Goal: Task Accomplishment & Management: Use online tool/utility

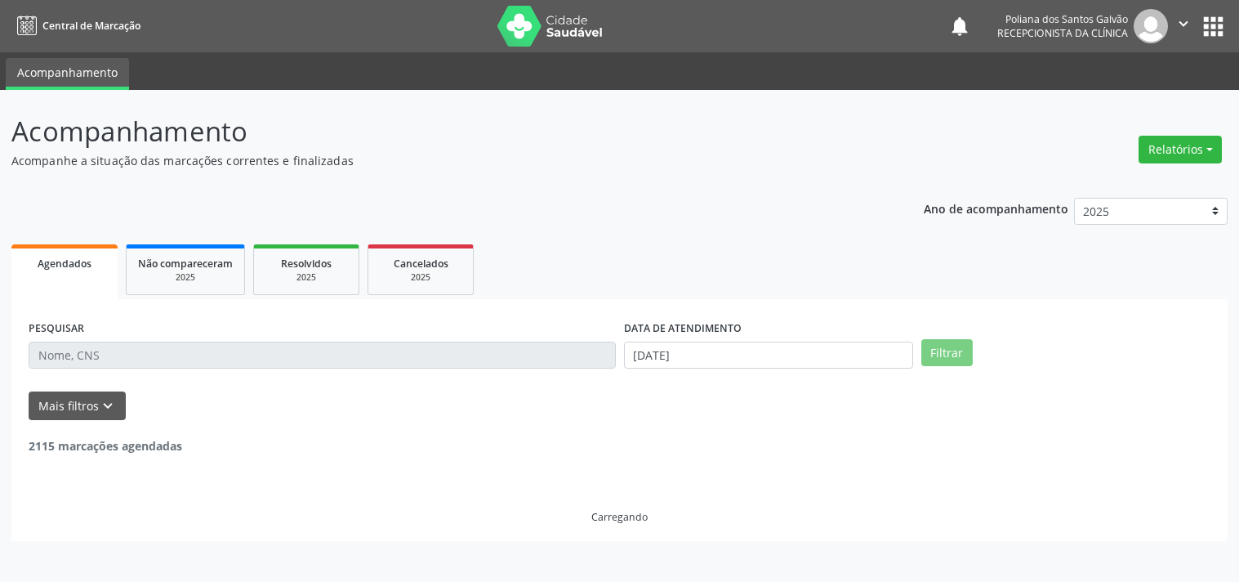
select select "8"
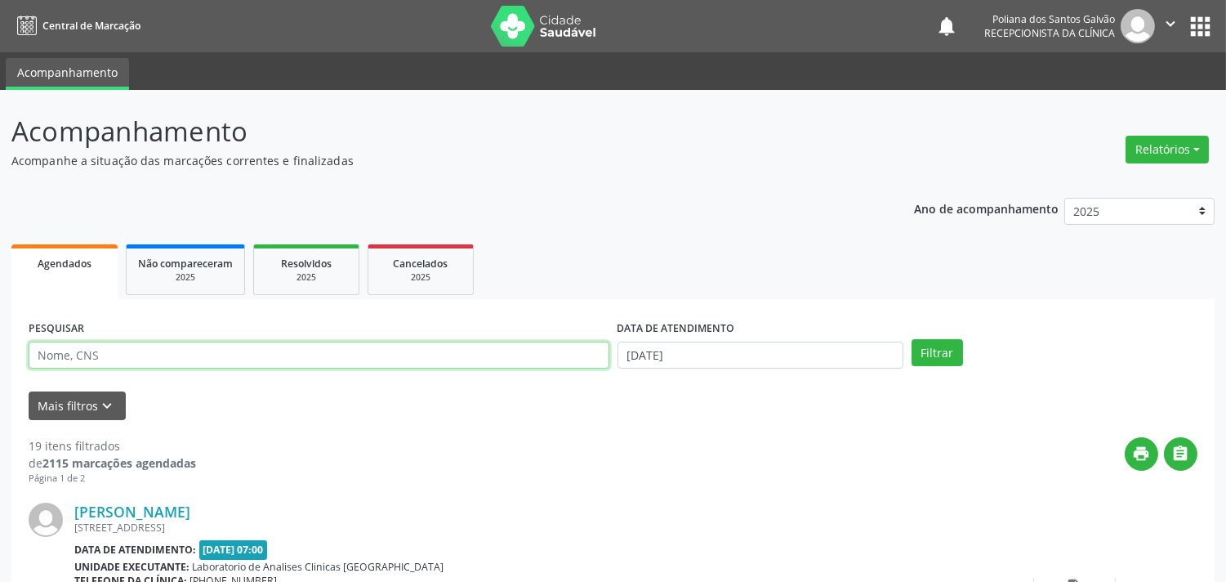
click at [173, 360] on input "text" at bounding box center [319, 356] width 581 height 28
type input "ROZIMAR"
click at [912, 339] on button "Filtrar" at bounding box center [937, 353] width 51 height 28
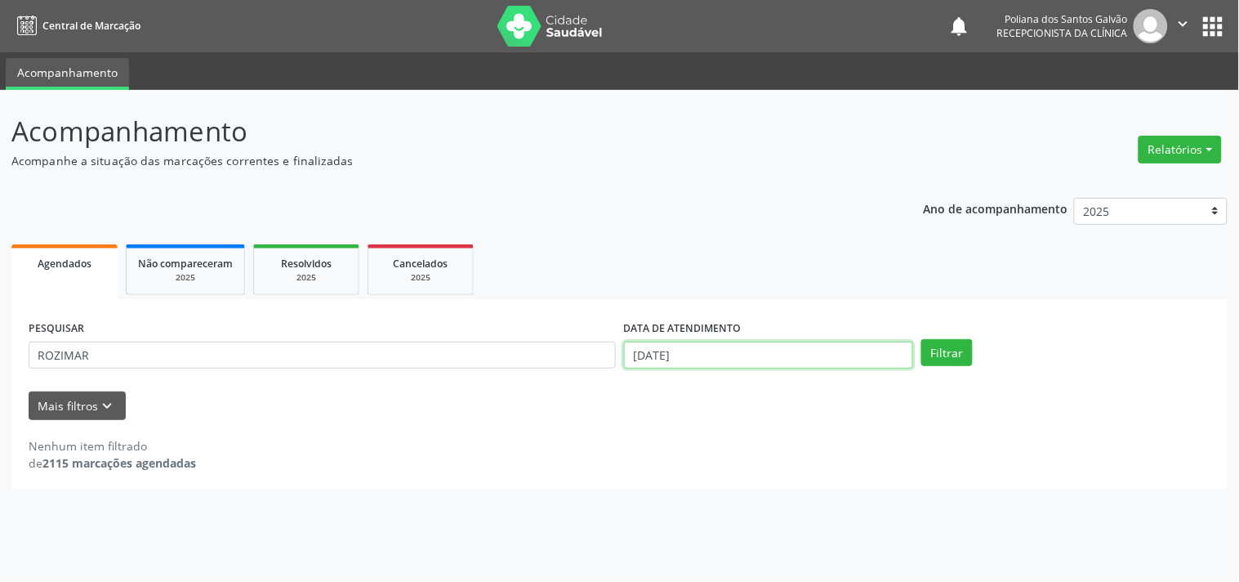
click at [824, 344] on input "[DATE]" at bounding box center [768, 356] width 289 height 28
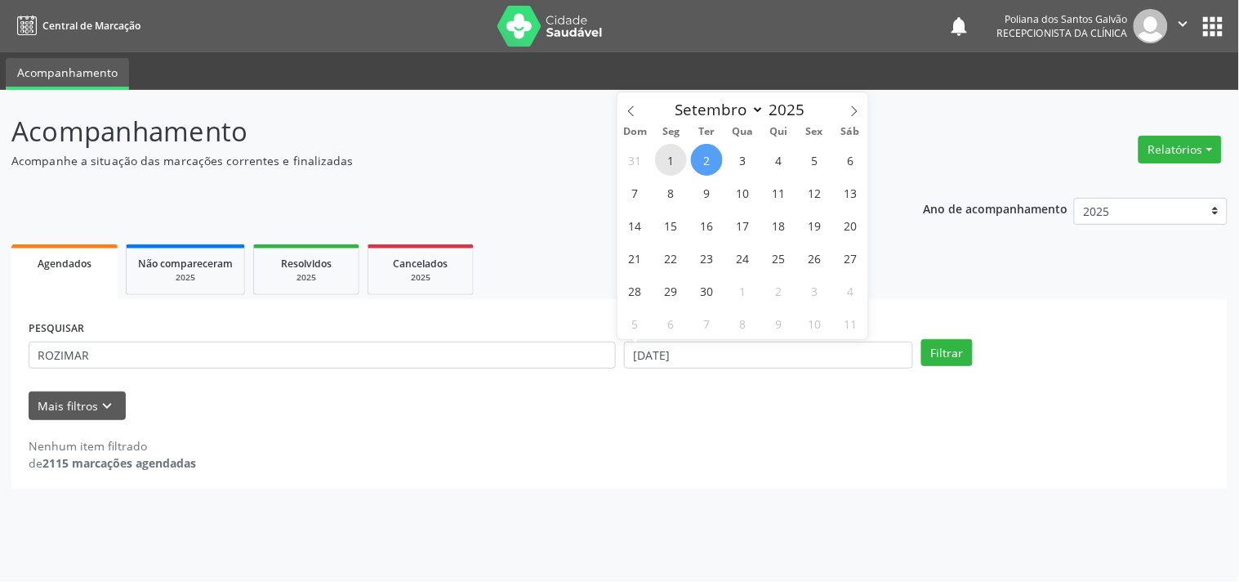
click at [676, 156] on span "1" at bounding box center [671, 160] width 32 height 32
type input "[DATE]"
click at [738, 156] on span "3" at bounding box center [743, 160] width 32 height 32
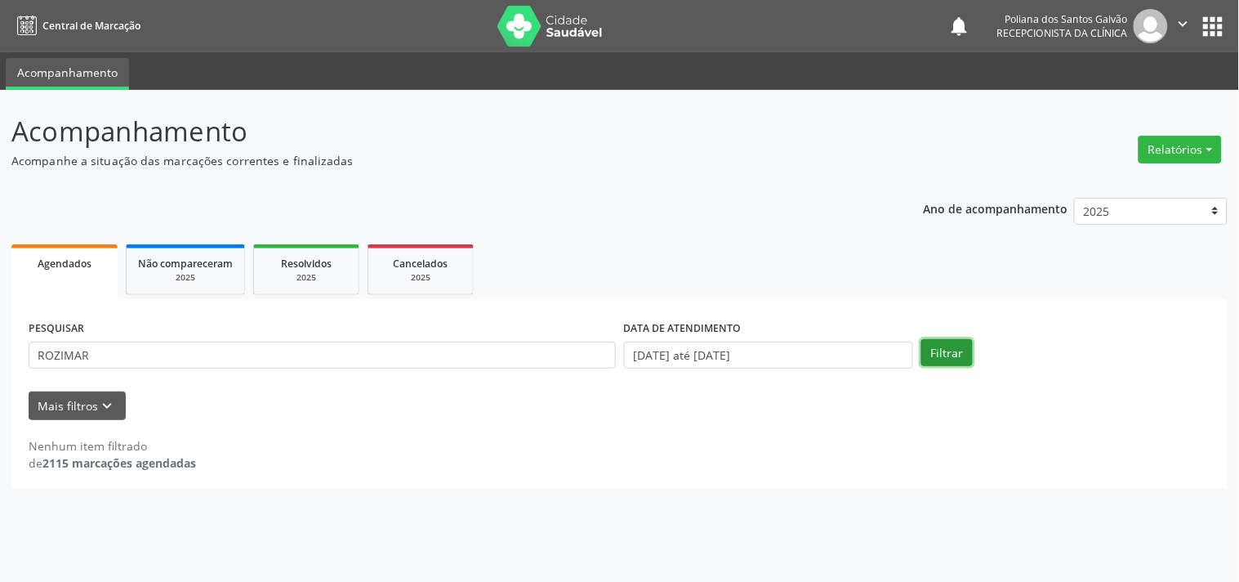
click at [933, 346] on button "Filtrar" at bounding box center [947, 353] width 51 height 28
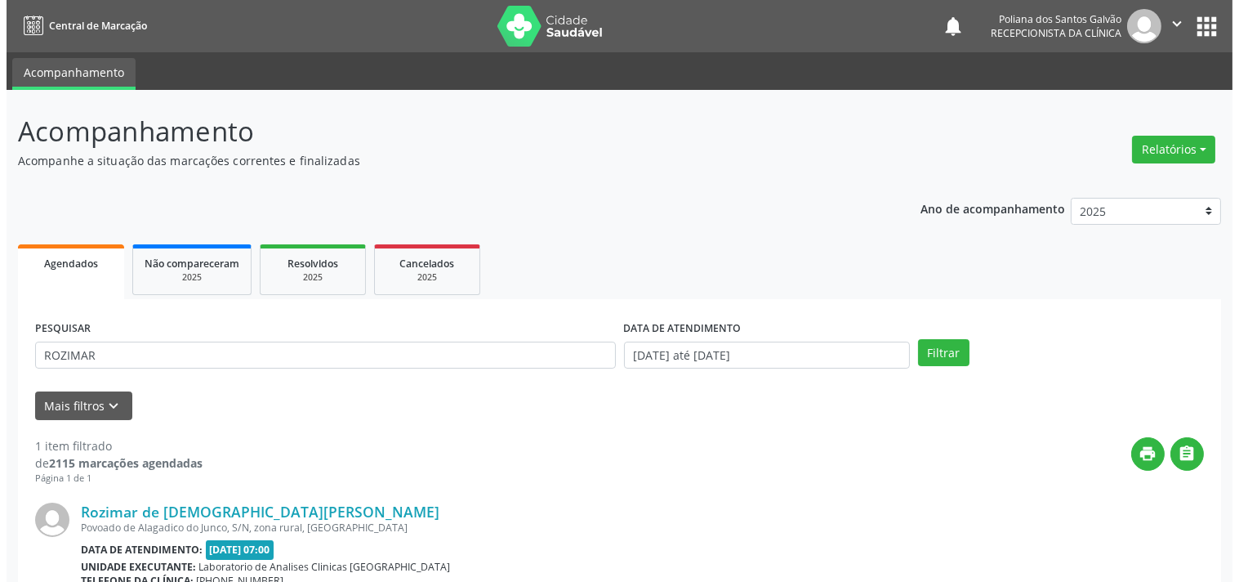
scroll to position [166, 0]
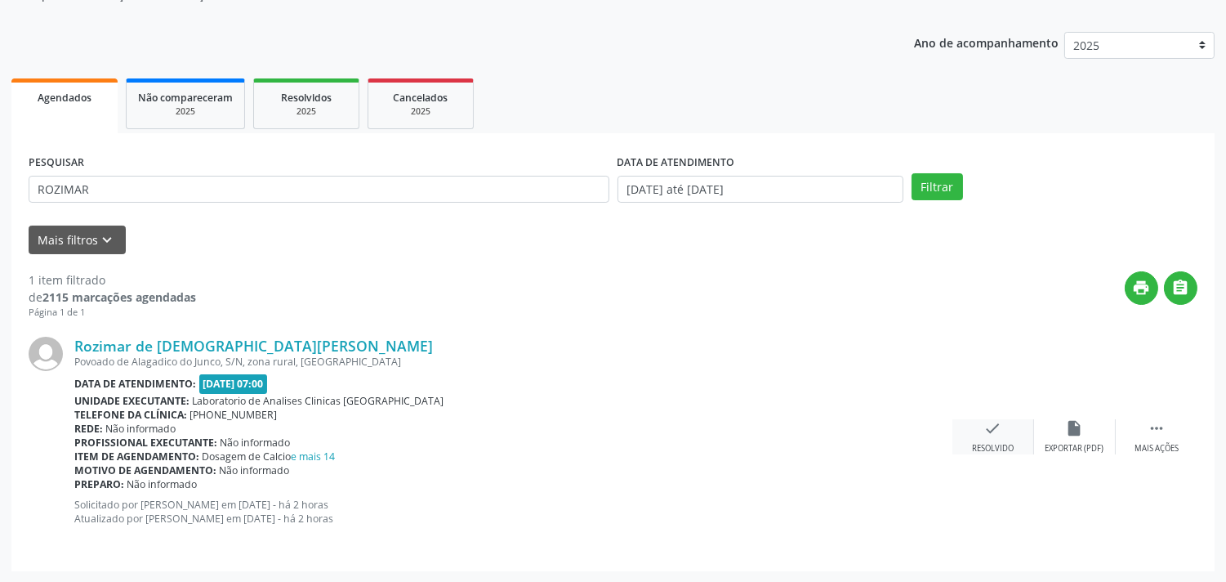
click at [1001, 450] on div "Resolvido" at bounding box center [993, 448] width 42 height 11
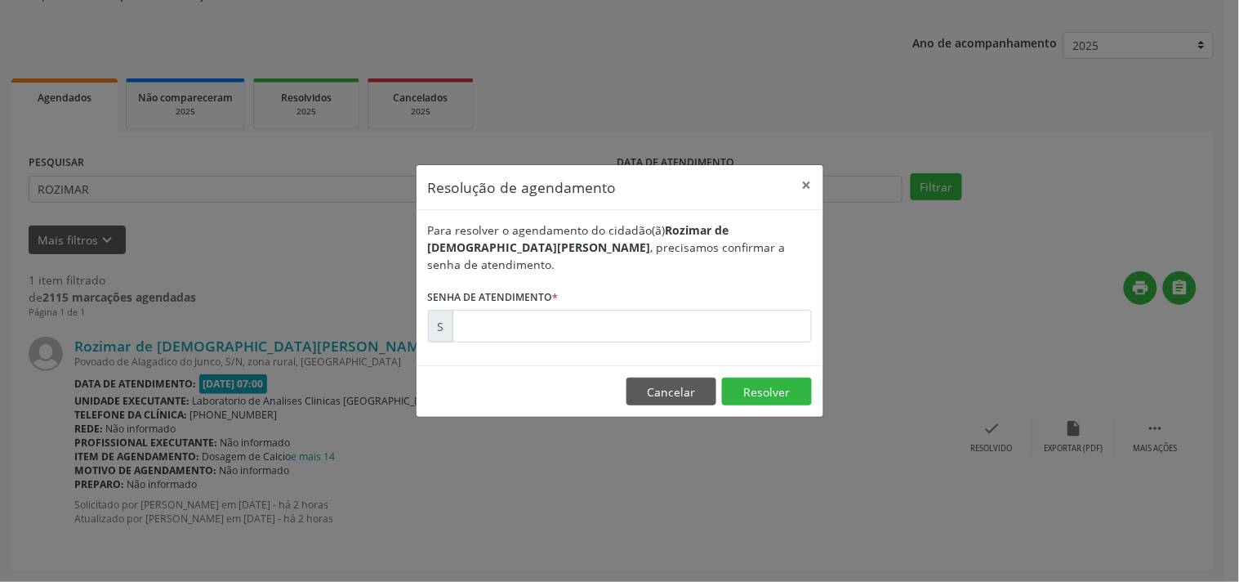
click at [746, 292] on form "Para resolver o agendamento do cidadão(ã) Rozimar de [PERSON_NAME] , precisamos…" at bounding box center [620, 281] width 384 height 121
drag, startPoint x: 761, startPoint y: 319, endPoint x: 770, endPoint y: 315, distance: 9.6
click at [769, 315] on input "text" at bounding box center [632, 326] width 359 height 33
type input "00174814"
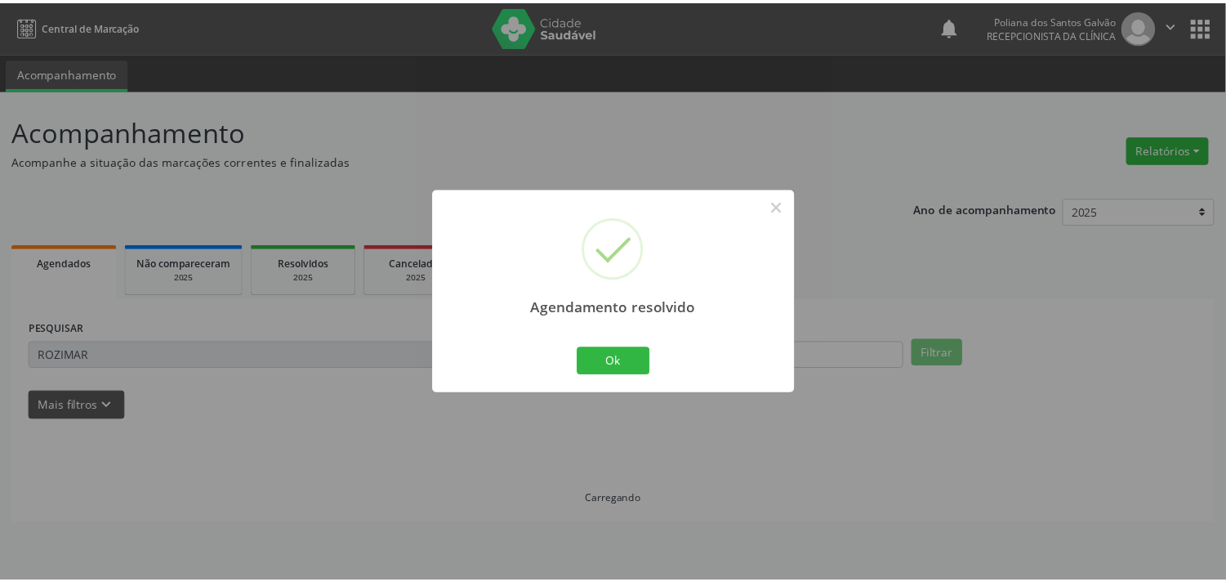
scroll to position [0, 0]
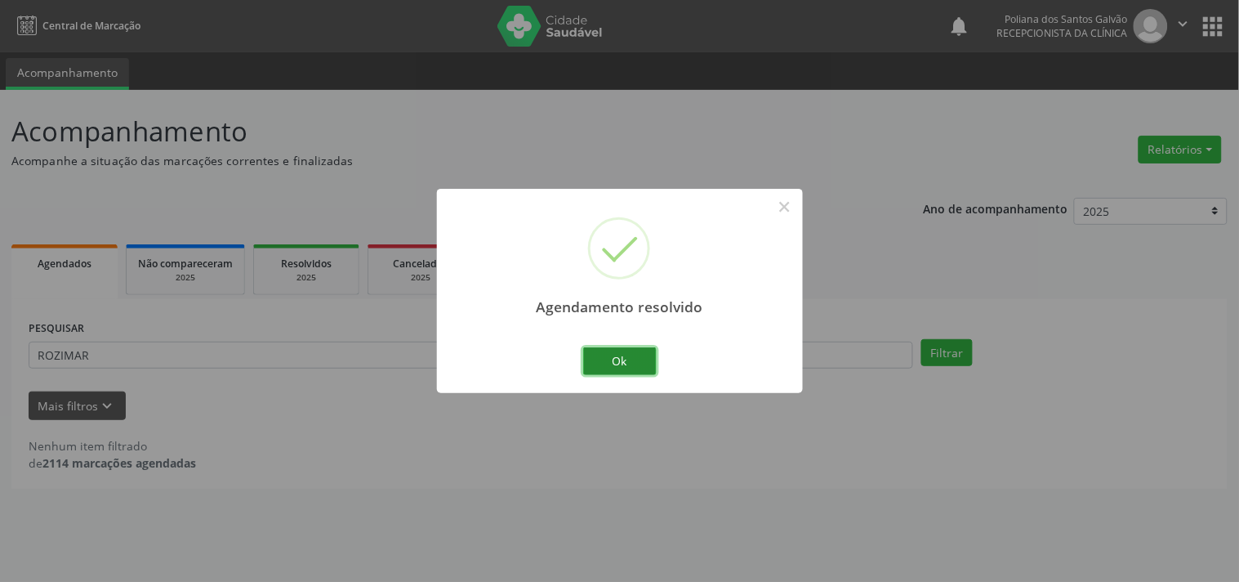
click at [611, 370] on button "Ok" at bounding box center [620, 361] width 74 height 28
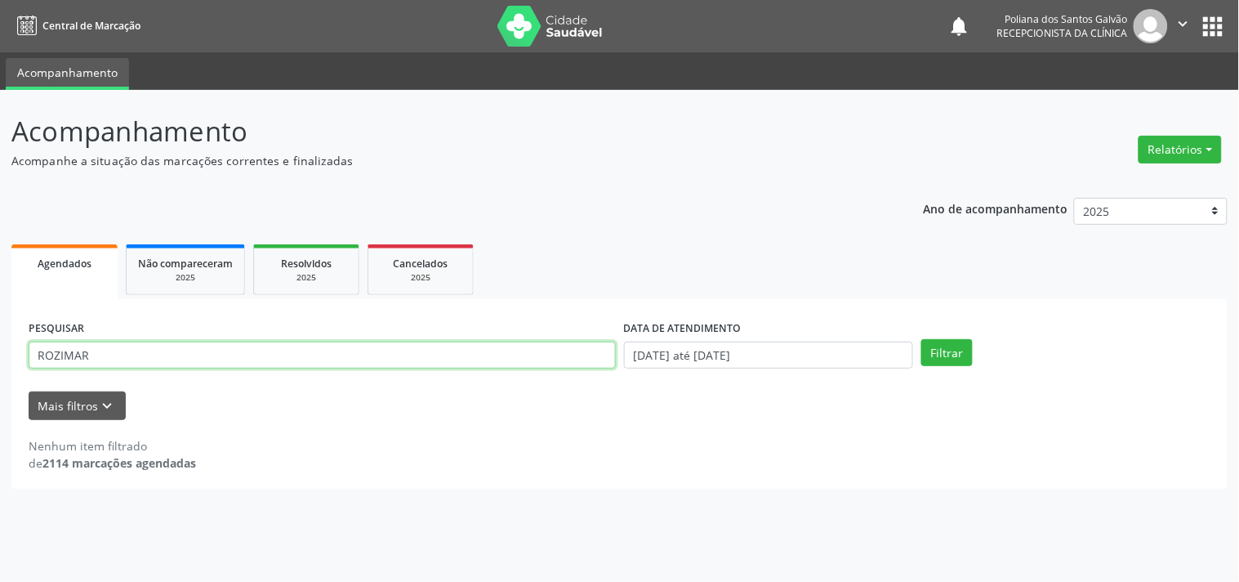
drag, startPoint x: 414, startPoint y: 346, endPoint x: 0, endPoint y: 63, distance: 501.9
click at [0, 66] on div "Central de Marcação notifications Poliana dos Santos Galvão Recepcionista da cl…" at bounding box center [619, 291] width 1239 height 582
type input "[PERSON_NAME]"
click at [922, 339] on button "Filtrar" at bounding box center [947, 353] width 51 height 28
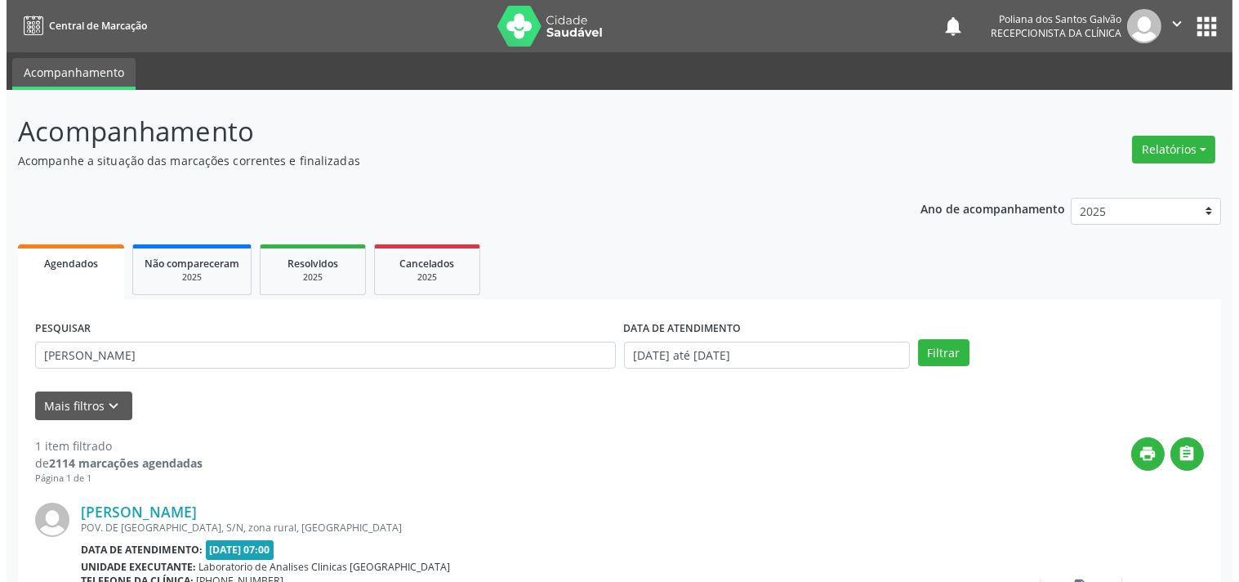
scroll to position [151, 0]
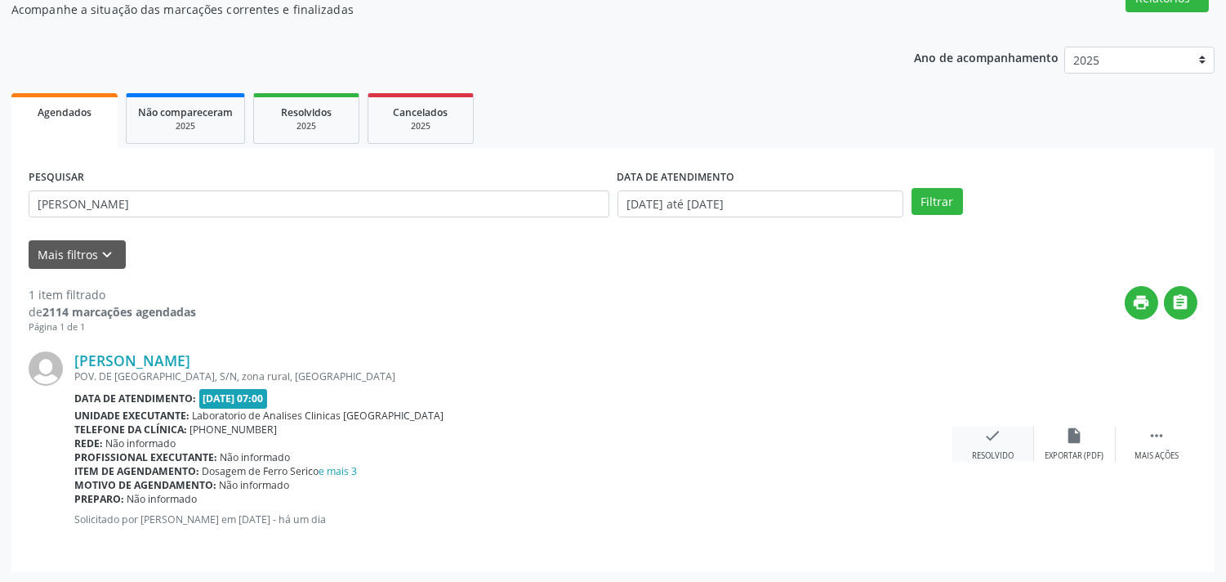
click at [986, 460] on div "Resolvido" at bounding box center [993, 455] width 42 height 11
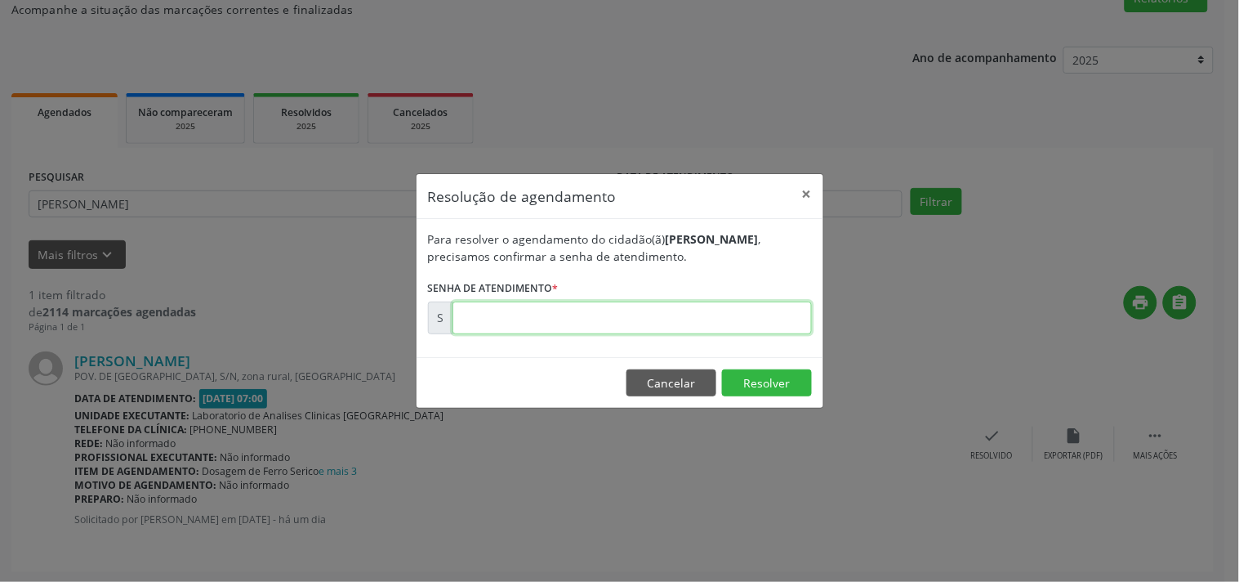
click at [765, 324] on input "text" at bounding box center [632, 317] width 359 height 33
type input "00174635"
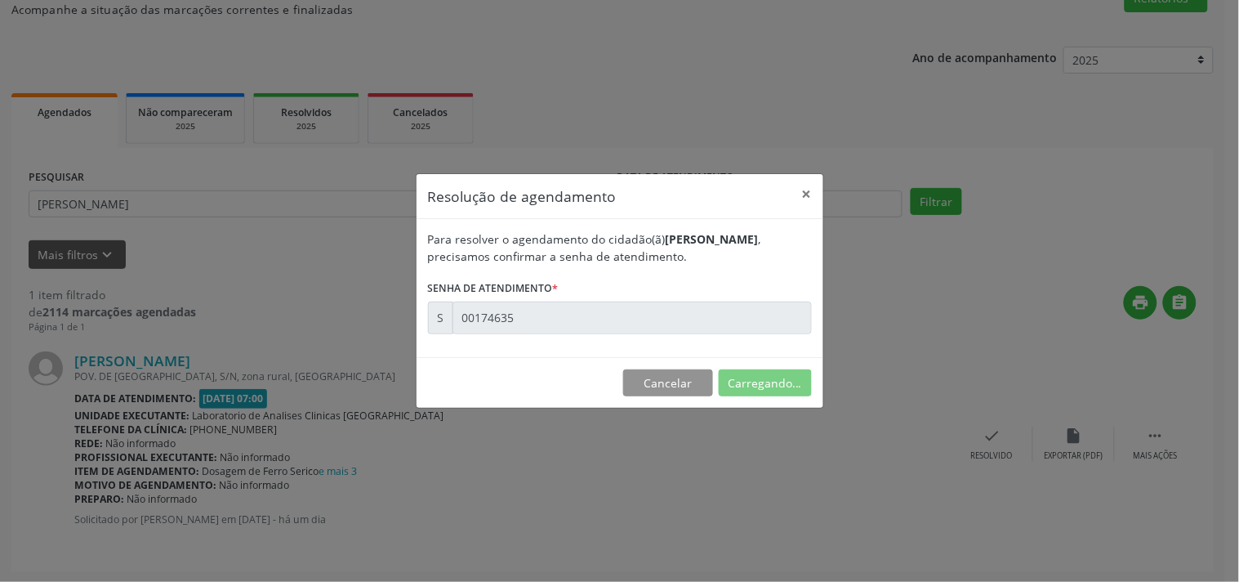
scroll to position [0, 0]
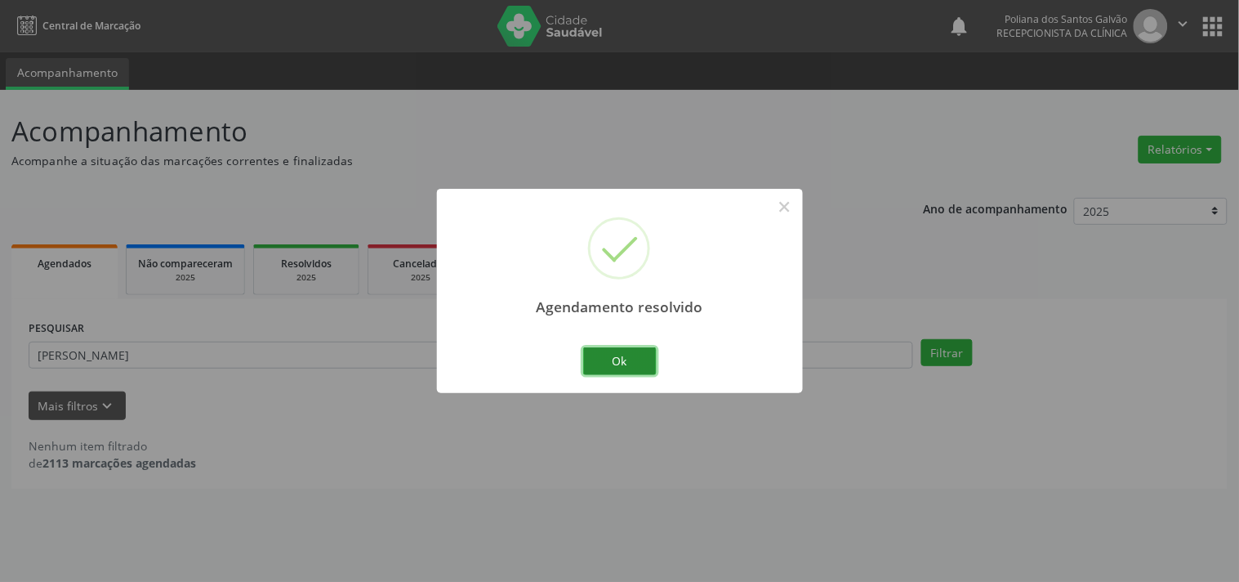
click at [641, 362] on button "Ok" at bounding box center [620, 361] width 74 height 28
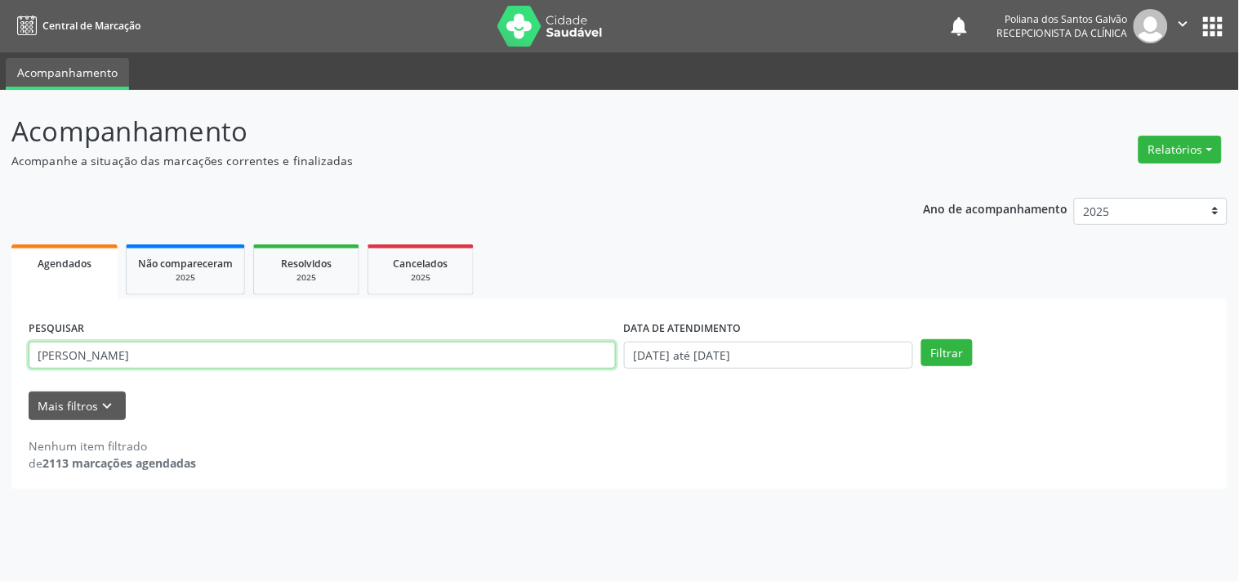
drag, startPoint x: 0, startPoint y: 129, endPoint x: 0, endPoint y: 105, distance: 24.5
click at [0, 78] on div "Central de Marcação notifications Poliana dos Santos Galvão Recepcionista da cl…" at bounding box center [619, 291] width 1239 height 582
type input "SILVA"
click at [922, 339] on button "Filtrar" at bounding box center [947, 353] width 51 height 28
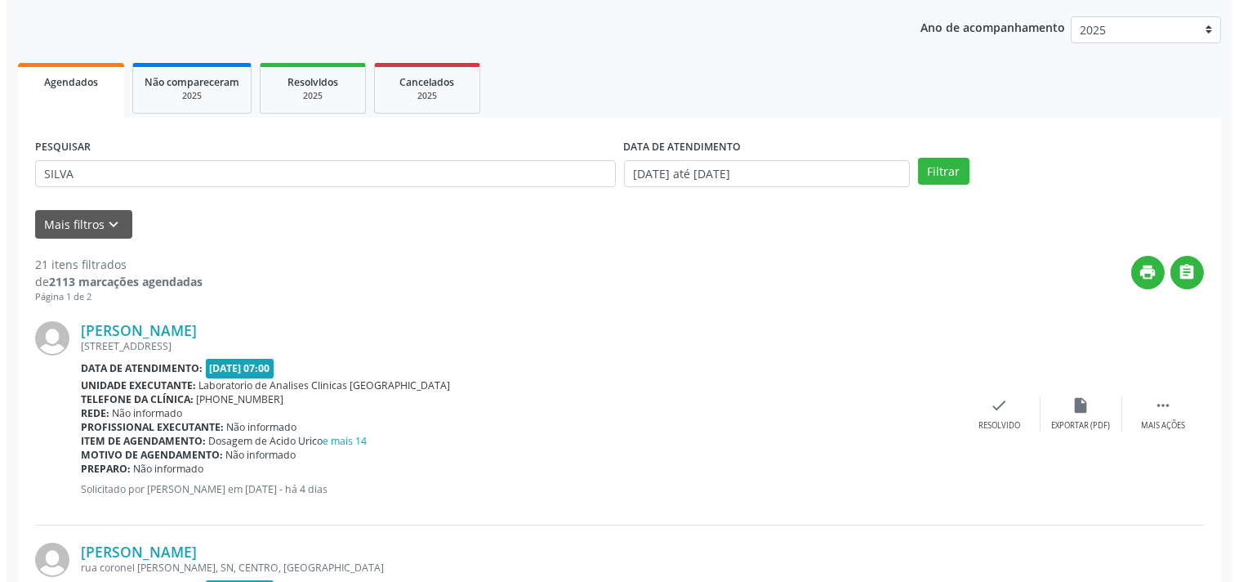
scroll to position [363, 0]
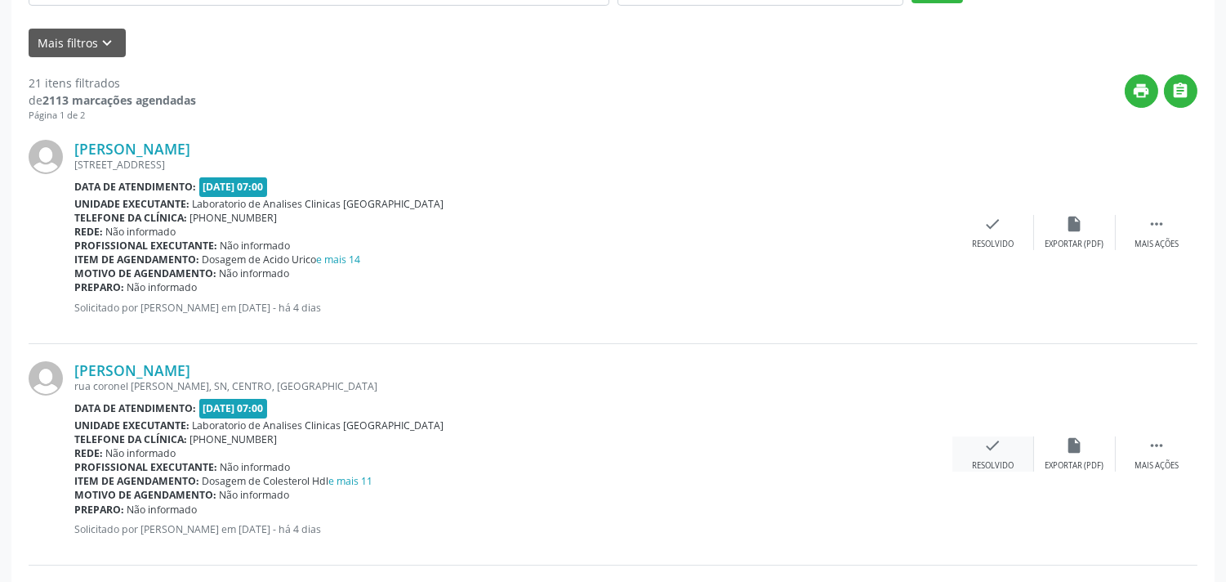
click at [998, 449] on icon "check" at bounding box center [993, 445] width 18 height 18
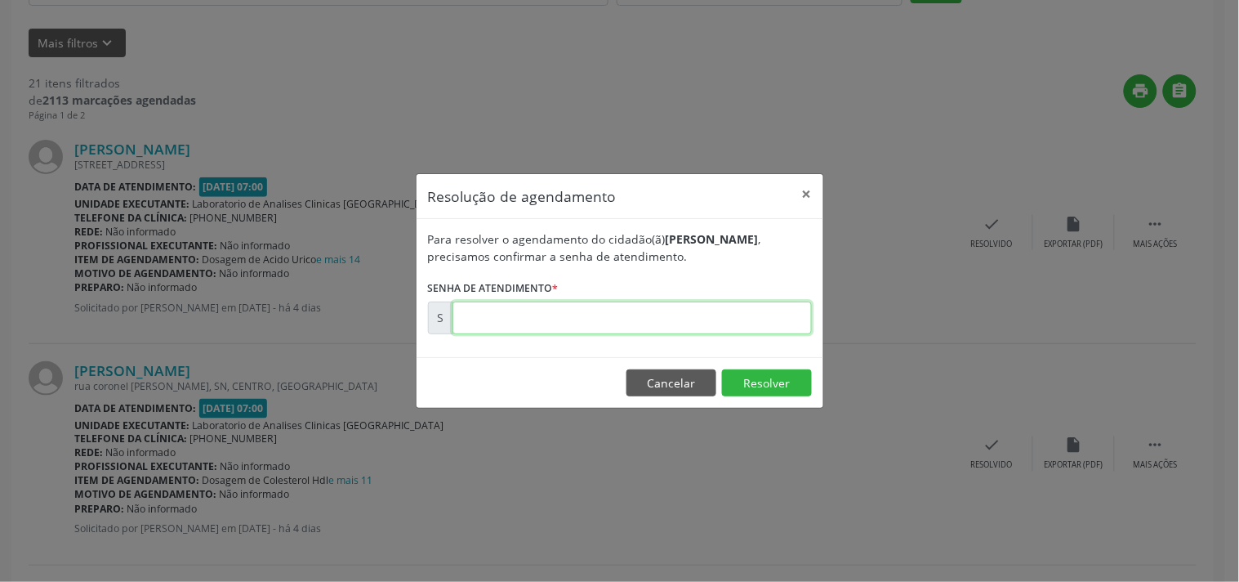
click at [741, 324] on input "text" at bounding box center [632, 317] width 359 height 33
type input "00174394"
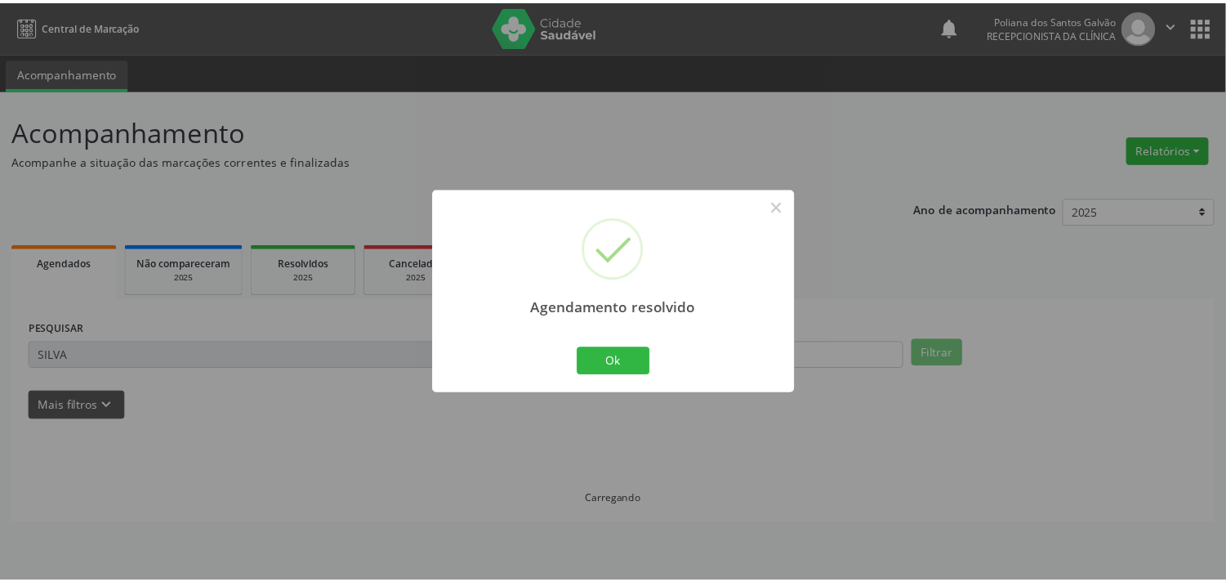
scroll to position [0, 0]
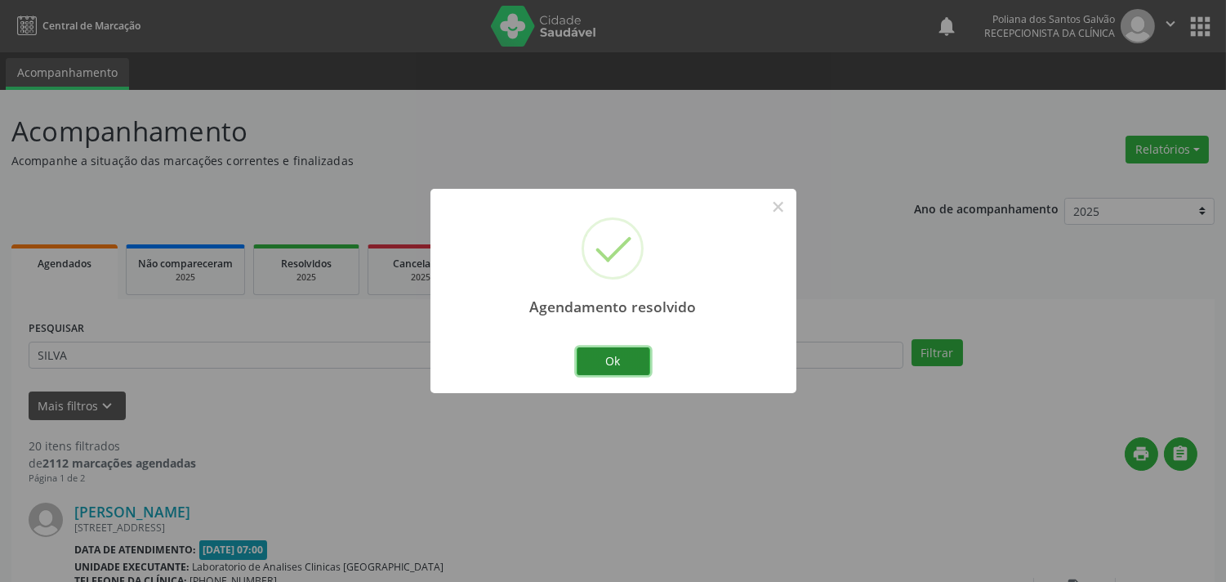
click at [621, 363] on button "Ok" at bounding box center [614, 361] width 74 height 28
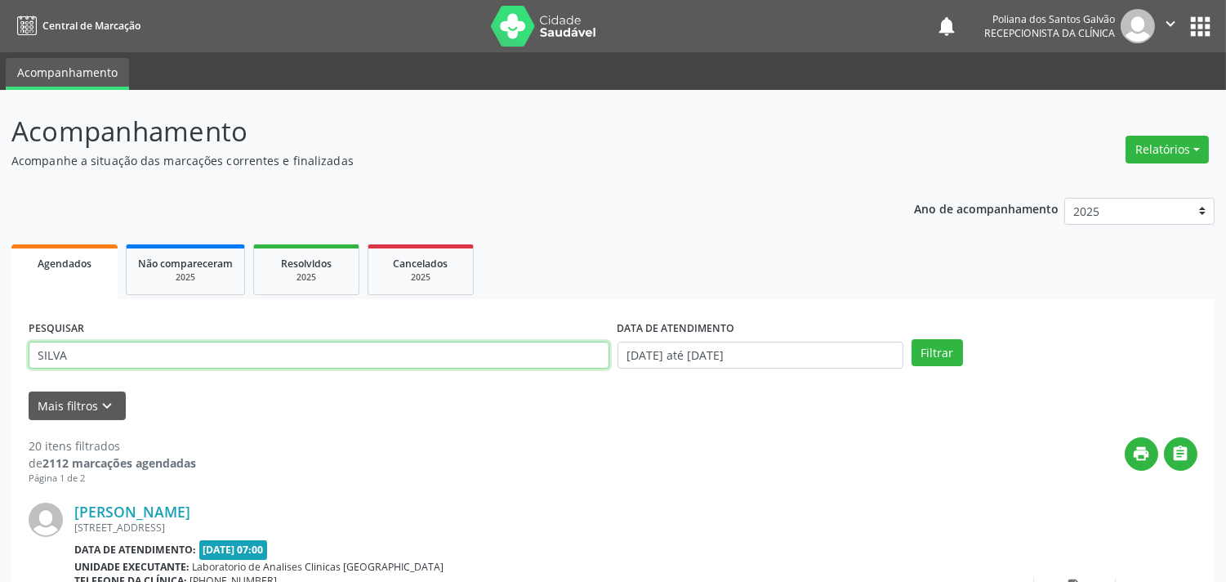
drag, startPoint x: 168, startPoint y: 324, endPoint x: 0, endPoint y: 168, distance: 229.5
type input "[PERSON_NAME]"
click at [912, 339] on button "Filtrar" at bounding box center [937, 353] width 51 height 28
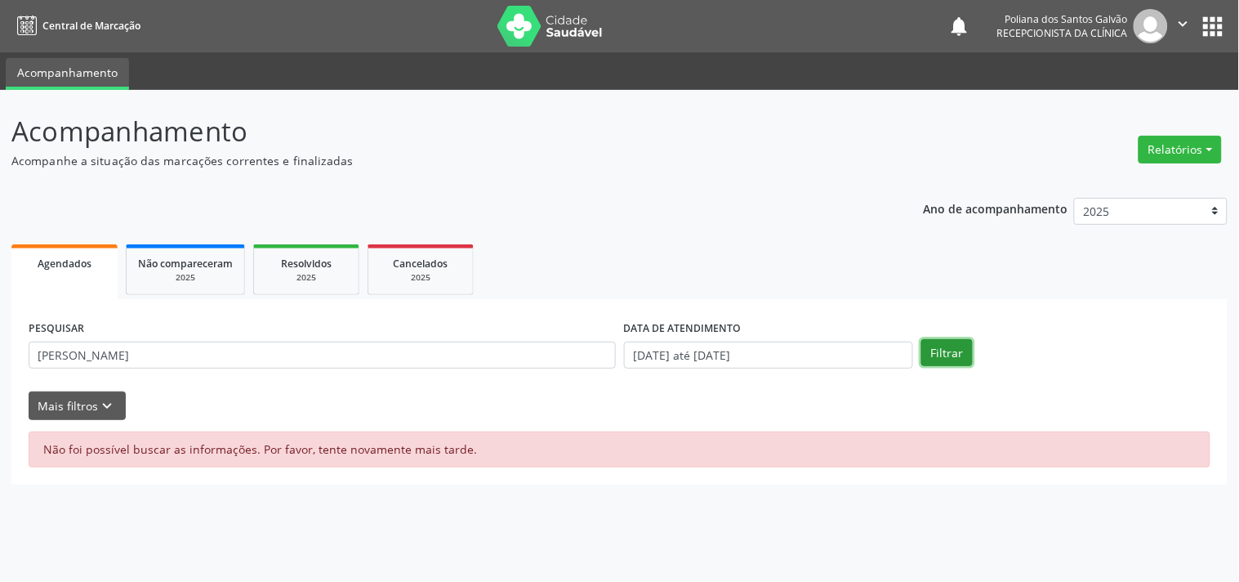
click at [937, 346] on button "Filtrar" at bounding box center [947, 353] width 51 height 28
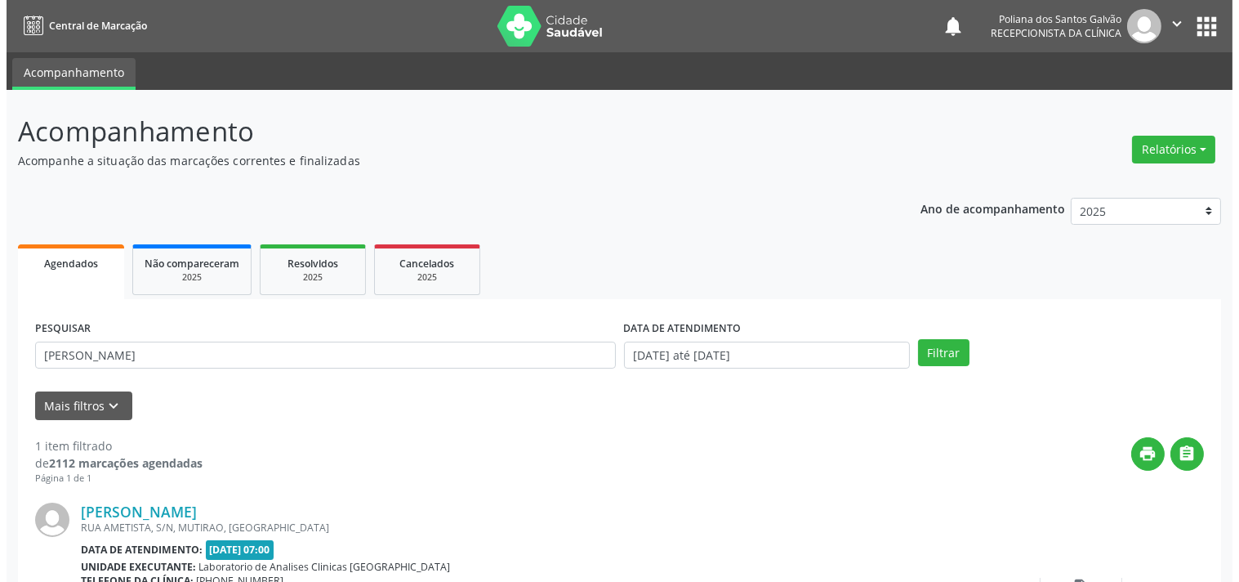
scroll to position [151, 0]
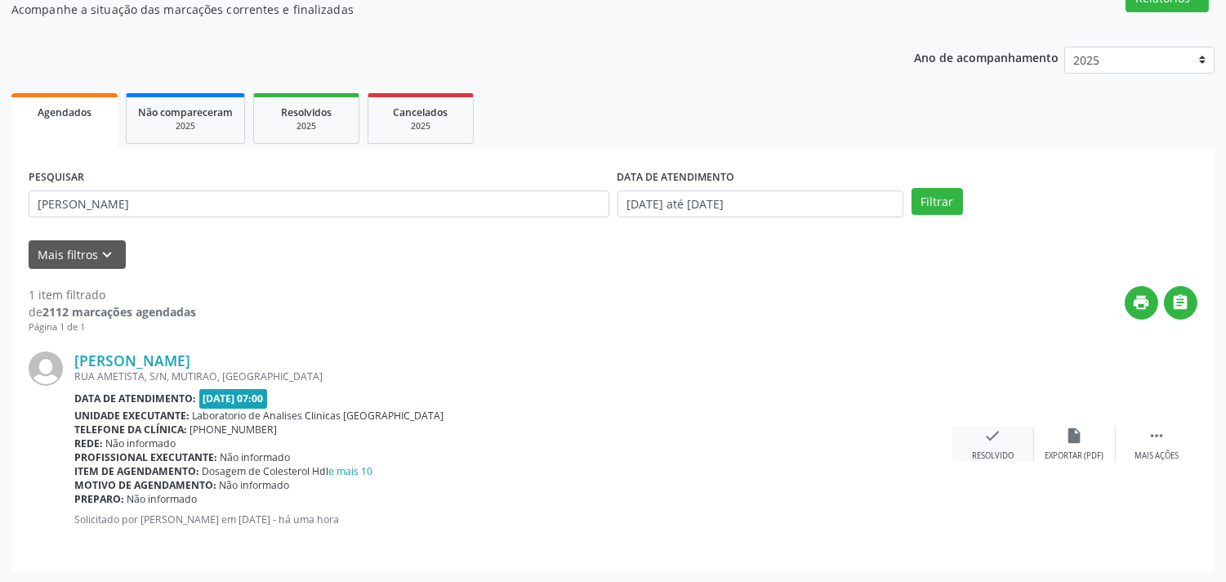
click at [967, 431] on div "check Resolvido" at bounding box center [994, 443] width 82 height 35
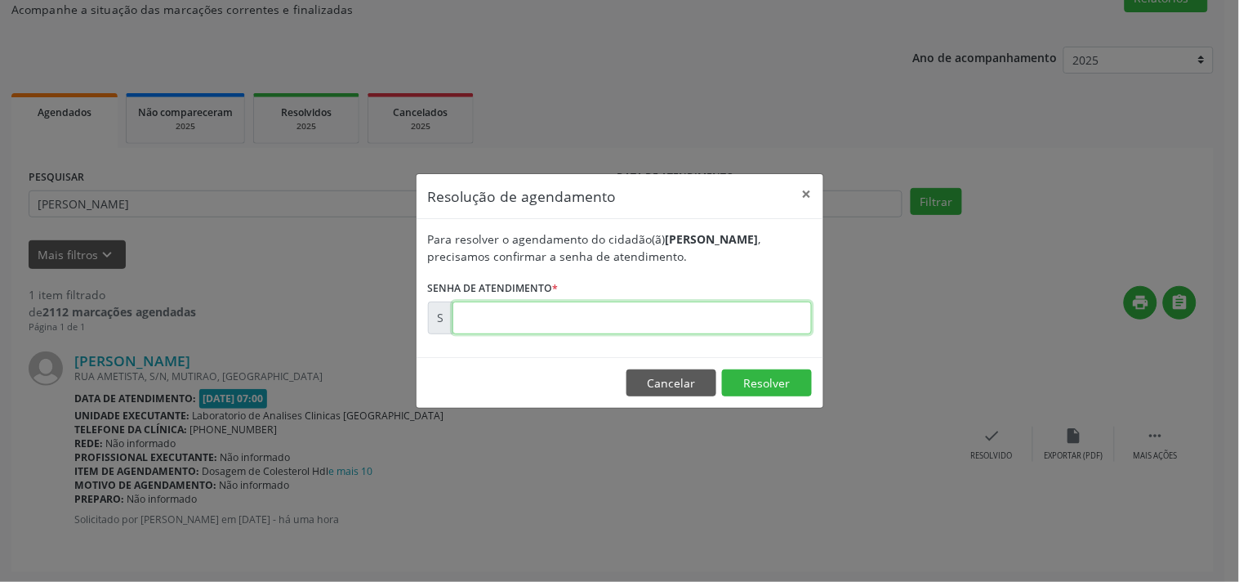
click at [707, 327] on input "text" at bounding box center [632, 317] width 359 height 33
type input "00174832"
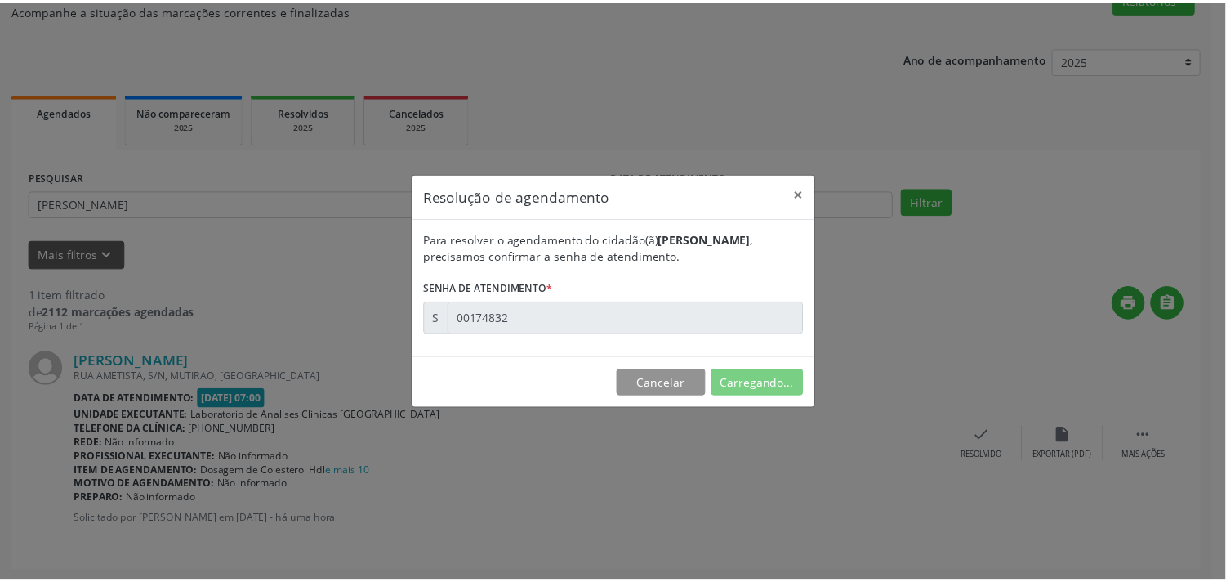
scroll to position [0, 0]
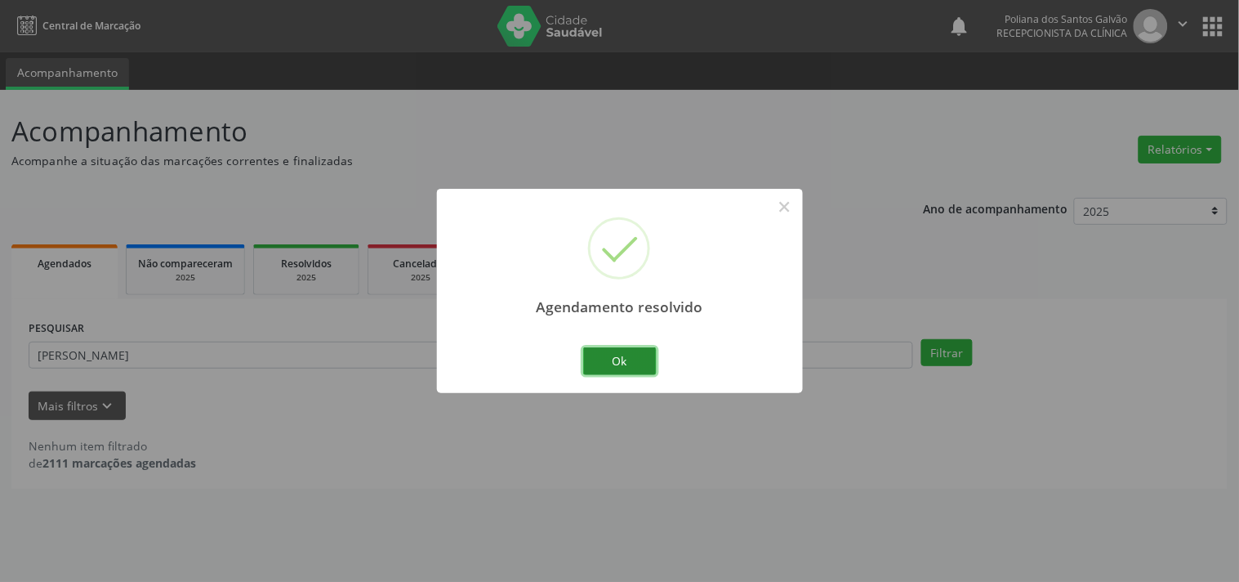
click at [600, 364] on button "Ok" at bounding box center [620, 361] width 74 height 28
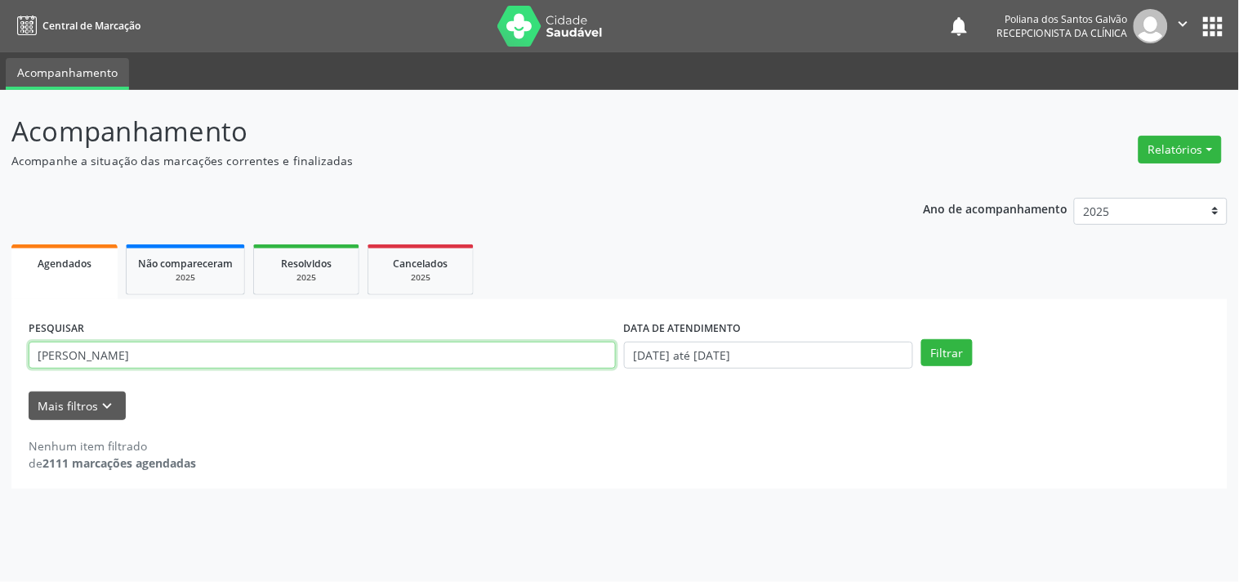
drag, startPoint x: 548, startPoint y: 345, endPoint x: 90, endPoint y: 299, distance: 460.6
click at [100, 299] on div "PESQUISAR [PERSON_NAME] DATA DE ATENDIMENTO [DATE] até [DATE] Filtrar UNIDADE D…" at bounding box center [619, 394] width 1217 height 190
type input "P"
type input "[PERSON_NAME]"
click at [922, 339] on button "Filtrar" at bounding box center [947, 353] width 51 height 28
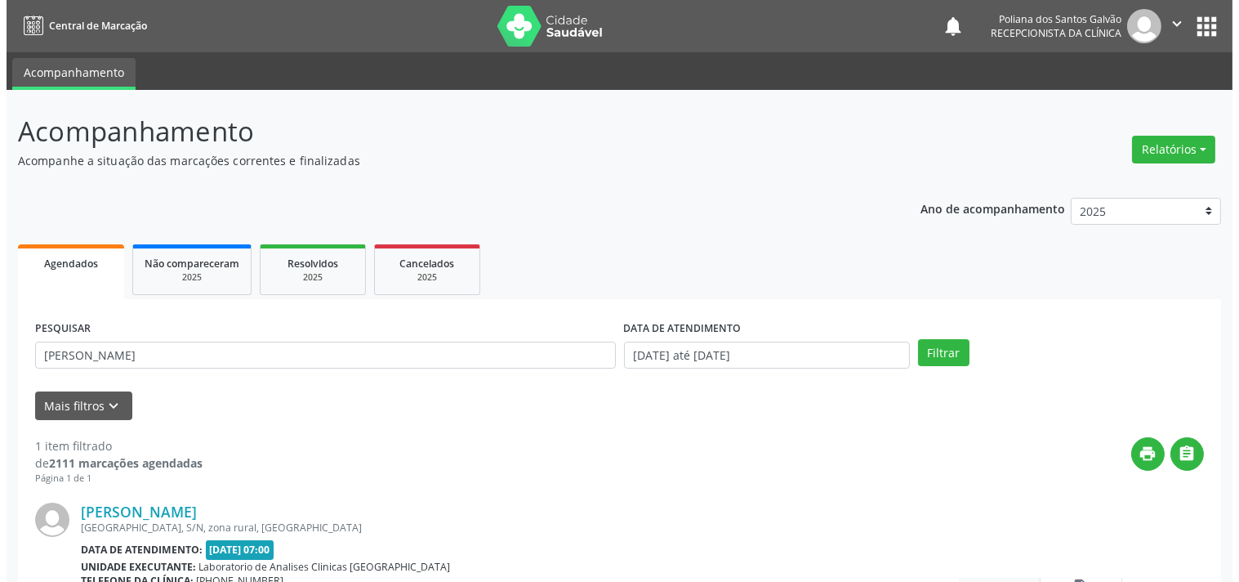
scroll to position [151, 0]
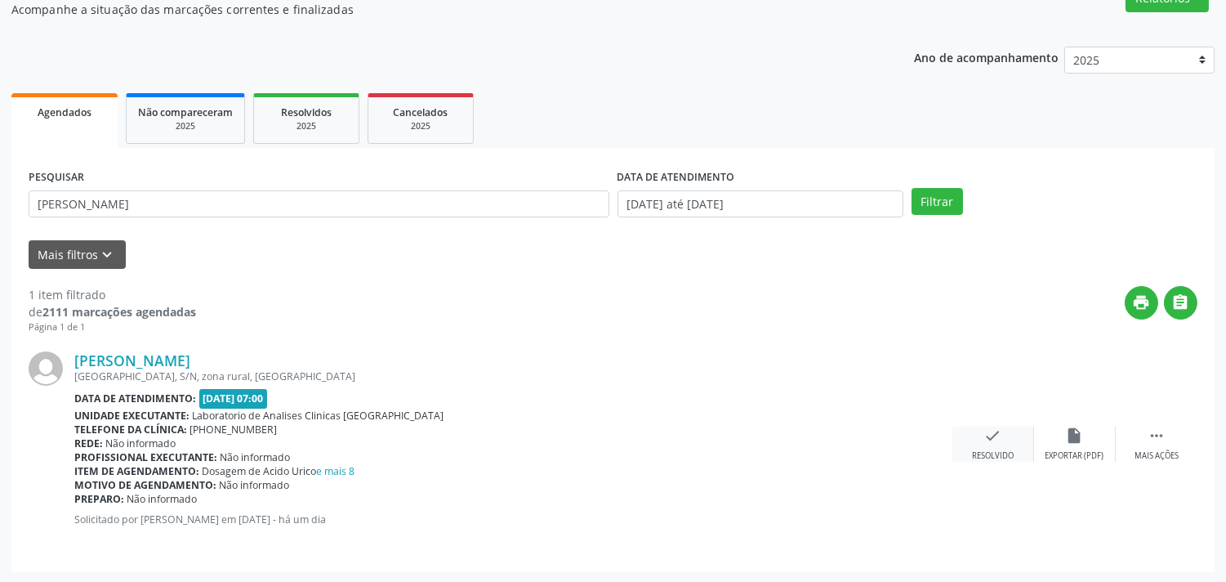
click at [978, 426] on div "check Resolvido" at bounding box center [994, 443] width 82 height 35
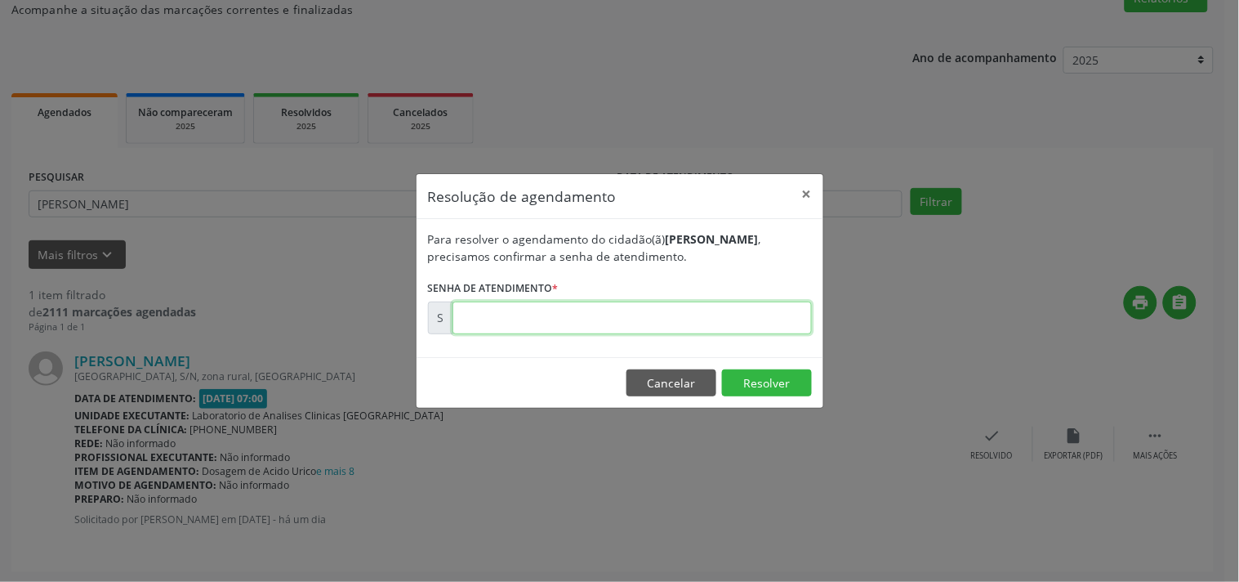
drag, startPoint x: 978, startPoint y: 426, endPoint x: 735, endPoint y: 307, distance: 270.4
click at [735, 307] on input "text" at bounding box center [632, 317] width 359 height 33
type input "00174615"
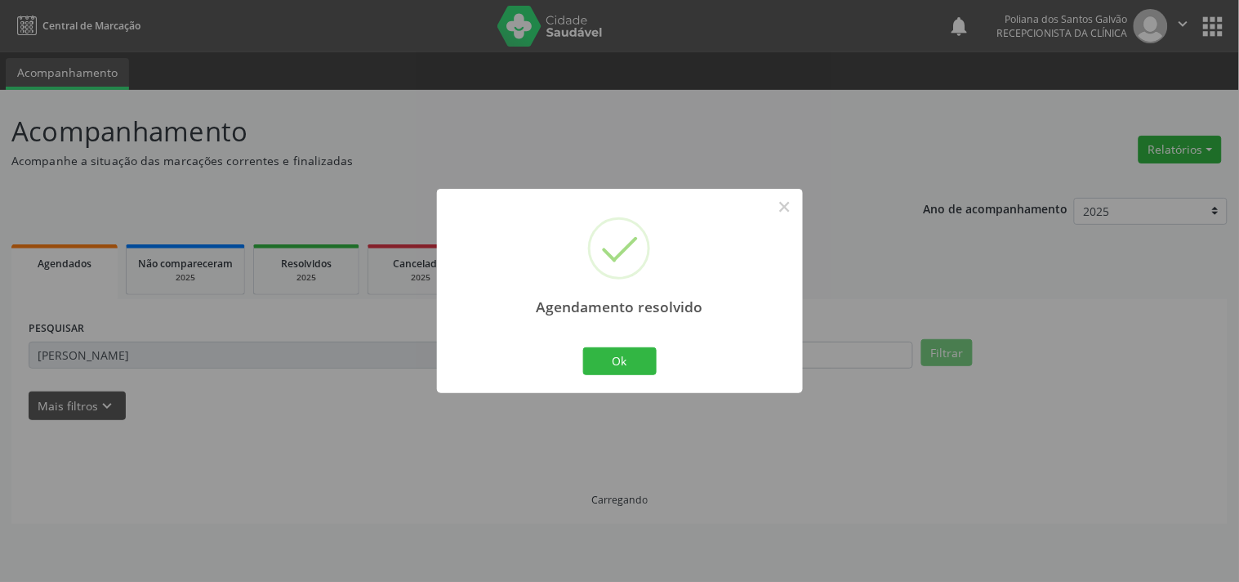
scroll to position [0, 0]
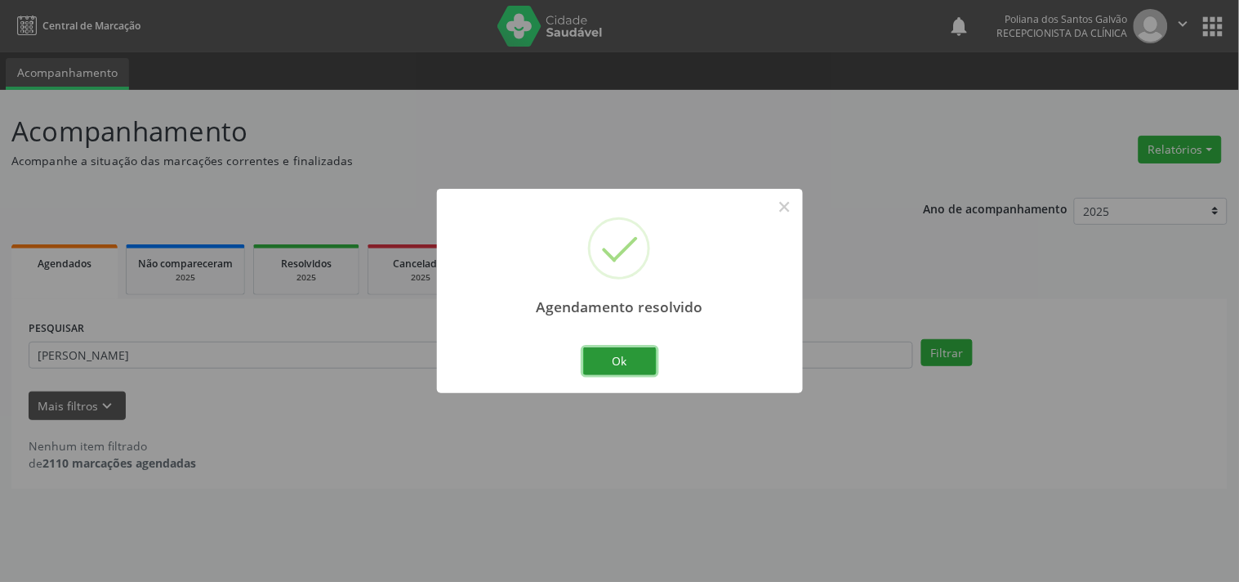
drag, startPoint x: 630, startPoint y: 358, endPoint x: 490, endPoint y: 355, distance: 139.7
click at [629, 358] on button "Ok" at bounding box center [620, 361] width 74 height 28
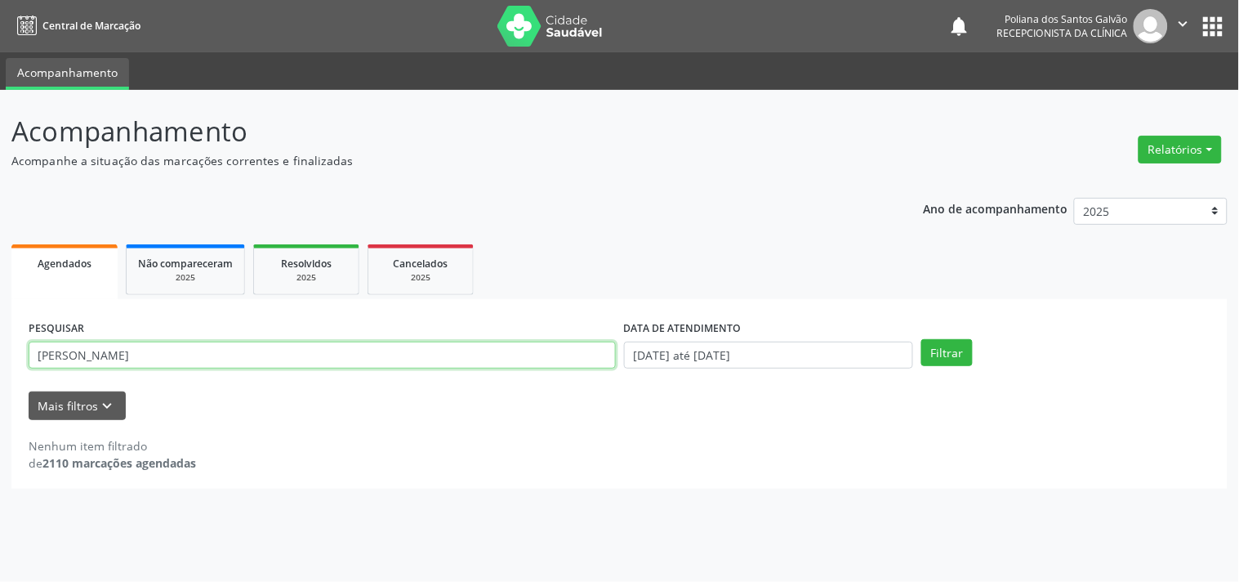
drag, startPoint x: 484, startPoint y: 358, endPoint x: 0, endPoint y: 207, distance: 507.5
click at [0, 166] on div "Acompanhamento Acompanhe a situação das marcações correntes e finalizadas Relat…" at bounding box center [619, 336] width 1239 height 492
type input "[PERSON_NAME]"
click at [922, 339] on button "Filtrar" at bounding box center [947, 353] width 51 height 28
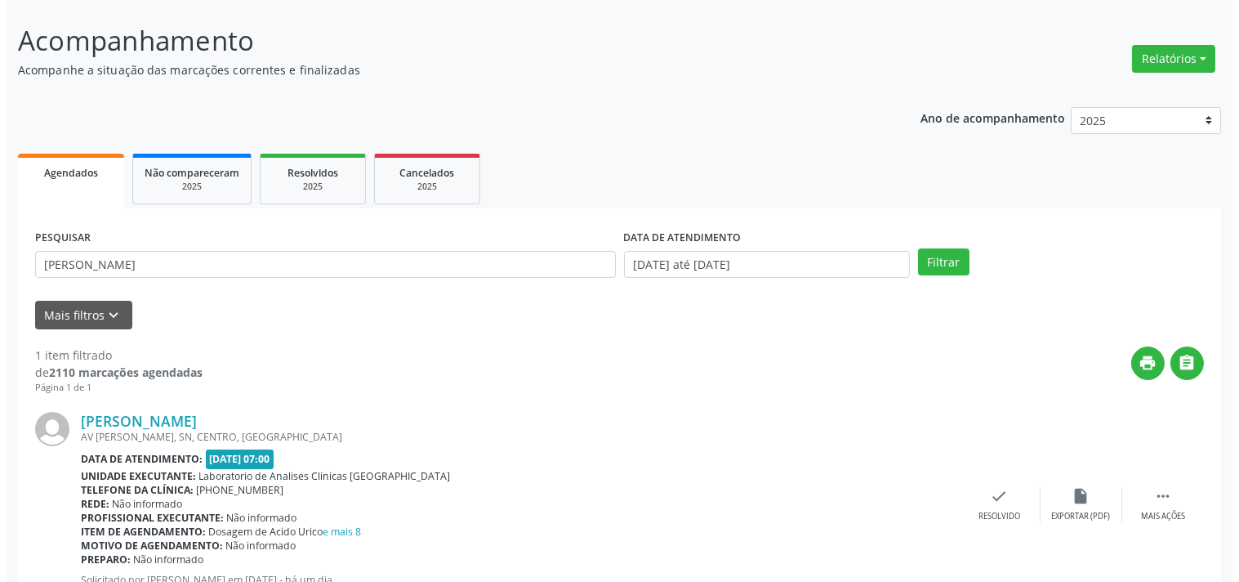
scroll to position [151, 0]
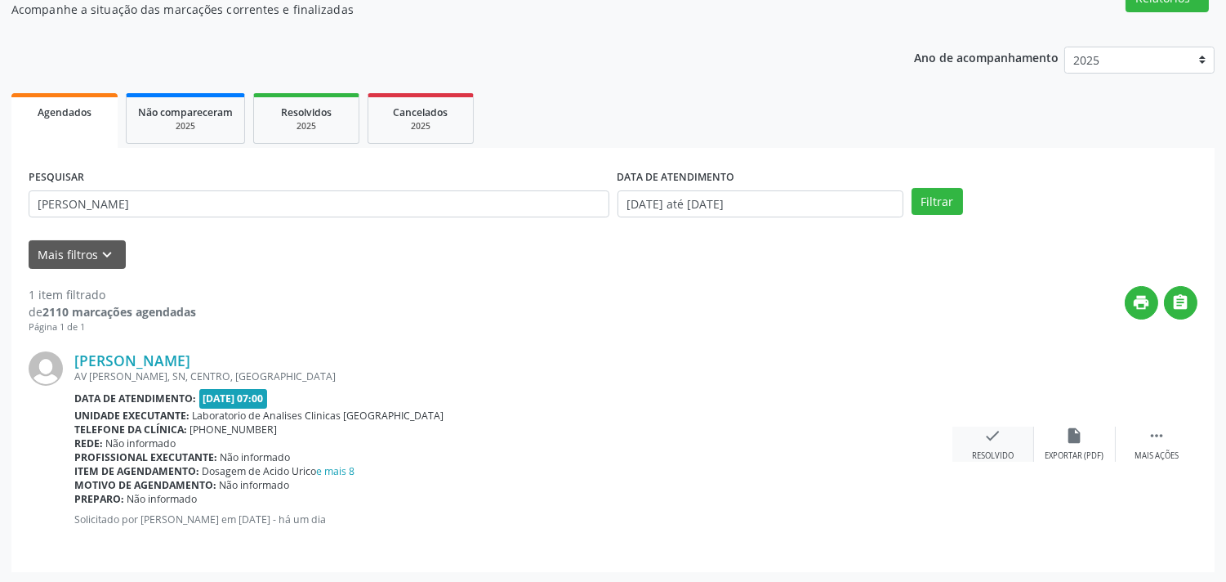
click at [1011, 437] on div "check Resolvido" at bounding box center [994, 443] width 82 height 35
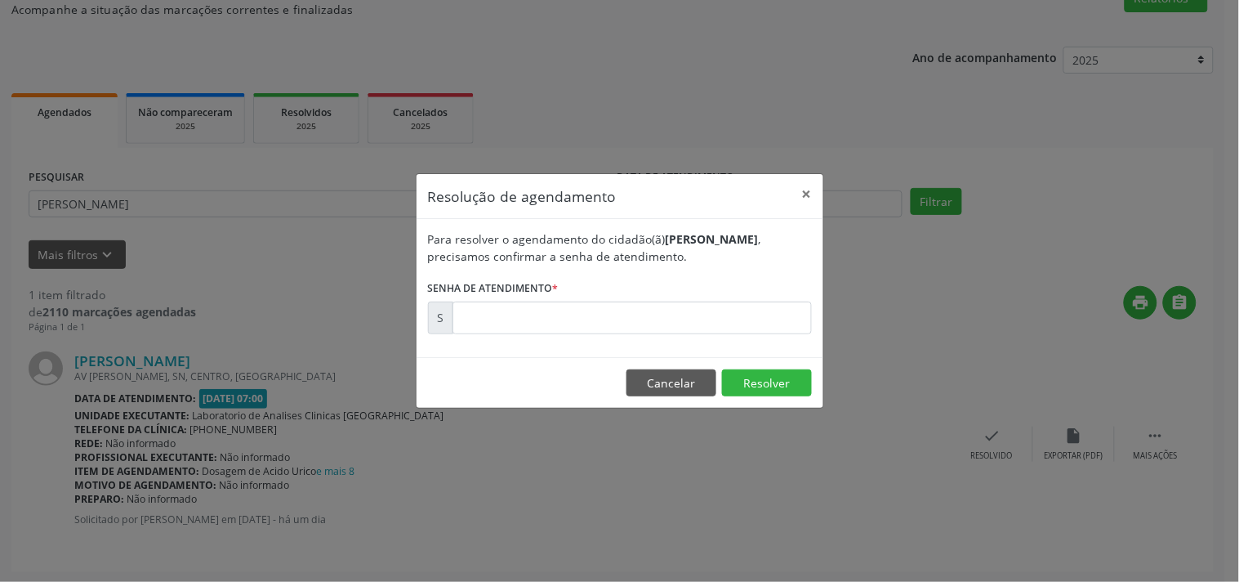
click at [714, 287] on form "Para resolver o agendamento do cidadão(ã) [PERSON_NAME] , precisamos confirmar …" at bounding box center [620, 282] width 384 height 104
click at [811, 324] on input "text" at bounding box center [632, 317] width 359 height 33
type input "00174623"
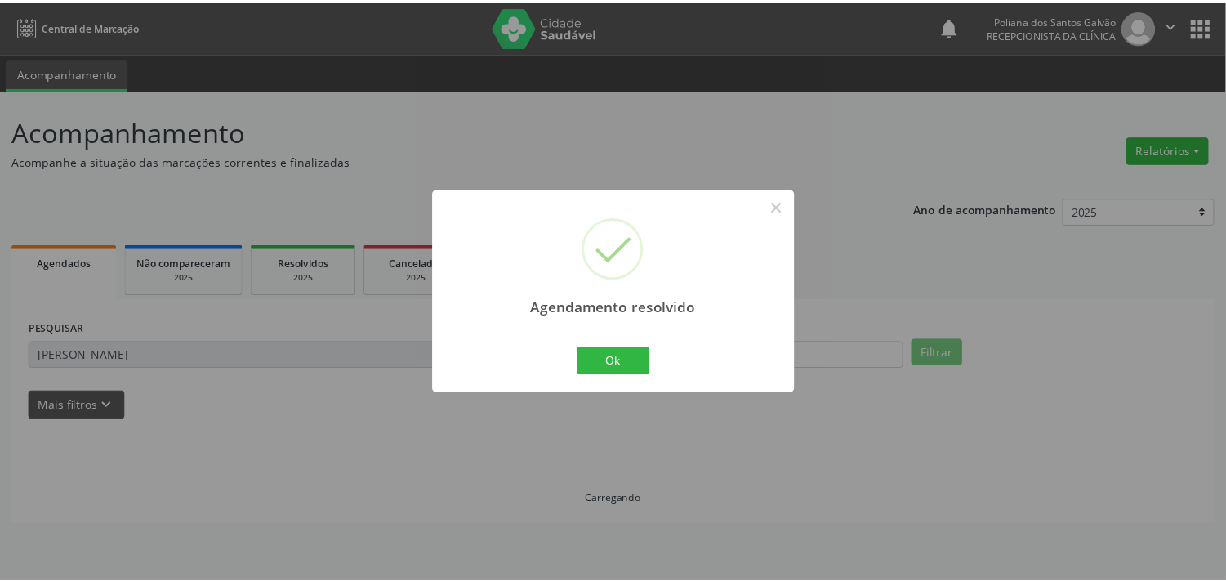
scroll to position [0, 0]
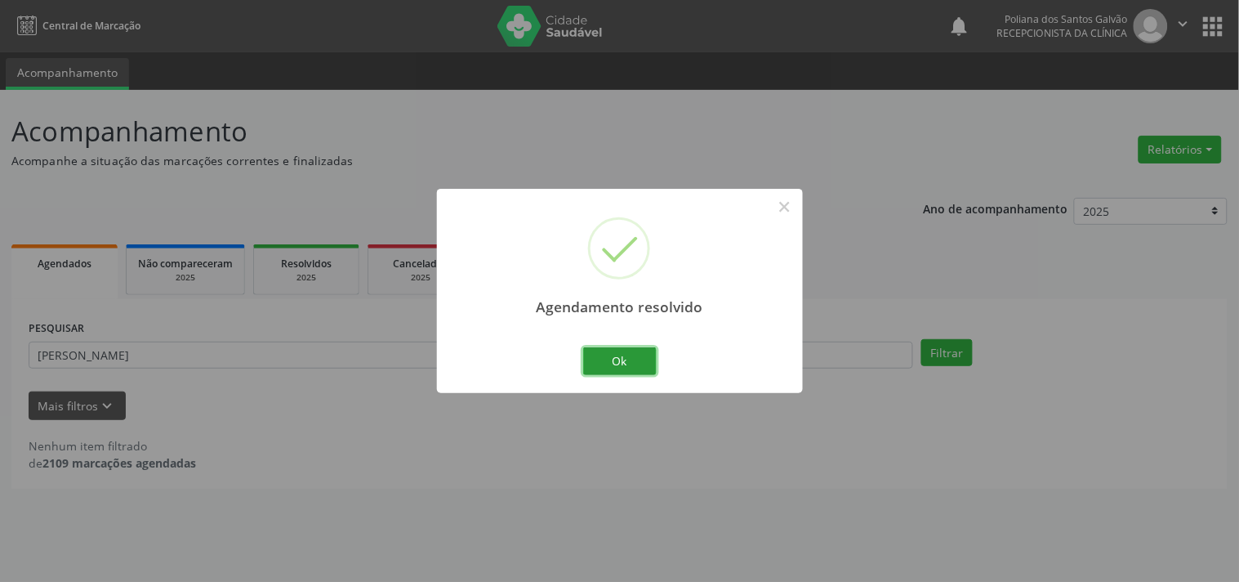
drag, startPoint x: 632, startPoint y: 359, endPoint x: 546, endPoint y: 358, distance: 86.6
click at [630, 359] on button "Ok" at bounding box center [620, 361] width 74 height 28
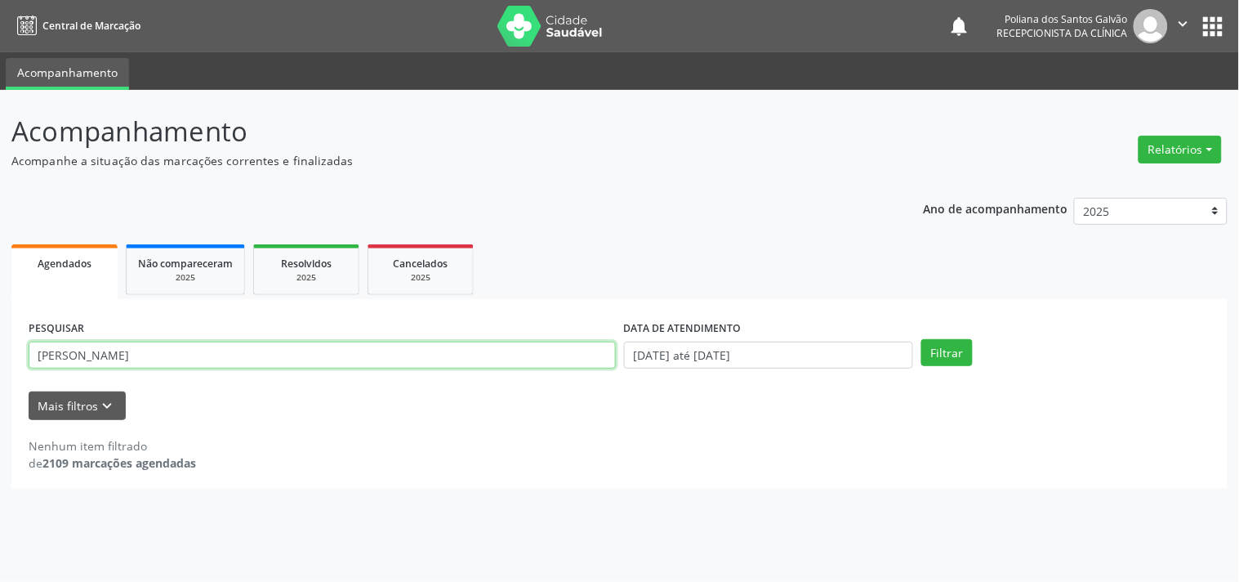
drag, startPoint x: 540, startPoint y: 357, endPoint x: 0, endPoint y: 114, distance: 592.0
click at [0, 123] on div "Acompanhamento Acompanhe a situação das marcações correntes e finalizadas Relat…" at bounding box center [619, 336] width 1239 height 492
type input "[PERSON_NAME]"
click at [922, 339] on button "Filtrar" at bounding box center [947, 353] width 51 height 28
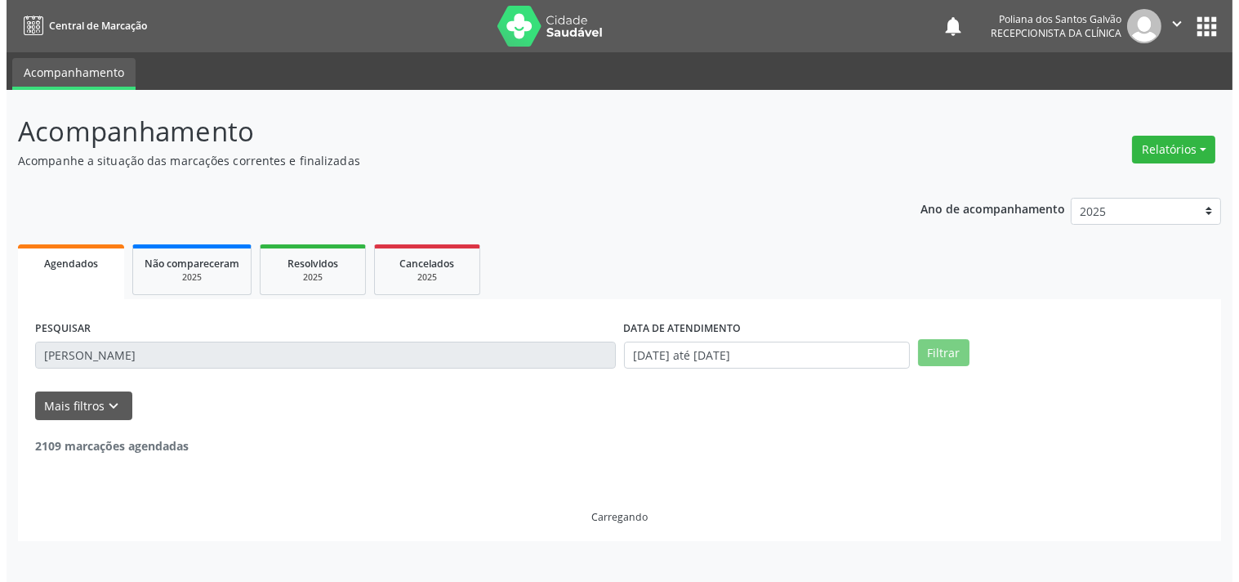
scroll to position [151, 0]
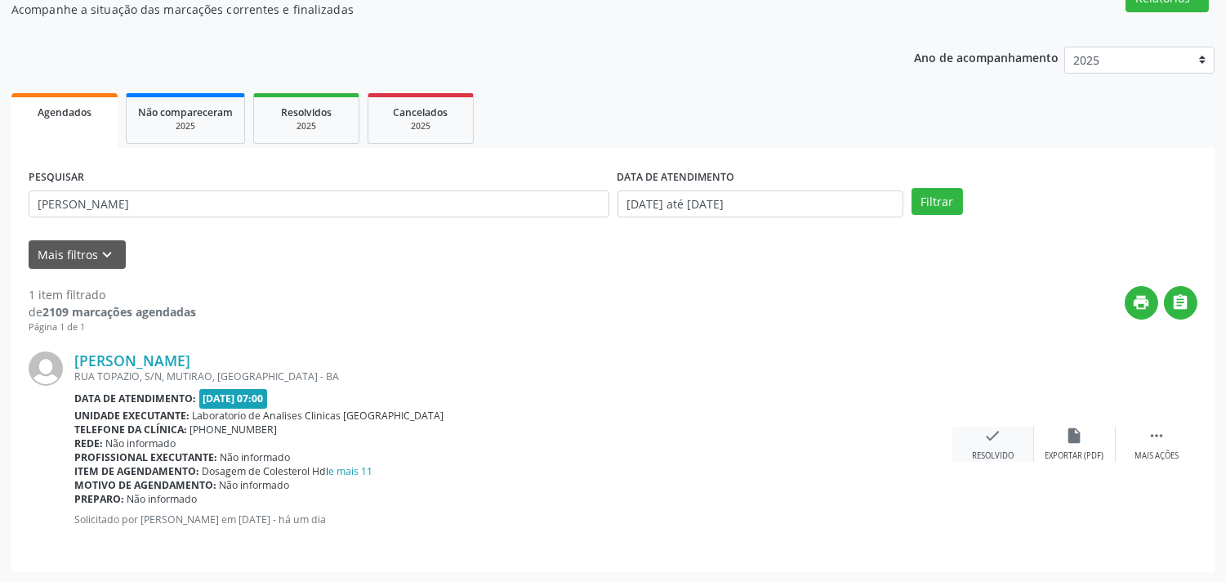
click at [994, 443] on icon "check" at bounding box center [993, 435] width 18 height 18
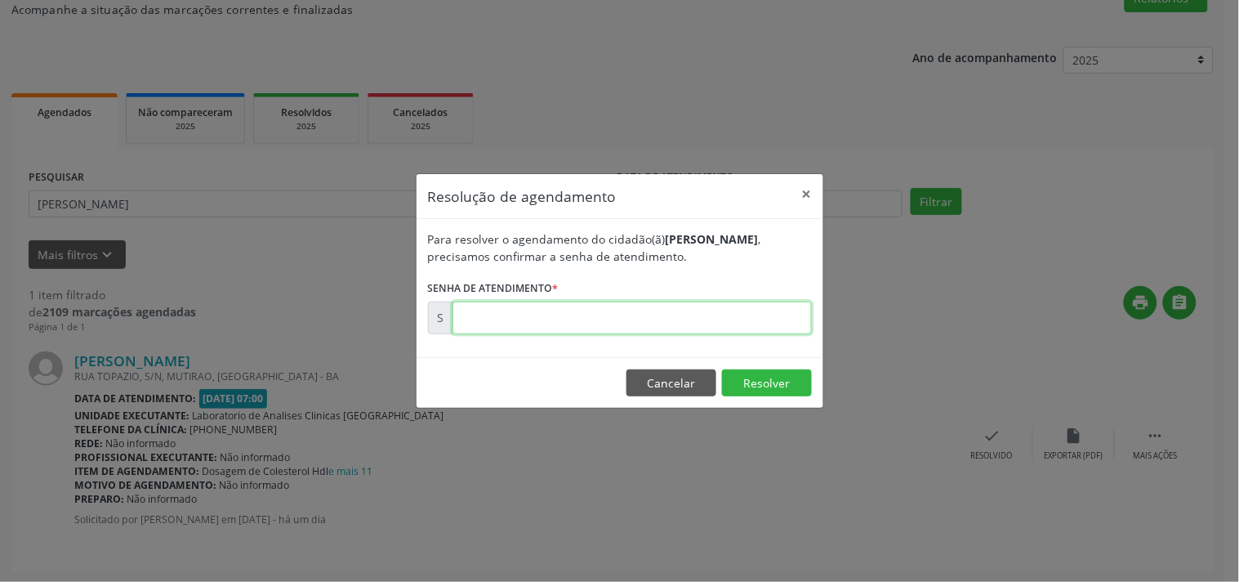
click at [708, 307] on input "text" at bounding box center [632, 317] width 359 height 33
type input "00174620"
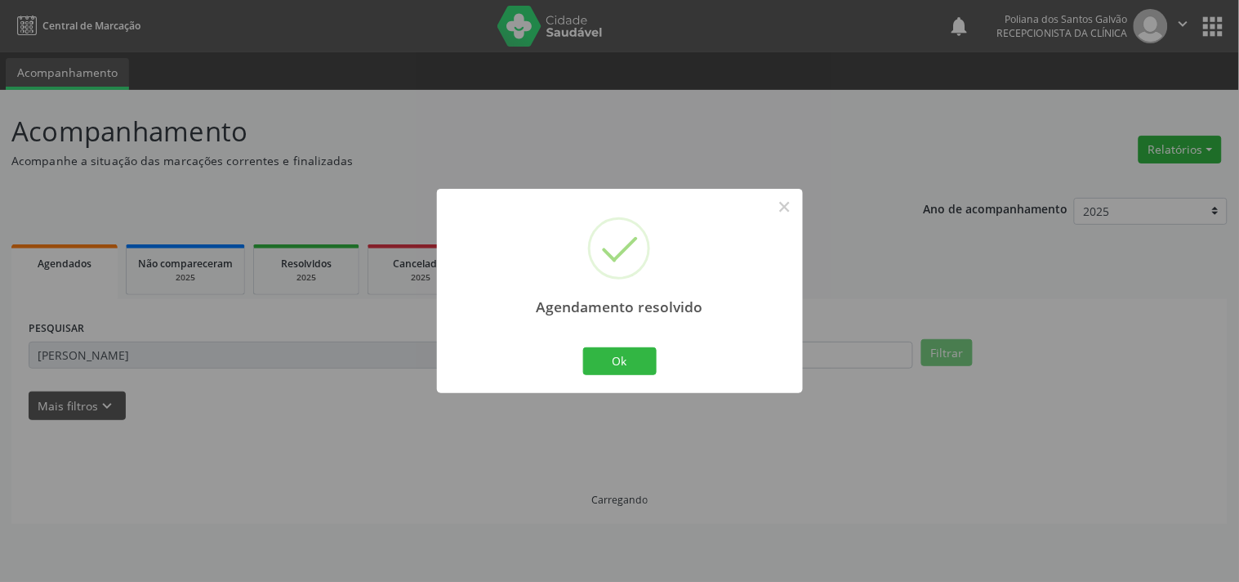
scroll to position [0, 0]
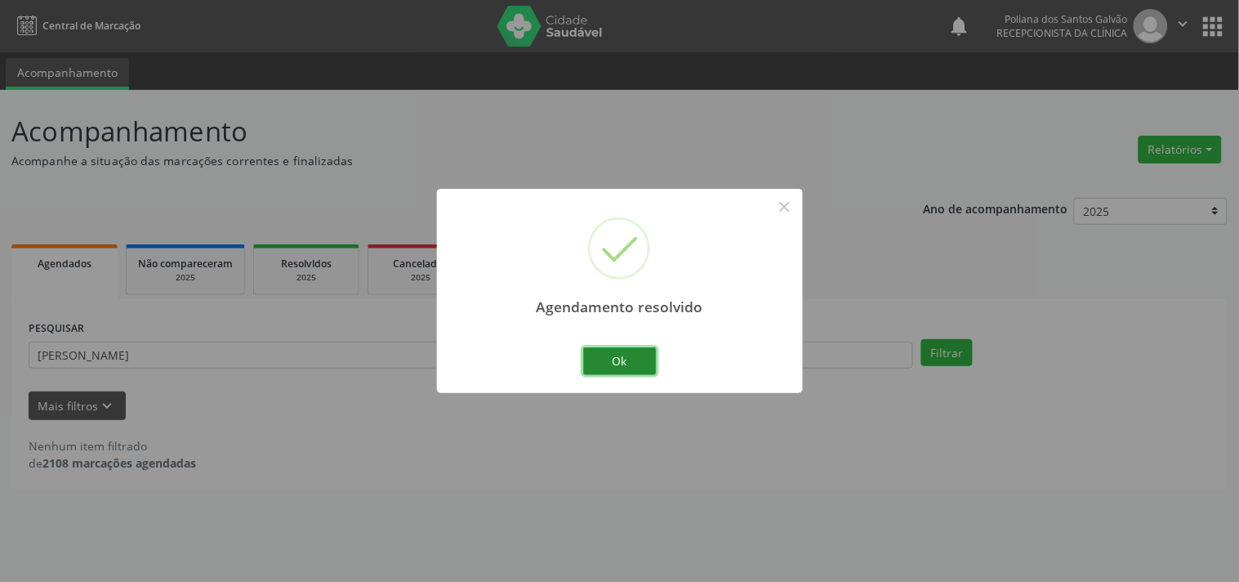
click at [614, 357] on button "Ok" at bounding box center [620, 361] width 74 height 28
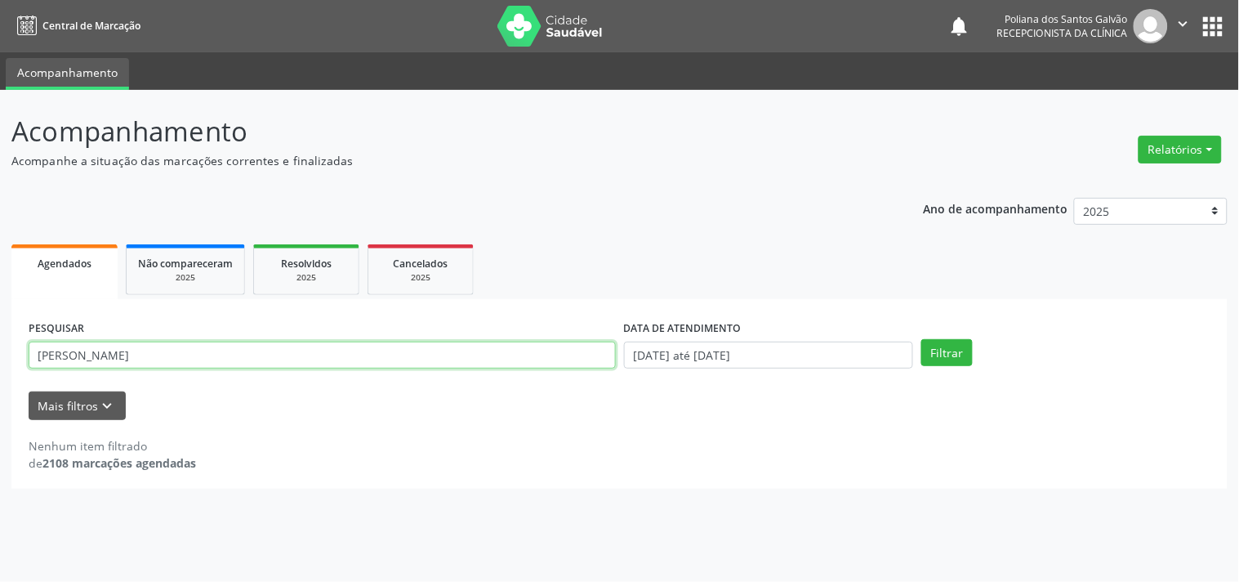
drag, startPoint x: 564, startPoint y: 352, endPoint x: 0, endPoint y: 86, distance: 623.5
click at [0, 87] on div "Central de Marcação notifications Poliana dos Santos Galvão Recepcionista da cl…" at bounding box center [619, 291] width 1239 height 582
type input "[PERSON_NAME]"
click at [922, 339] on button "Filtrar" at bounding box center [947, 353] width 51 height 28
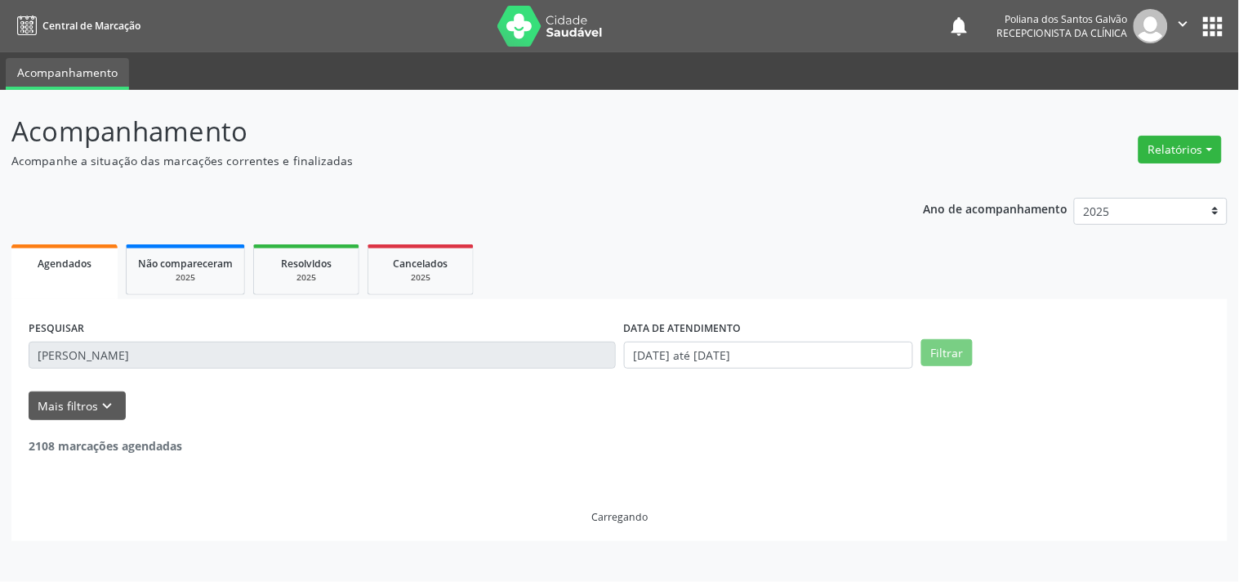
scroll to position [151, 0]
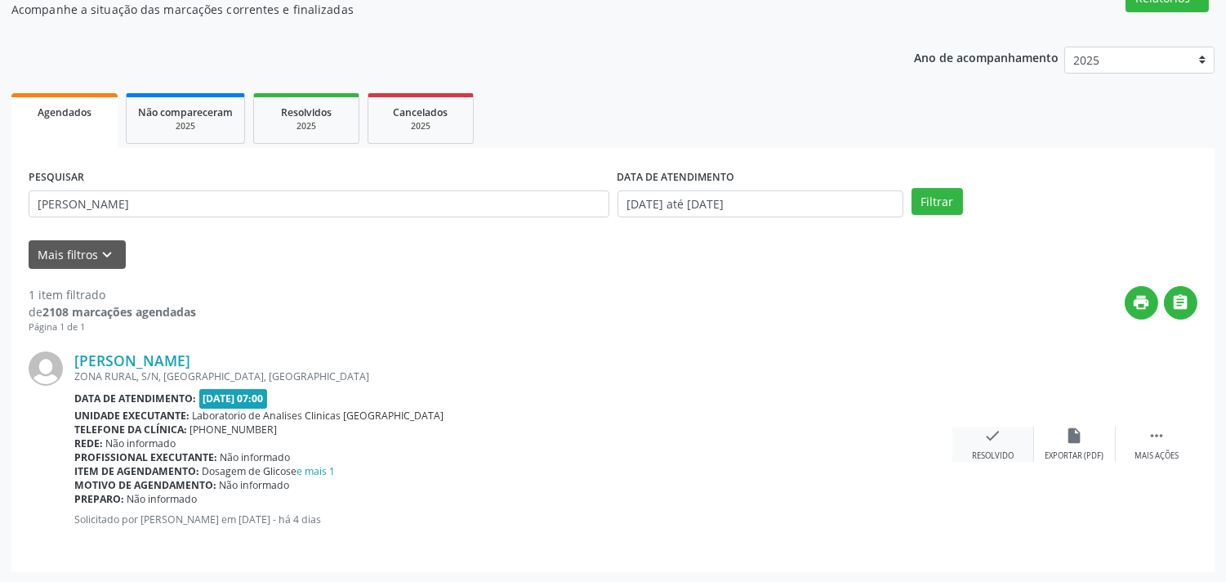
click at [983, 440] on div "check Resolvido" at bounding box center [994, 443] width 82 height 35
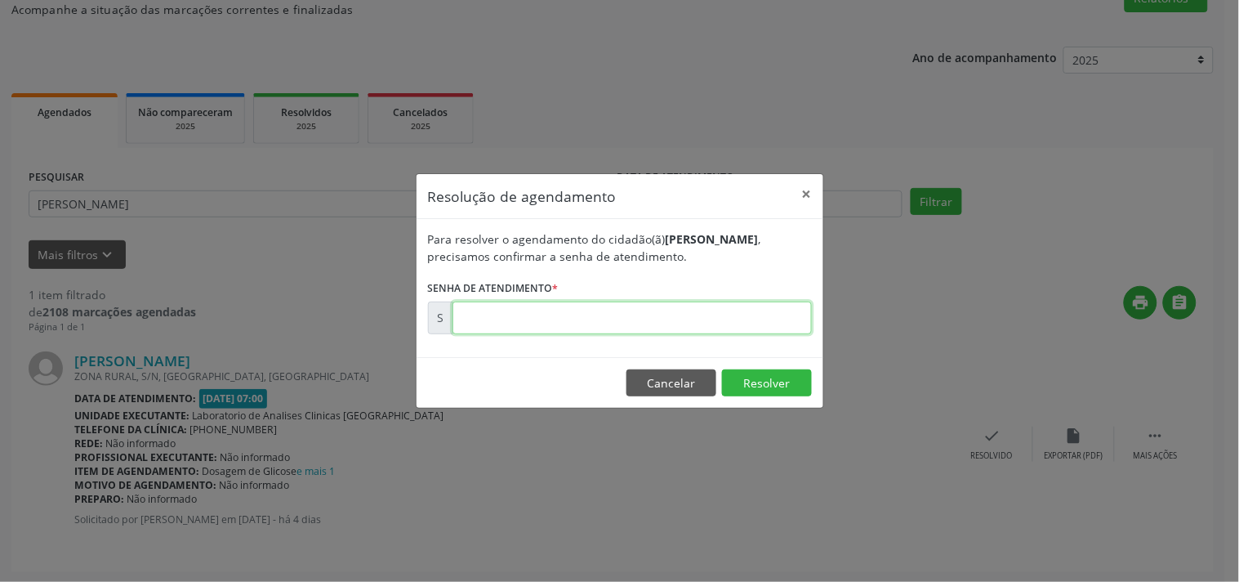
click at [691, 329] on input "text" at bounding box center [632, 317] width 359 height 33
type input "00174404"
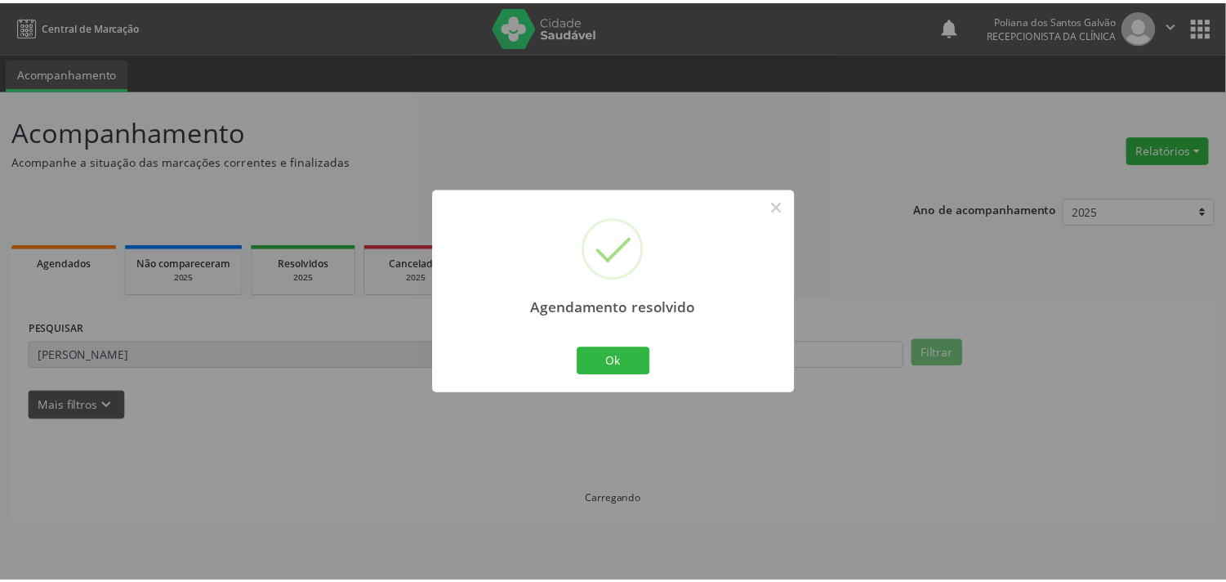
scroll to position [0, 0]
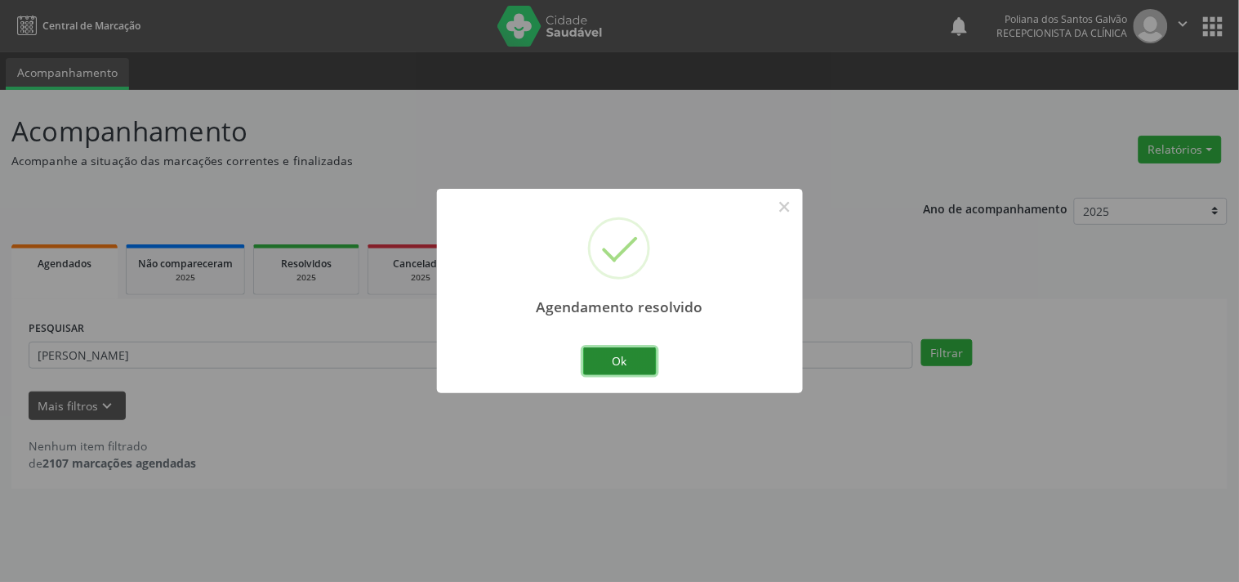
click at [591, 366] on button "Ok" at bounding box center [620, 361] width 74 height 28
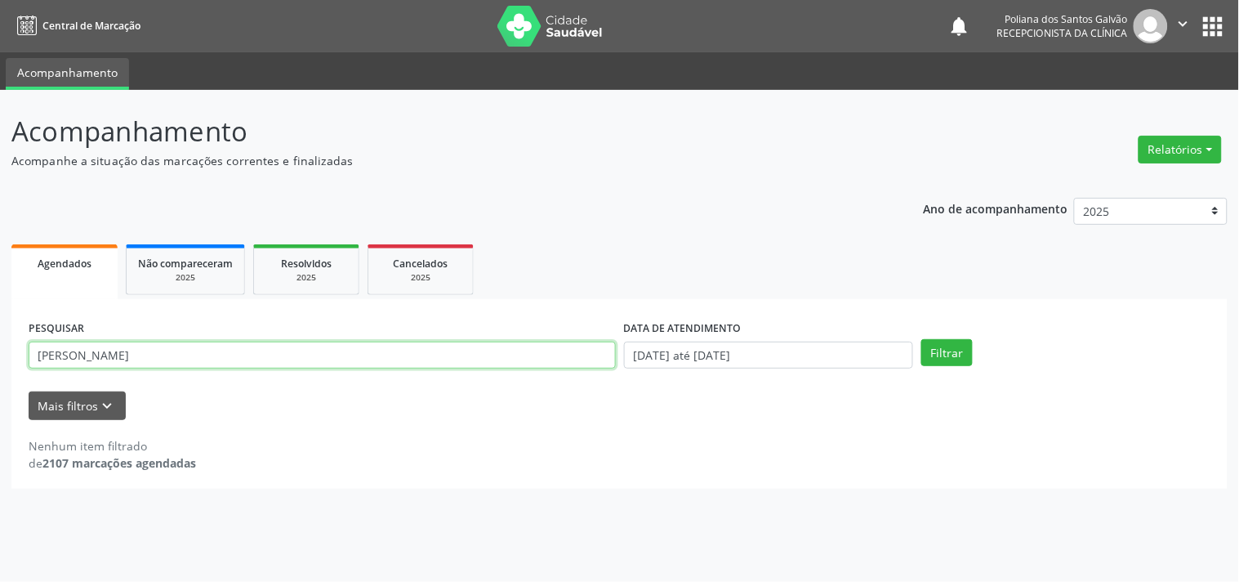
drag, startPoint x: 541, startPoint y: 363, endPoint x: 0, endPoint y: 108, distance: 597.9
click at [0, 143] on div "Acompanhamento Acompanhe a situação das marcações correntes e finalizadas Relat…" at bounding box center [619, 336] width 1239 height 492
type input "NIVAN"
click at [922, 339] on button "Filtrar" at bounding box center [947, 353] width 51 height 28
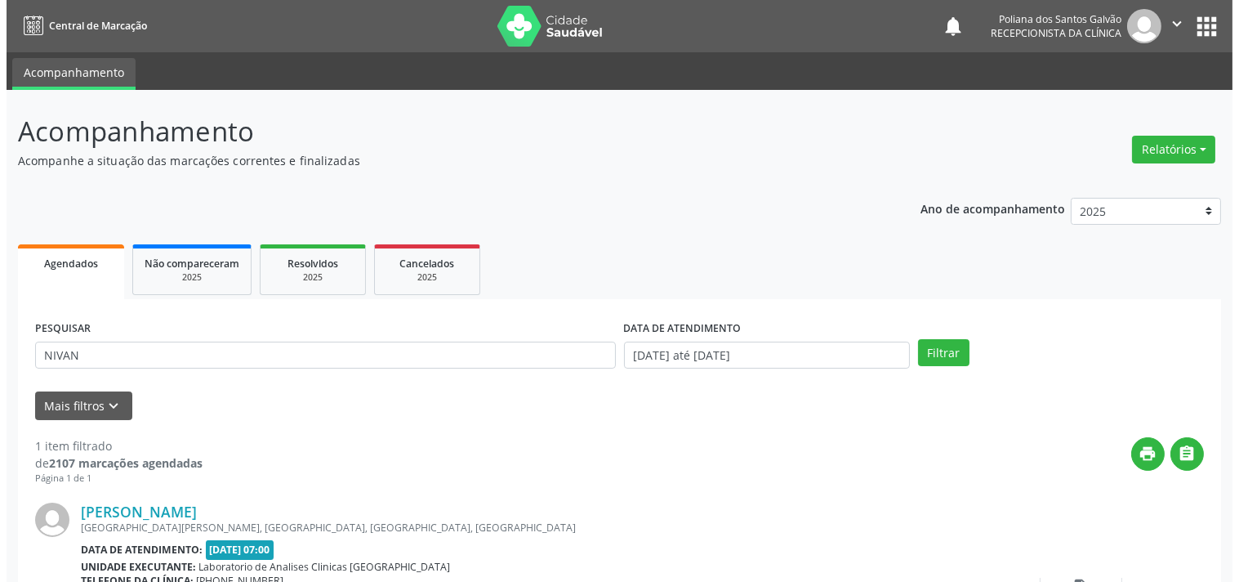
scroll to position [151, 0]
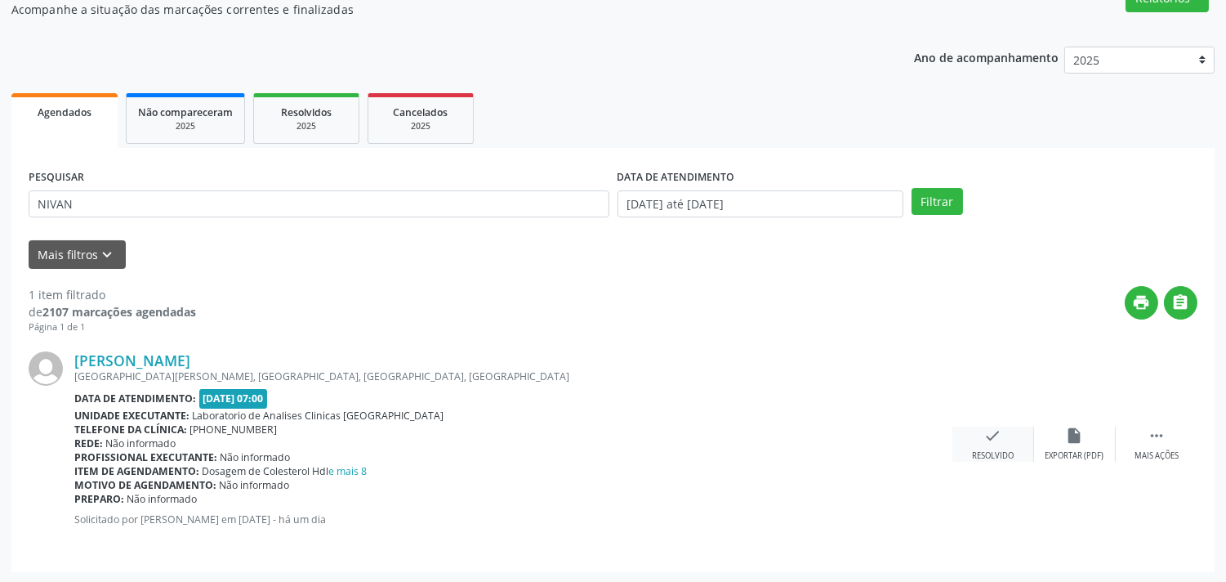
click at [989, 445] on div "check Resolvido" at bounding box center [994, 443] width 82 height 35
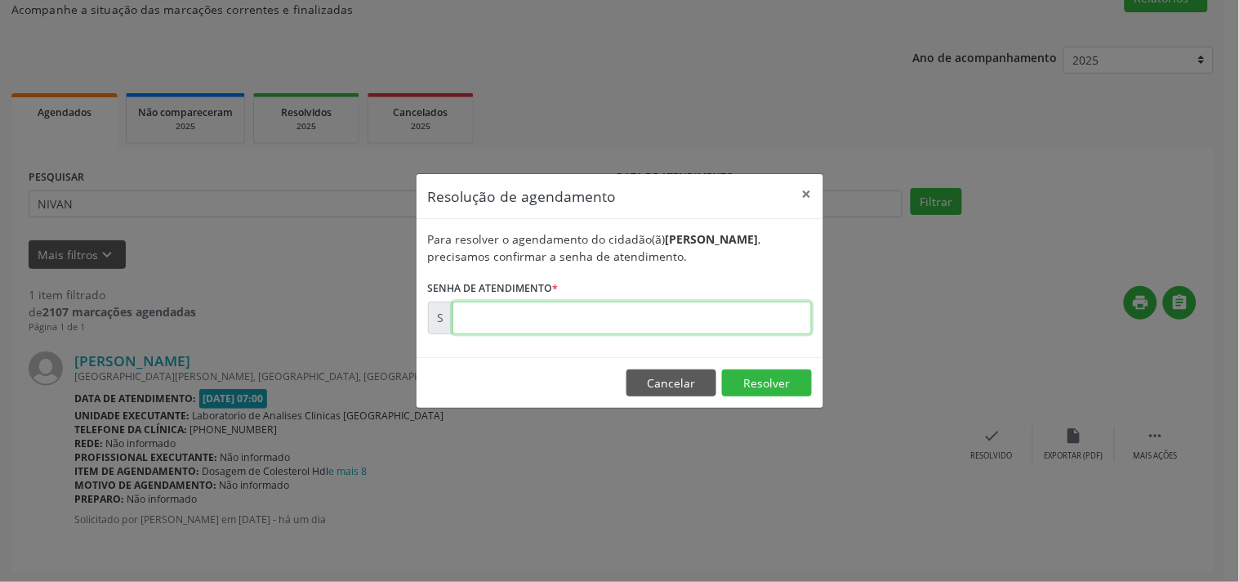
click at [721, 309] on input "text" at bounding box center [632, 317] width 359 height 33
type input "00174628"
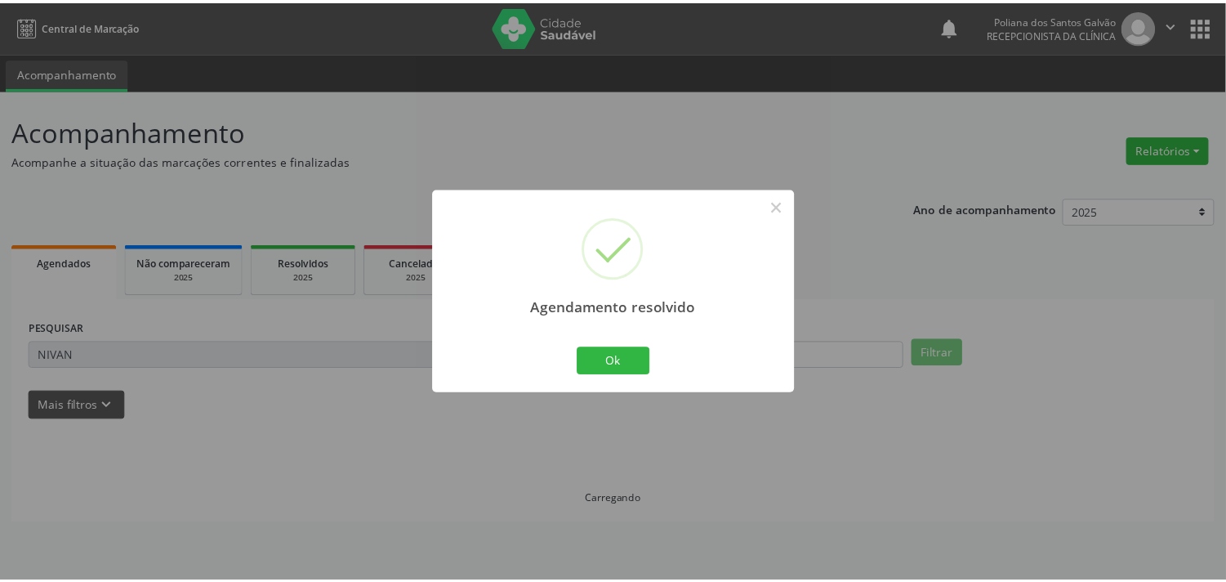
scroll to position [0, 0]
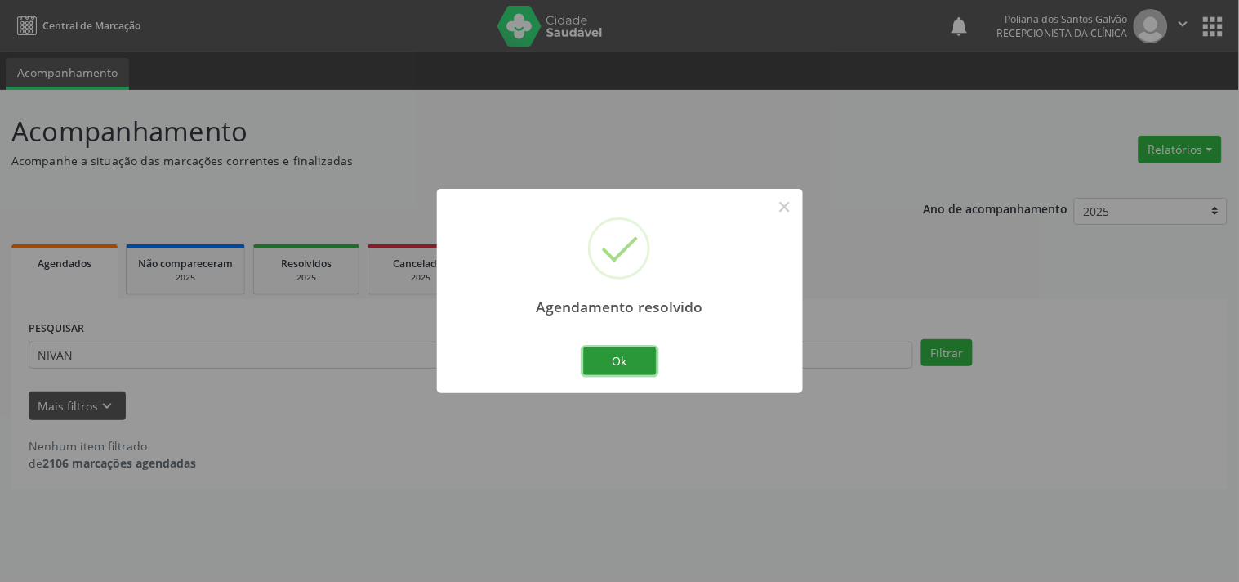
drag, startPoint x: 636, startPoint y: 362, endPoint x: 502, endPoint y: 357, distance: 134.1
click at [629, 363] on button "Ok" at bounding box center [620, 361] width 74 height 28
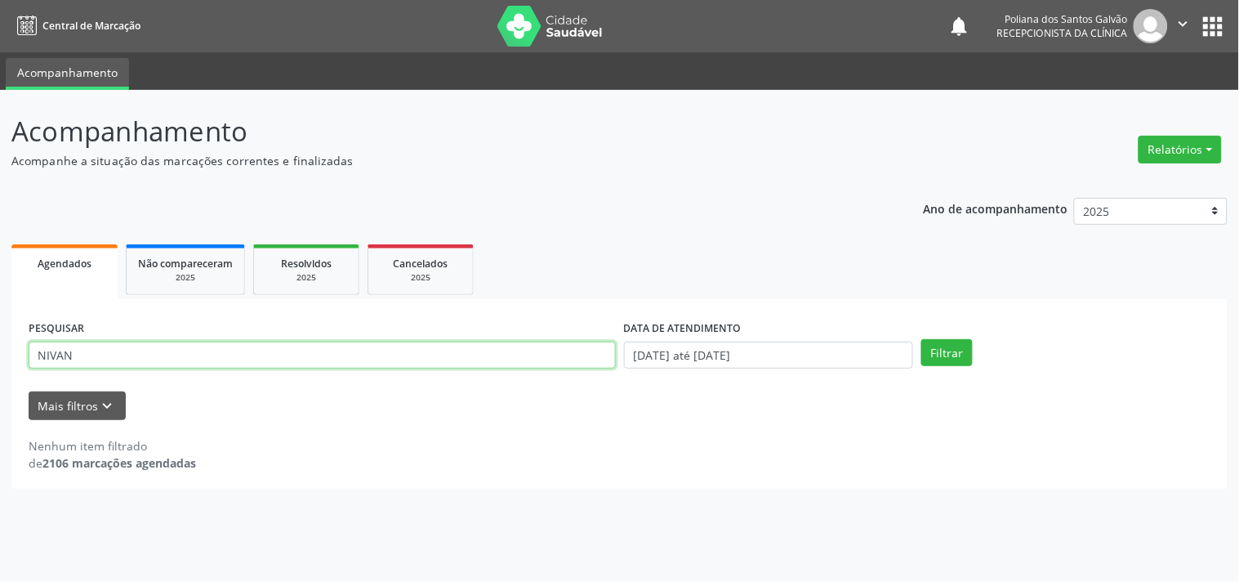
drag, startPoint x: 501, startPoint y: 357, endPoint x: 0, endPoint y: 172, distance: 534.1
click at [0, 198] on div "Acompanhamento Acompanhe a situação das marcações correntes e finalizadas Relat…" at bounding box center [619, 336] width 1239 height 492
click at [922, 339] on button "Filtrar" at bounding box center [947, 353] width 51 height 28
click at [87, 346] on input "ERISB" at bounding box center [322, 356] width 587 height 28
type input "ERISV"
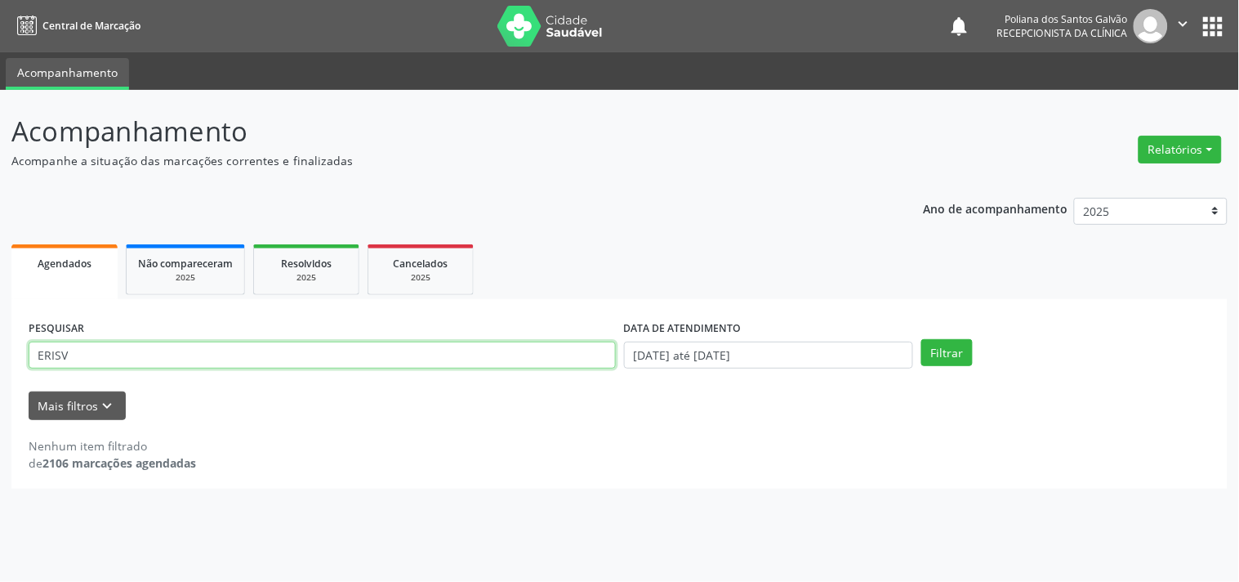
click at [922, 339] on button "Filtrar" at bounding box center [947, 353] width 51 height 28
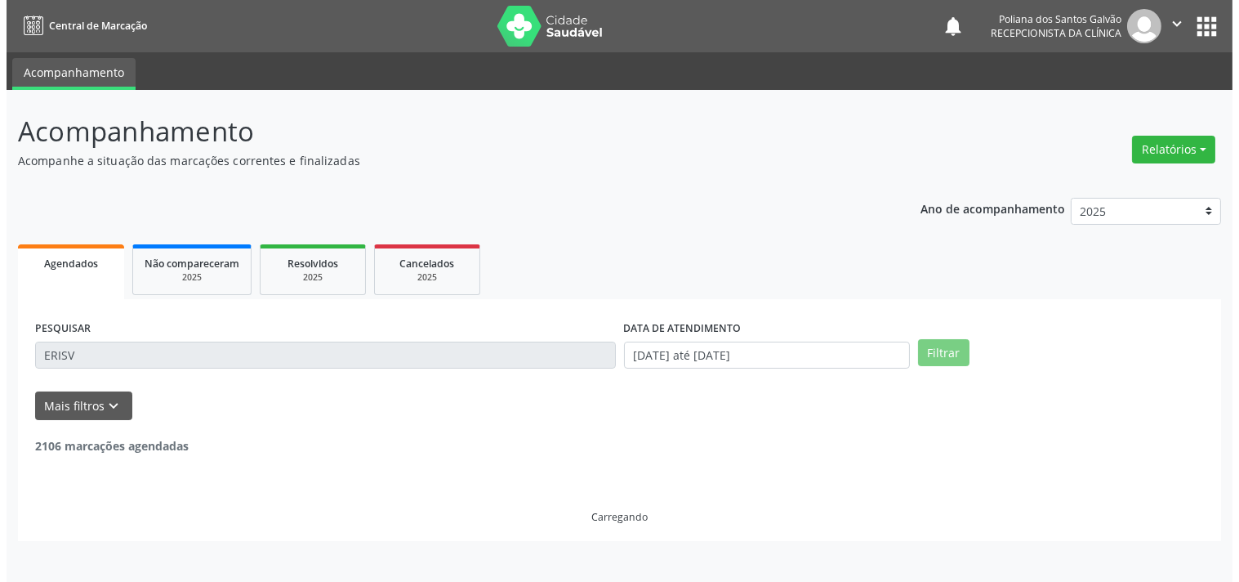
scroll to position [151, 0]
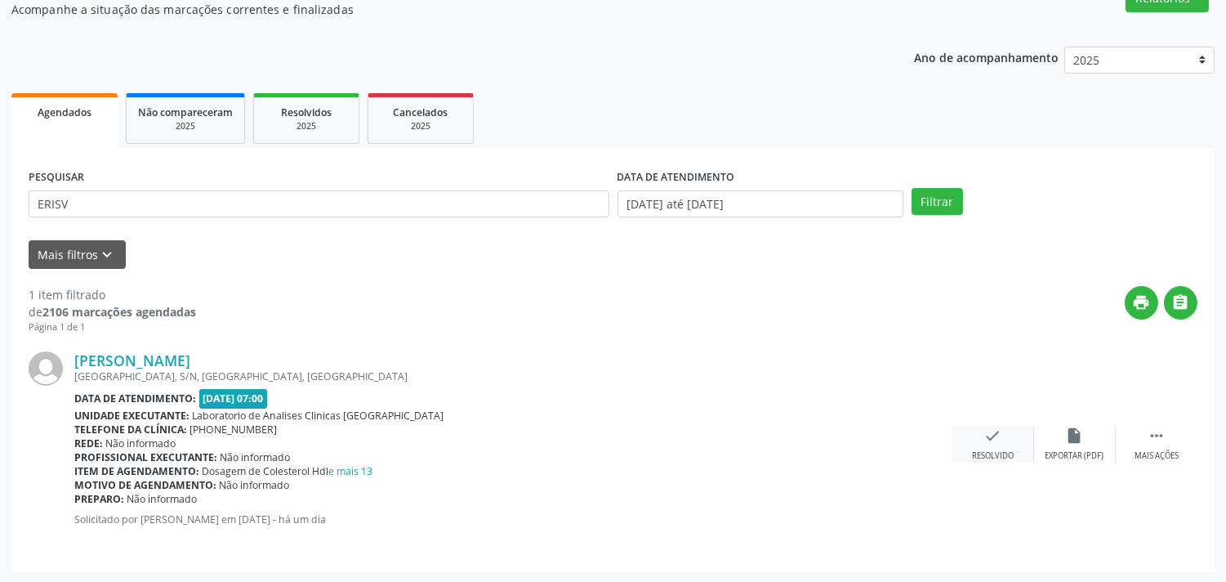
click at [997, 426] on icon "check" at bounding box center [993, 435] width 18 height 18
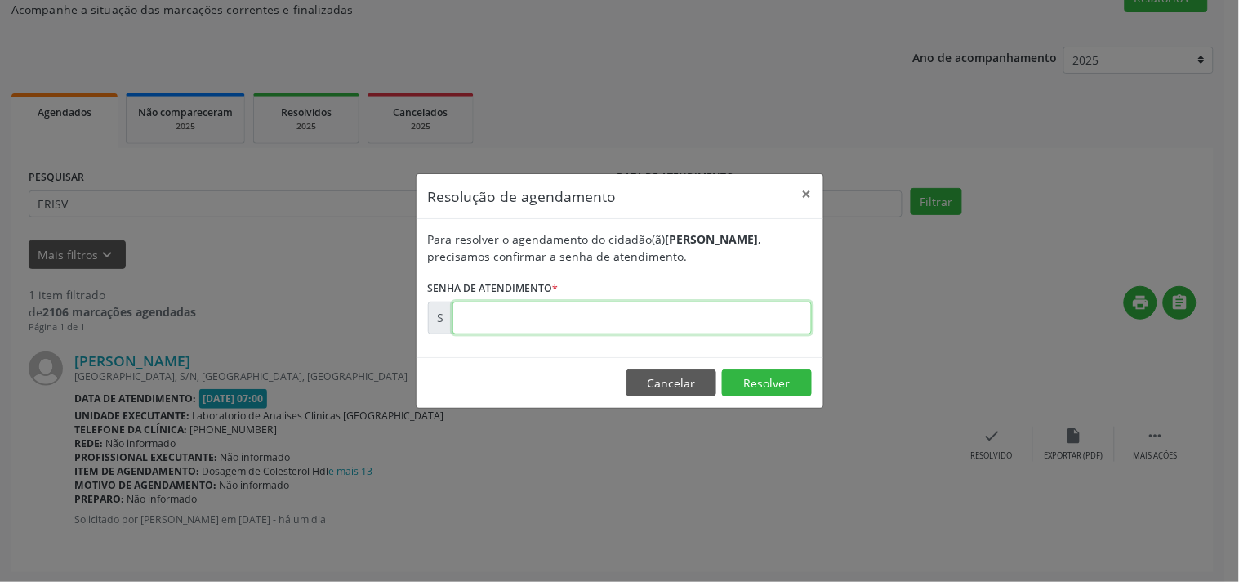
click at [713, 316] on input "text" at bounding box center [632, 317] width 359 height 33
type input "00174631"
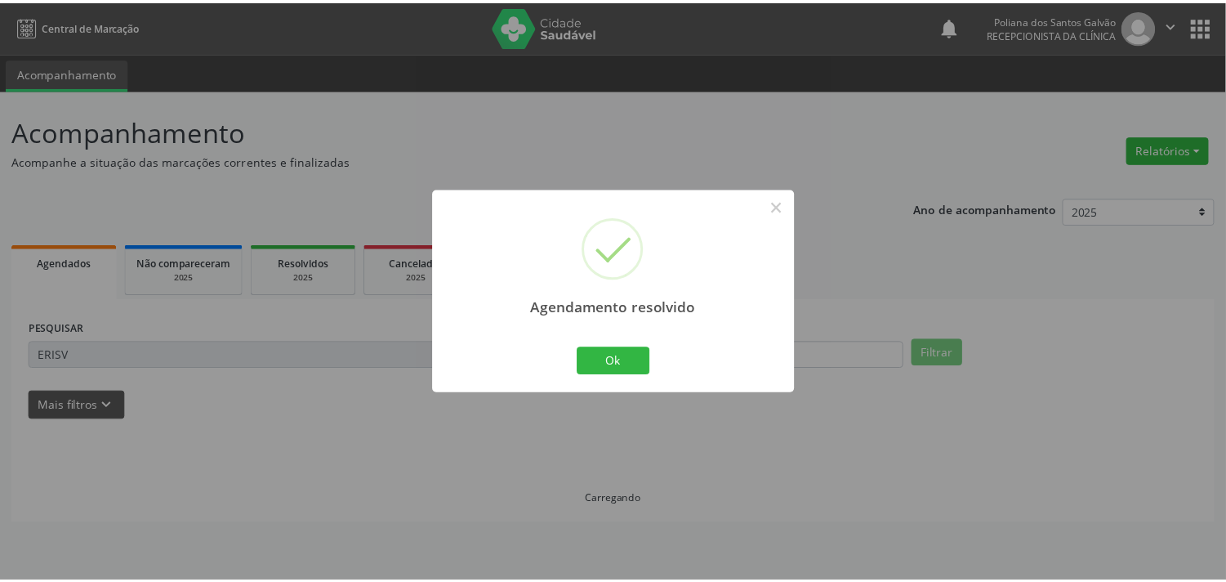
scroll to position [0, 0]
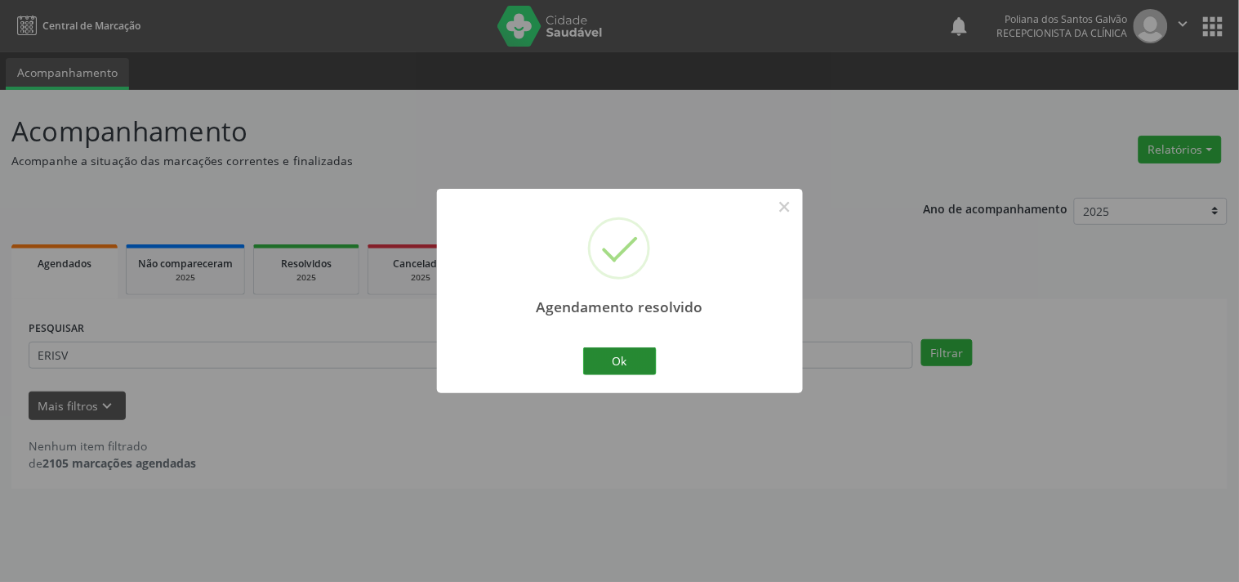
drag, startPoint x: 656, startPoint y: 368, endPoint x: 647, endPoint y: 368, distance: 9.0
click at [654, 368] on div "Ok Cancel" at bounding box center [619, 361] width 81 height 34
click at [615, 364] on button "Ok" at bounding box center [620, 361] width 74 height 28
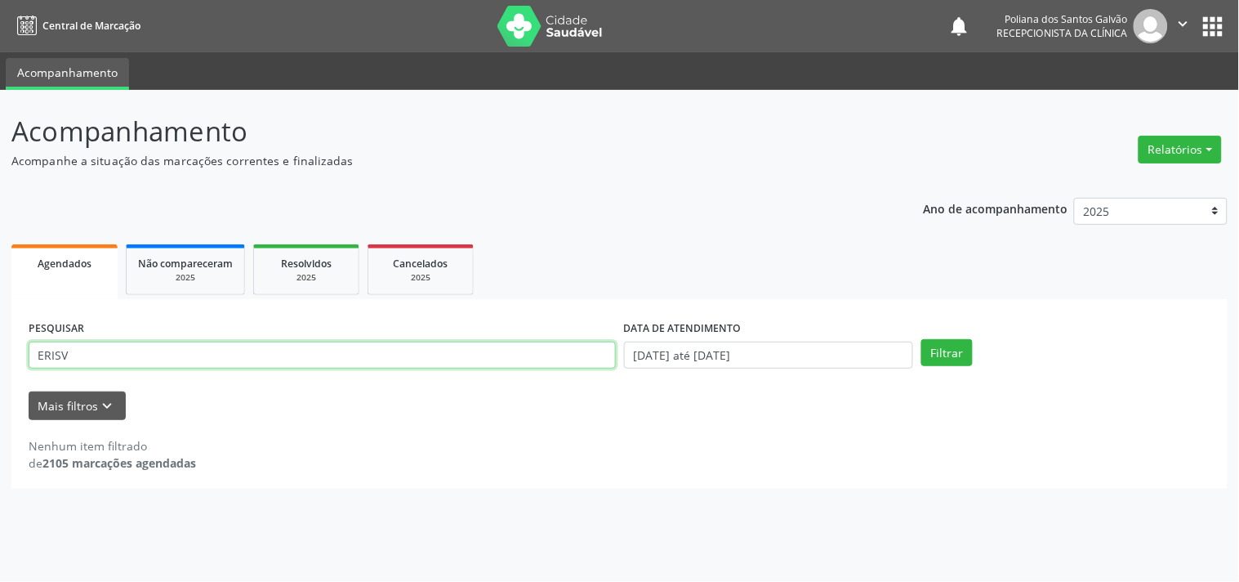
drag, startPoint x: 549, startPoint y: 353, endPoint x: 0, endPoint y: -40, distance: 675.2
click at [0, 0] on html "Central de Marcação notifications Poliana dos Santos Galvão Recepcionista da cl…" at bounding box center [619, 291] width 1239 height 582
type input "[PERSON_NAME]"
click at [922, 339] on button "Filtrar" at bounding box center [947, 353] width 51 height 28
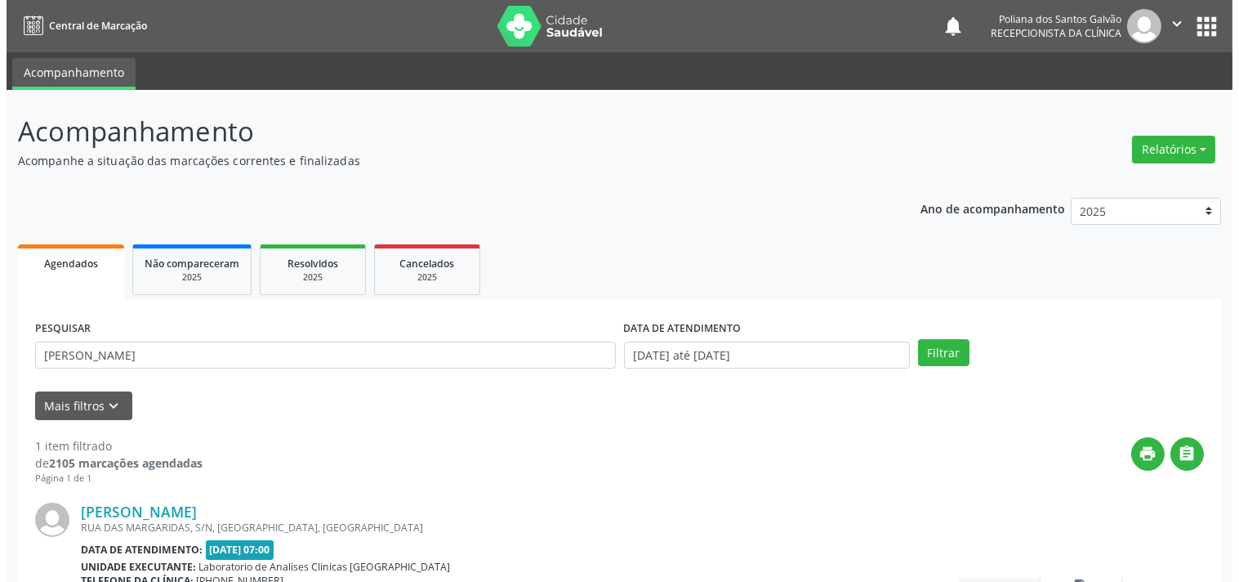
scroll to position [151, 0]
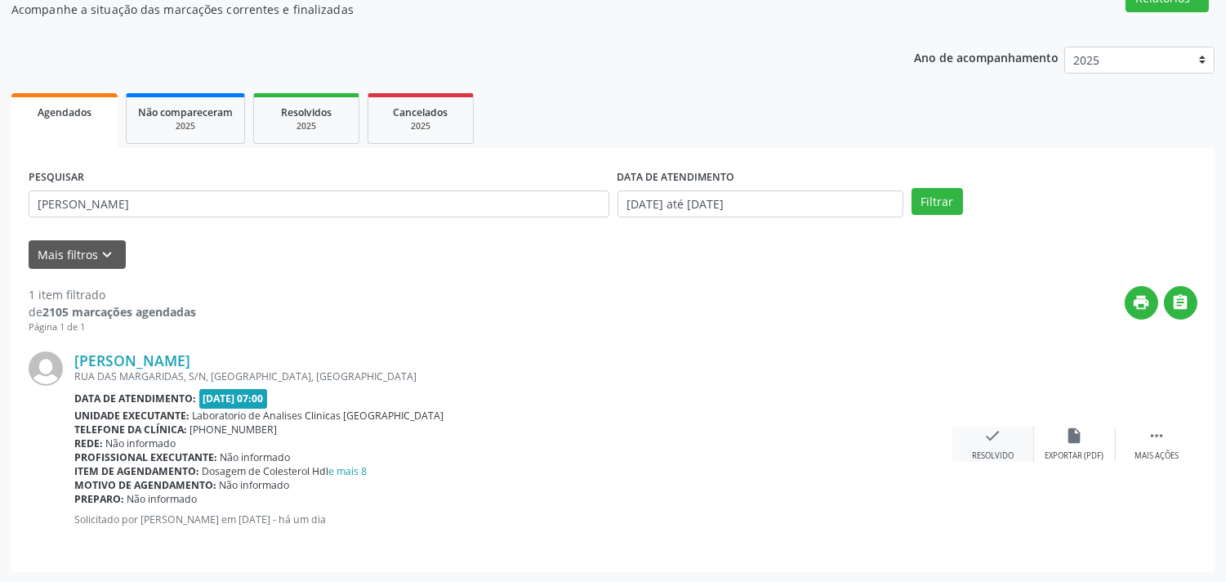
click at [995, 452] on div "Resolvido" at bounding box center [993, 455] width 42 height 11
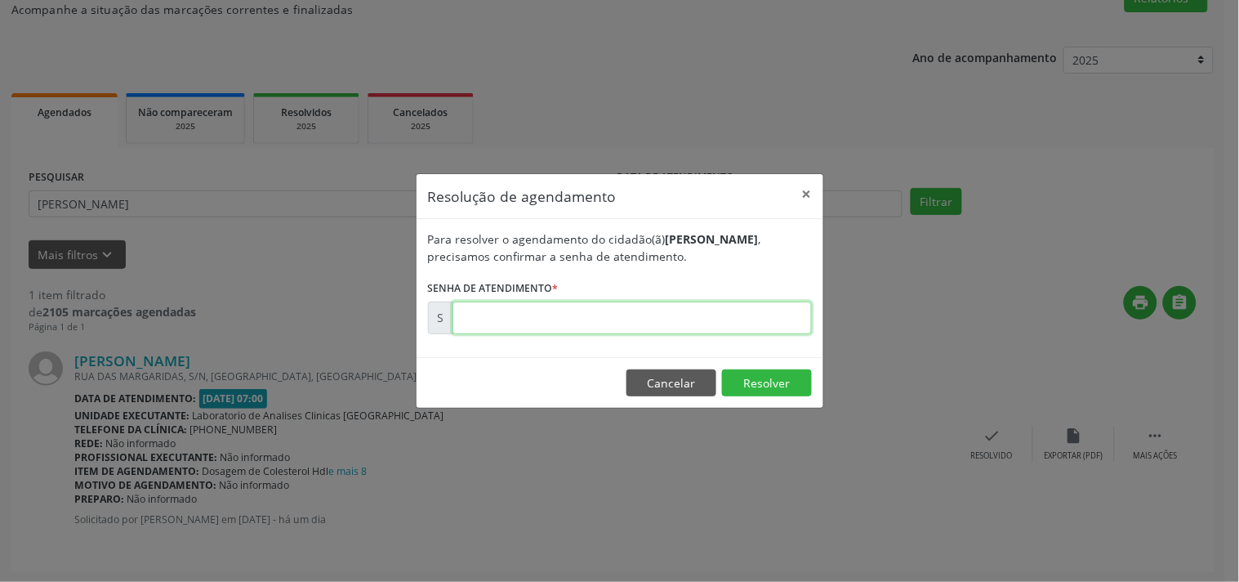
click at [753, 319] on input "text" at bounding box center [632, 317] width 359 height 33
type input "00174627"
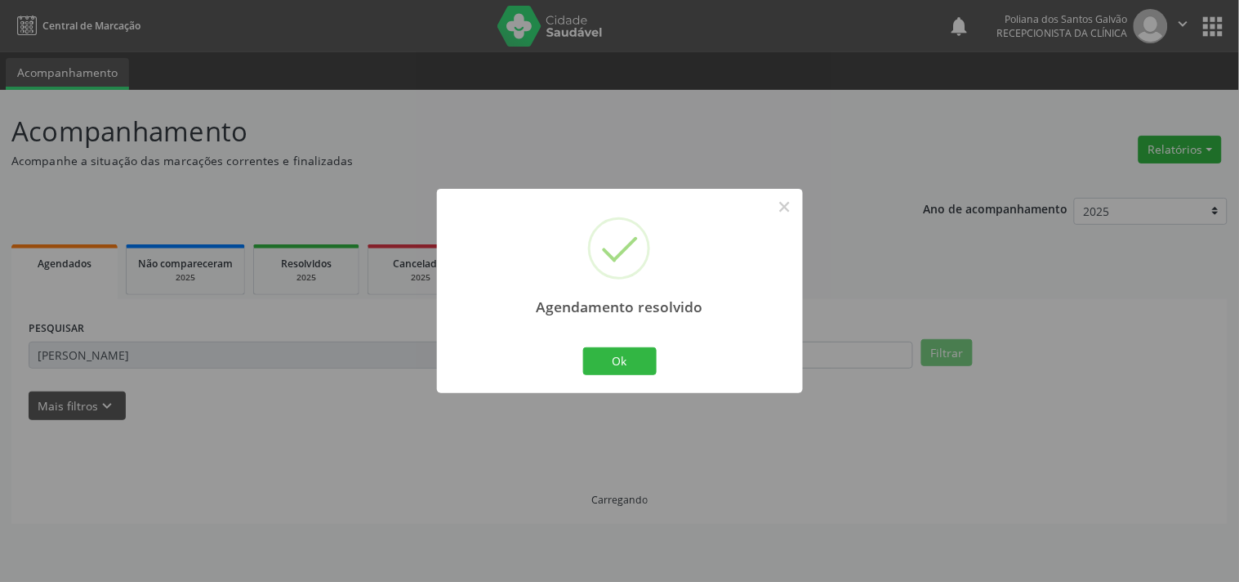
scroll to position [0, 0]
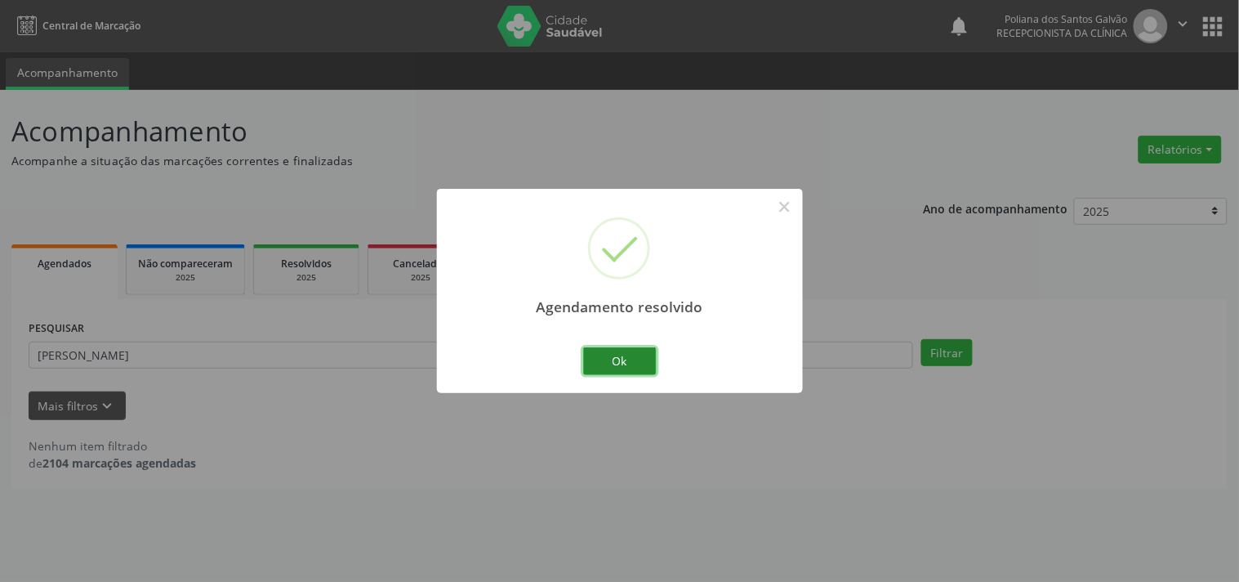
click at [591, 368] on button "Ok" at bounding box center [620, 361] width 74 height 28
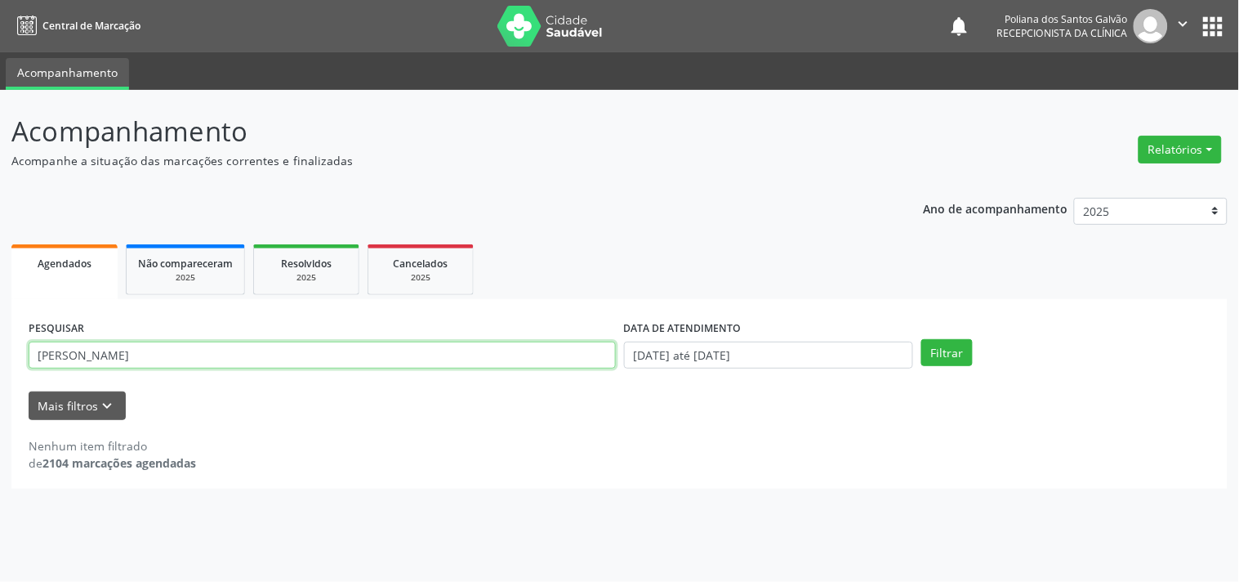
drag, startPoint x: 319, startPoint y: 346, endPoint x: 10, endPoint y: 182, distance: 350.1
click at [0, 211] on div "Acompanhamento Acompanhe a situação das marcações correntes e finalizadas Relat…" at bounding box center [619, 336] width 1239 height 492
type input "EUNICE"
click at [922, 339] on button "Filtrar" at bounding box center [947, 353] width 51 height 28
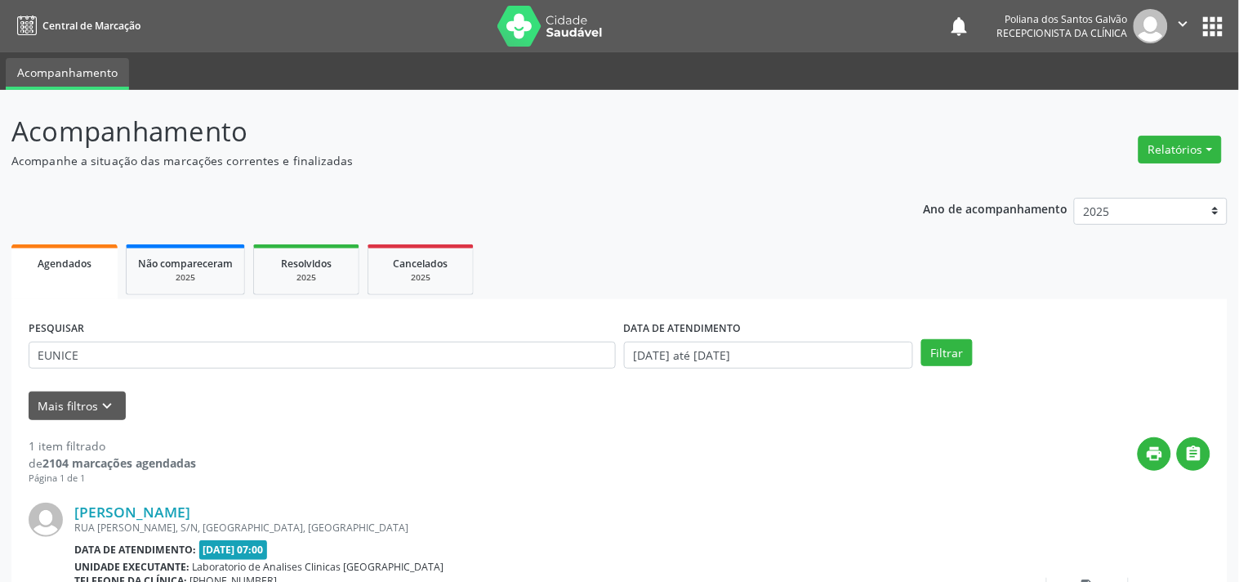
scroll to position [151, 0]
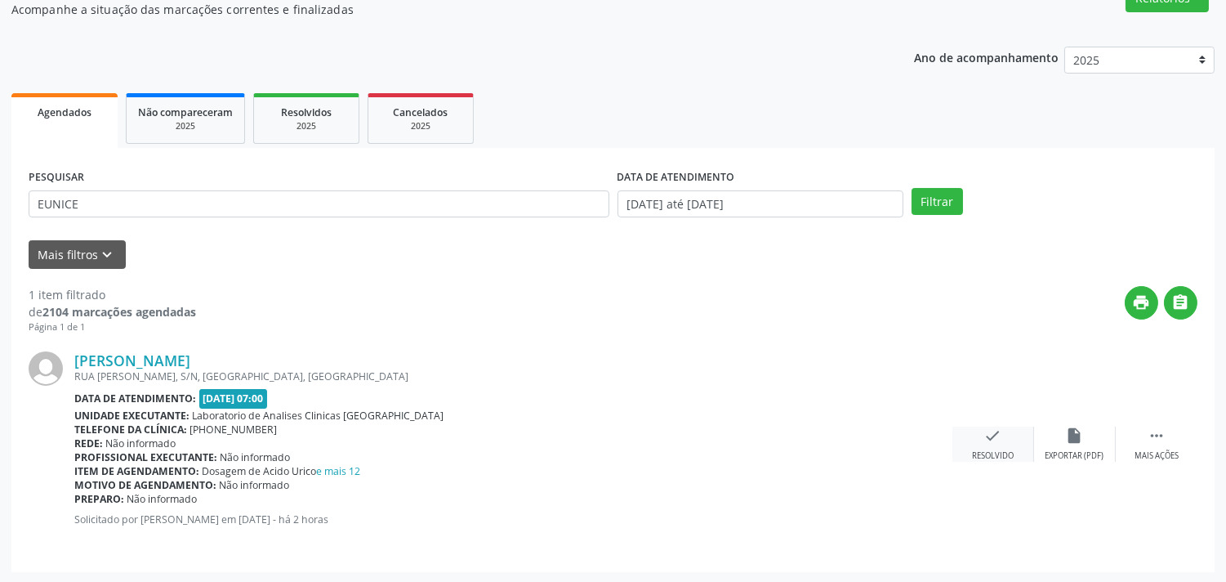
click at [979, 438] on div "check Resolvido" at bounding box center [994, 443] width 82 height 35
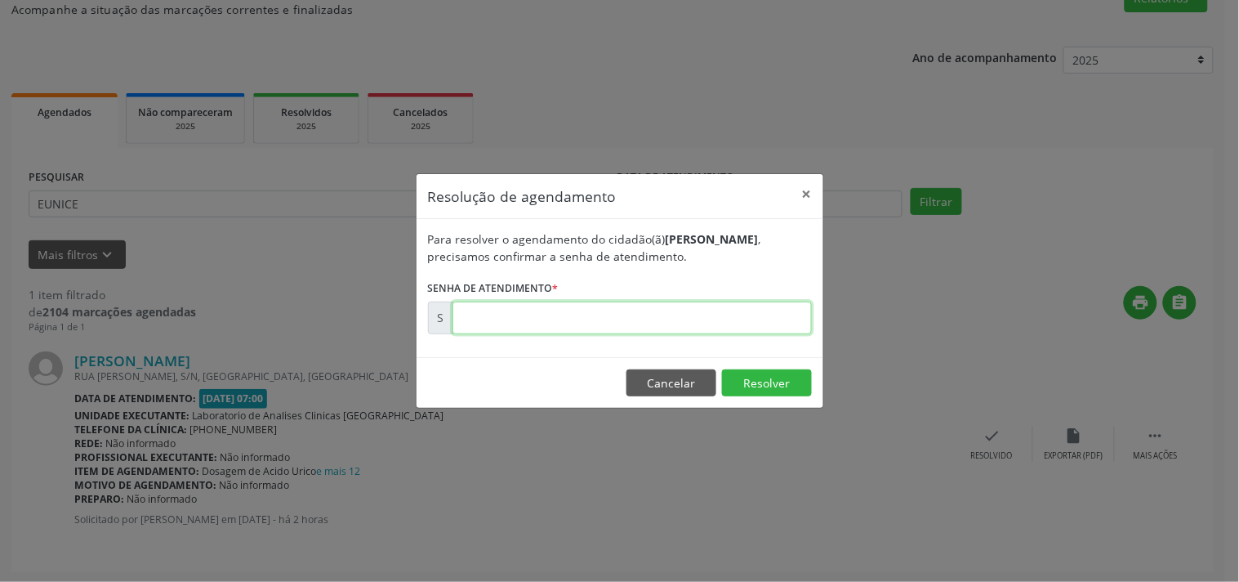
click at [665, 315] on input "text" at bounding box center [632, 317] width 359 height 33
type input "00174818"
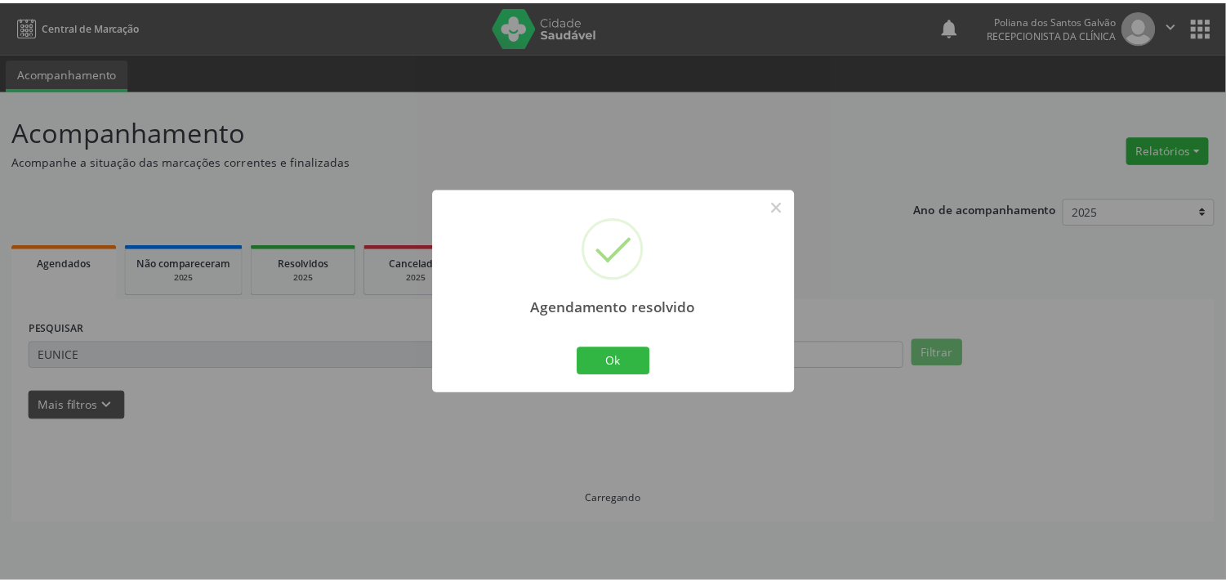
scroll to position [0, 0]
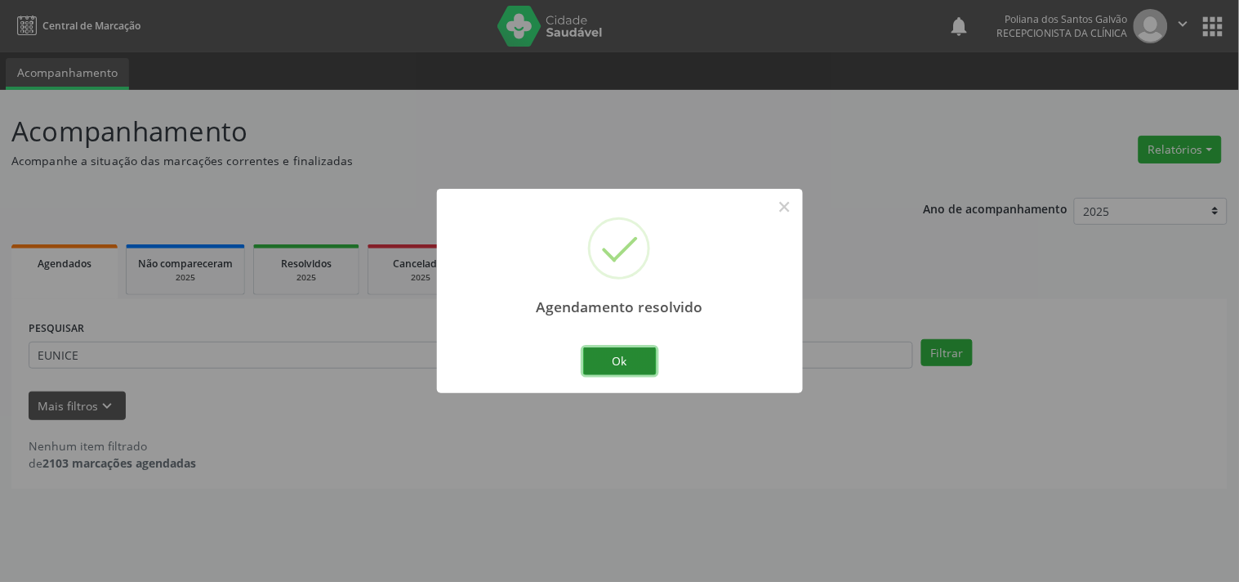
click at [617, 368] on button "Ok" at bounding box center [620, 361] width 74 height 28
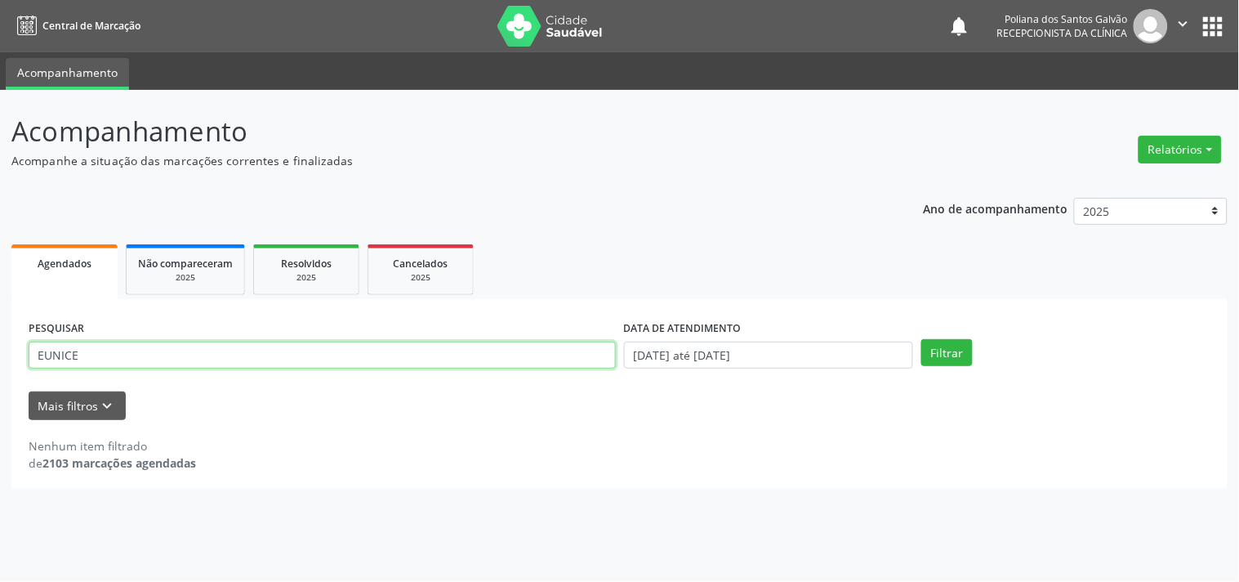
drag, startPoint x: 406, startPoint y: 366, endPoint x: 0, endPoint y: 444, distance: 413.6
click at [0, 444] on div "Acompanhamento Acompanhe a situação das marcações correntes e finalizadas Relat…" at bounding box center [619, 336] width 1239 height 492
type input "[PERSON_NAME]"
click at [922, 339] on button "Filtrar" at bounding box center [947, 353] width 51 height 28
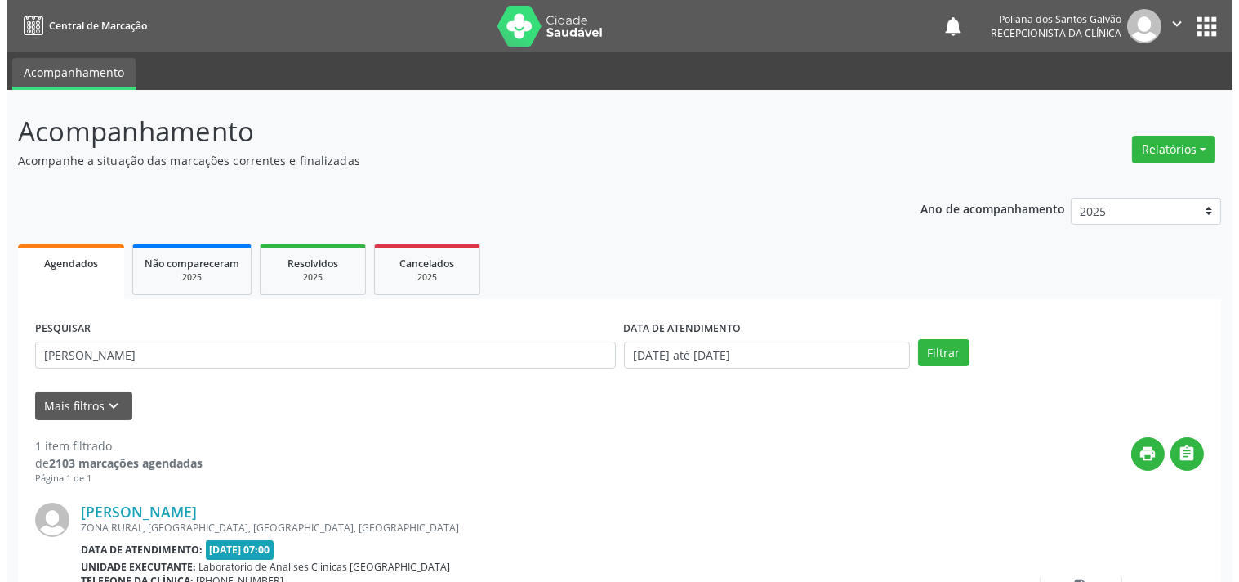
scroll to position [151, 0]
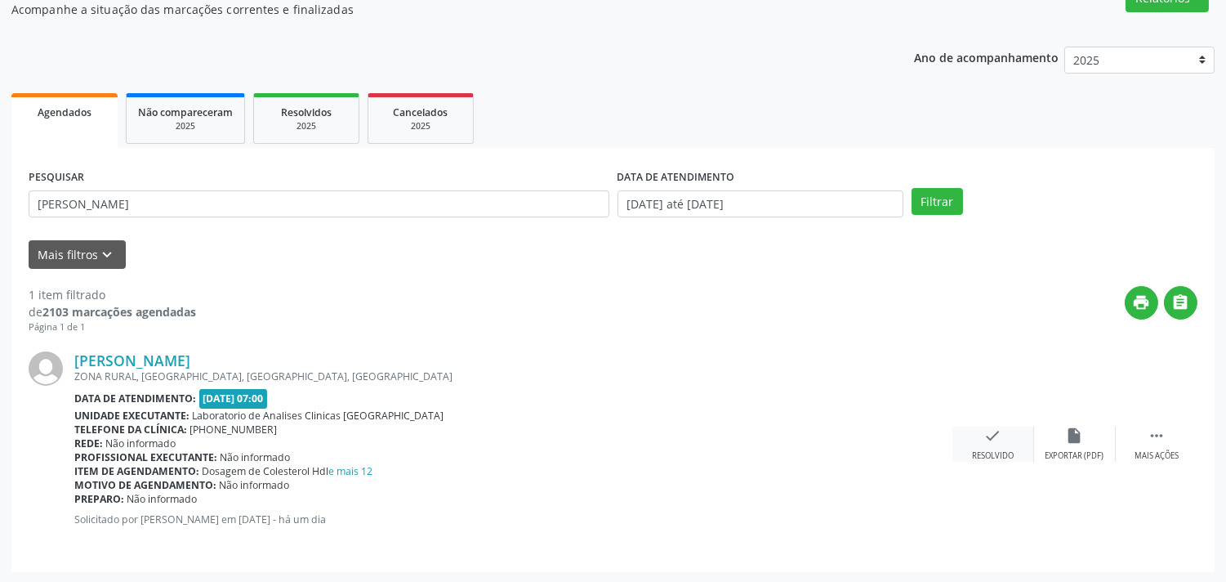
click at [985, 442] on icon "check" at bounding box center [993, 435] width 18 height 18
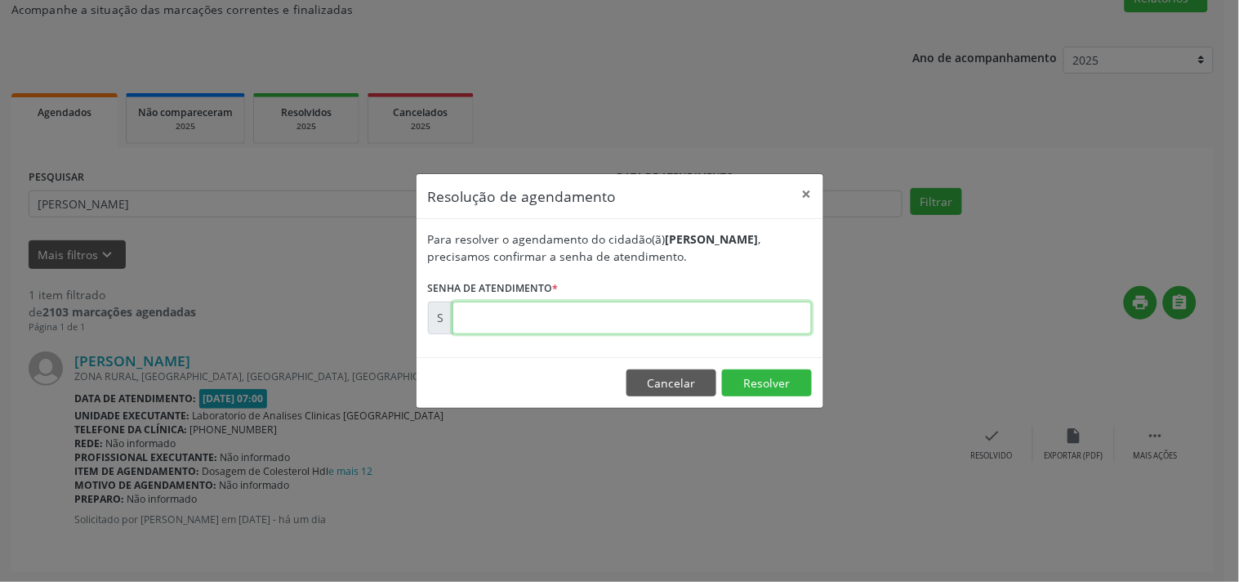
drag, startPoint x: 511, startPoint y: 328, endPoint x: 453, endPoint y: 335, distance: 58.5
click at [502, 327] on input "text" at bounding box center [632, 317] width 359 height 33
type input "00174622"
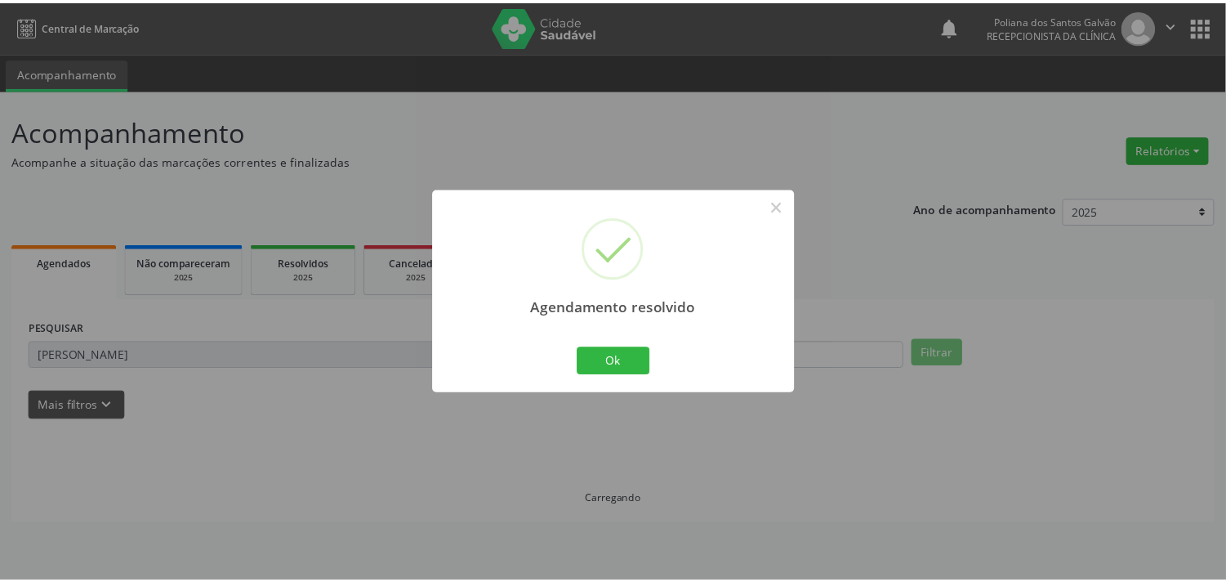
scroll to position [0, 0]
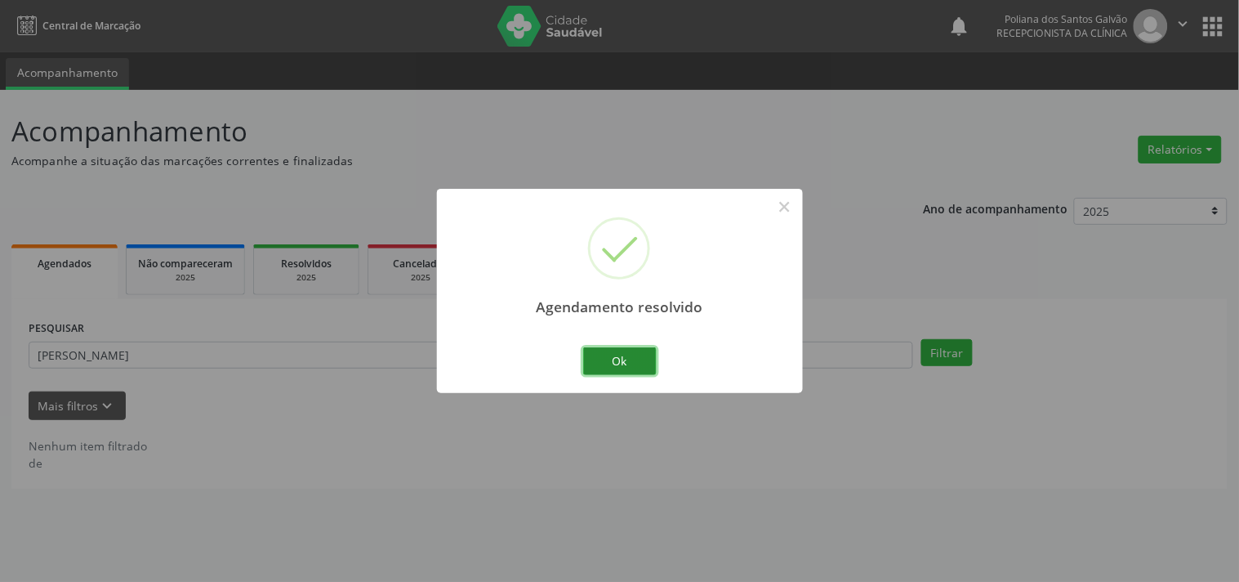
click at [635, 347] on button "Ok" at bounding box center [620, 361] width 74 height 28
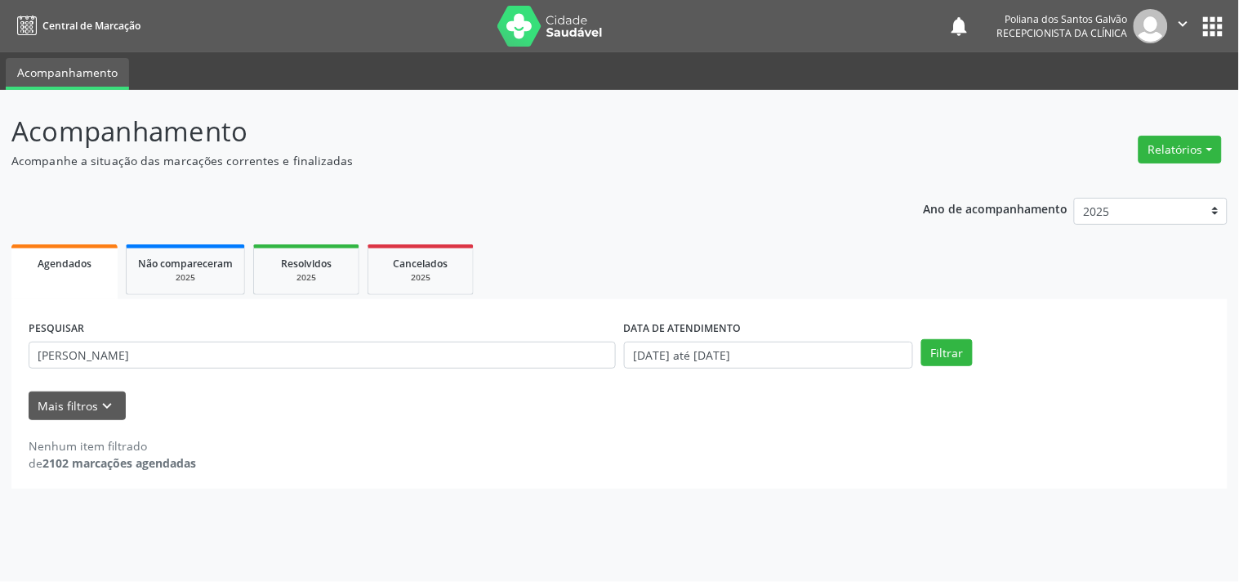
drag, startPoint x: 478, startPoint y: 335, endPoint x: 0, endPoint y: 322, distance: 478.1
click at [0, 319] on div "Acompanhamento Acompanhe a situação das marcações correntes e finalizadas Relat…" at bounding box center [619, 336] width 1239 height 492
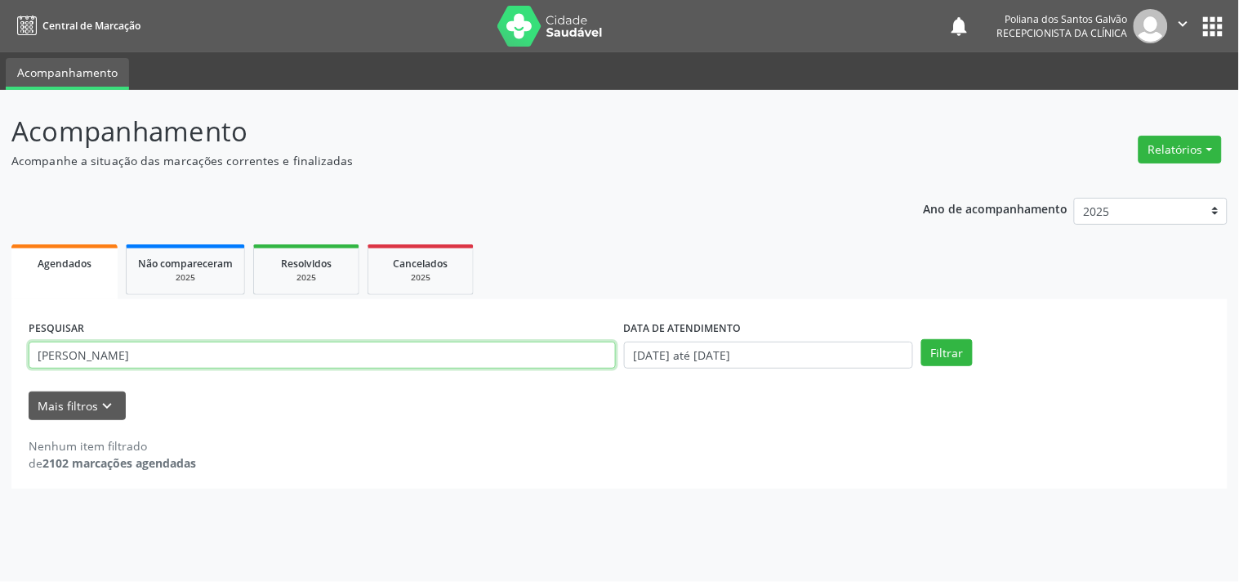
drag, startPoint x: 237, startPoint y: 359, endPoint x: 0, endPoint y: 233, distance: 268.6
click at [0, 252] on div "Acompanhamento Acompanhe a situação das marcações correntes e finalizadas Relat…" at bounding box center [619, 336] width 1239 height 492
type input "GAEL"
click at [922, 339] on button "Filtrar" at bounding box center [947, 353] width 51 height 28
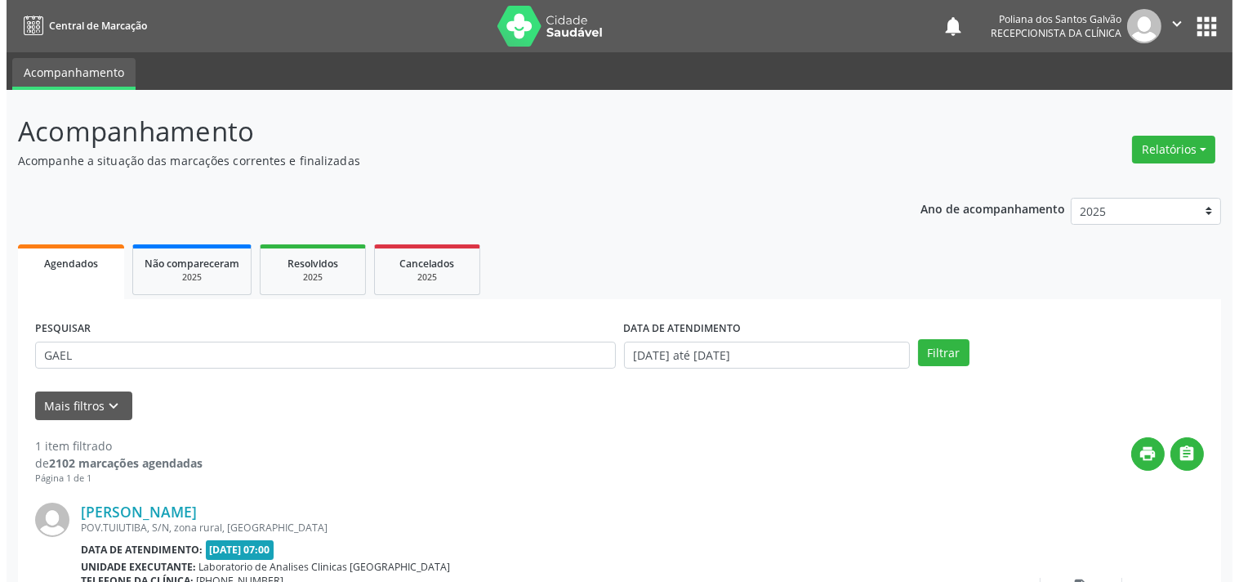
scroll to position [151, 0]
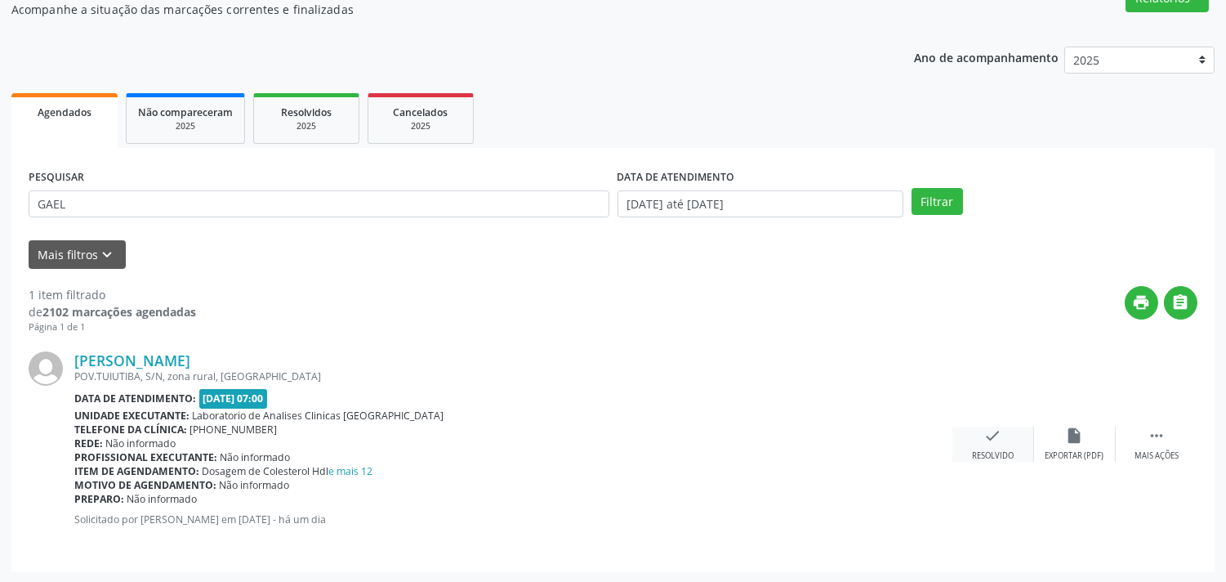
click at [1007, 436] on div "check Resolvido" at bounding box center [994, 443] width 82 height 35
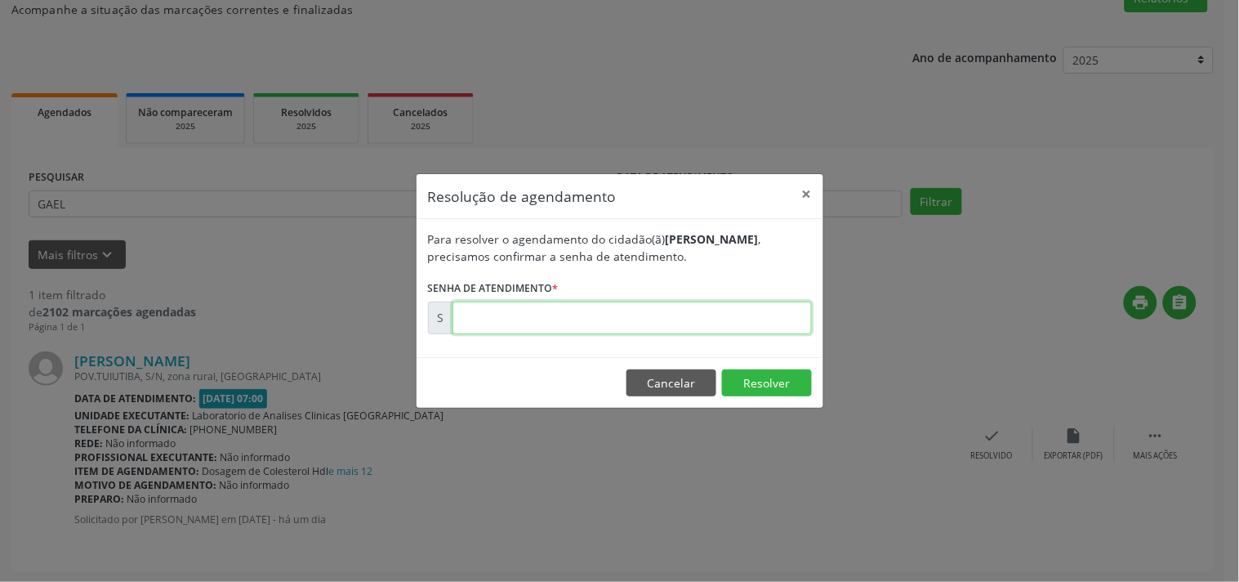
click at [747, 324] on input "text" at bounding box center [632, 317] width 359 height 33
type input "00174611"
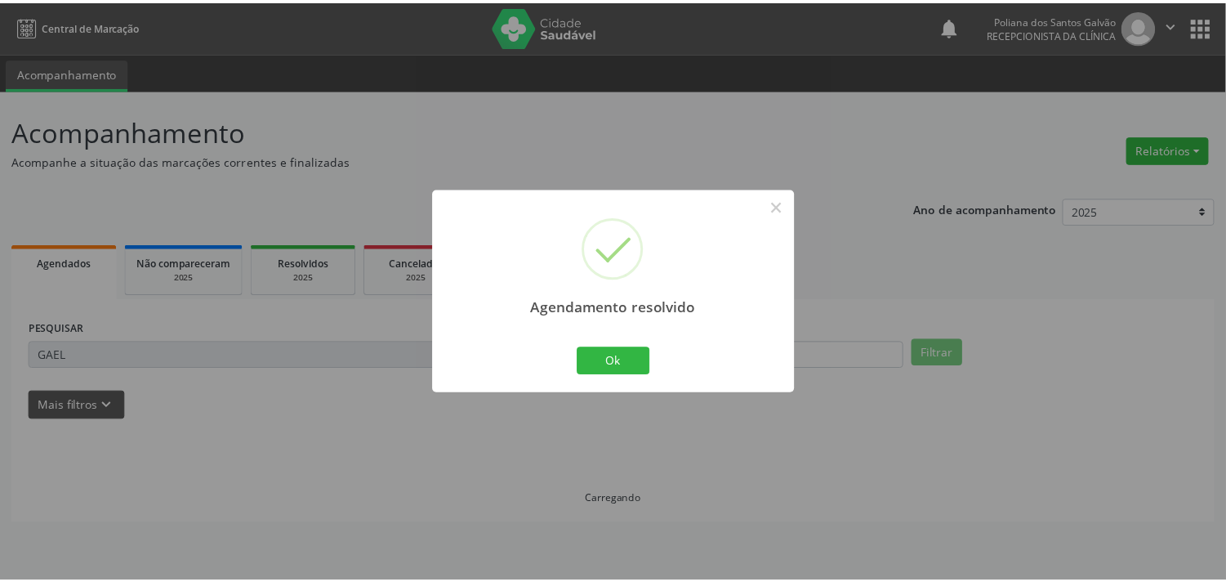
scroll to position [0, 0]
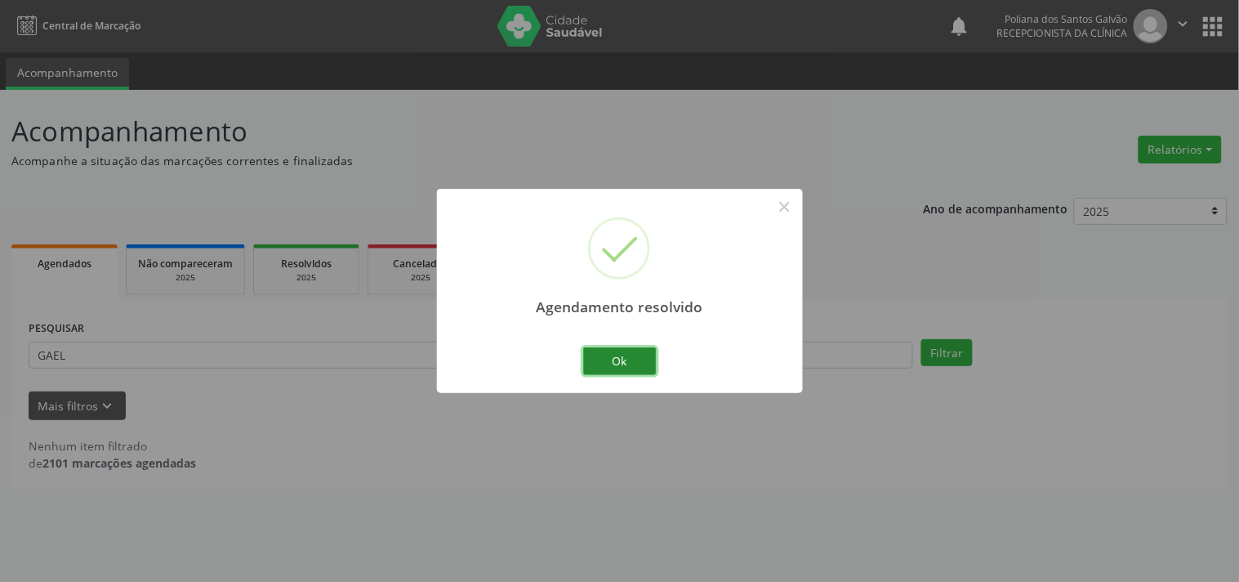
click at [645, 359] on button "Ok" at bounding box center [620, 361] width 74 height 28
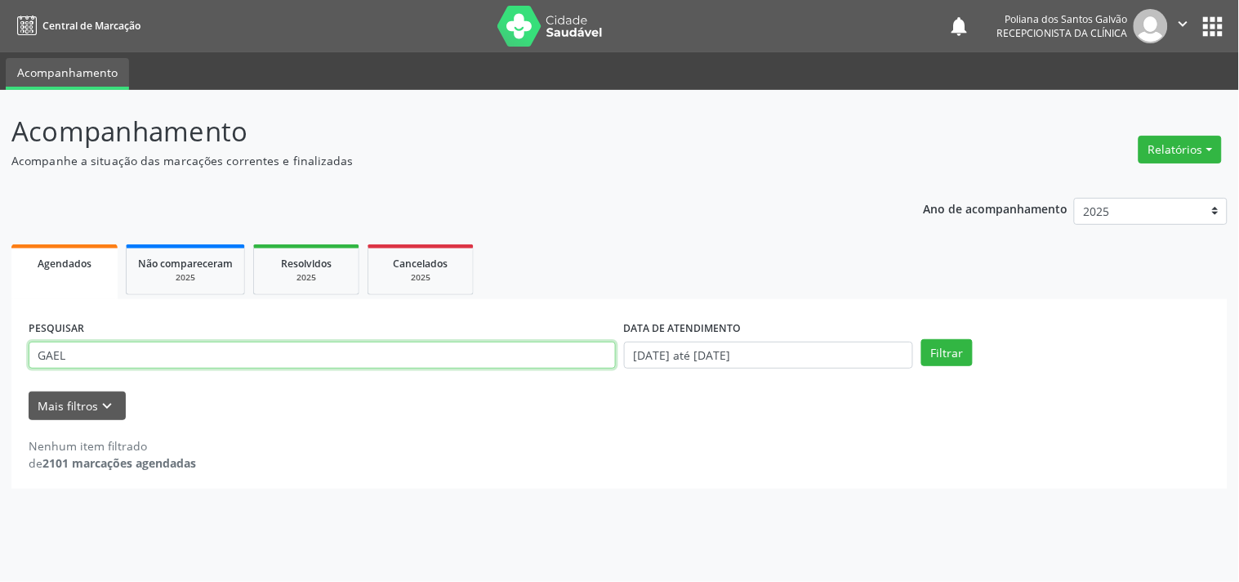
drag, startPoint x: 483, startPoint y: 351, endPoint x: 0, endPoint y: 157, distance: 520.5
click at [0, 157] on div "Acompanhamento Acompanhe a situação das marcações correntes e finalizadas Relat…" at bounding box center [619, 336] width 1239 height 492
type input "MANOEL"
click at [922, 339] on button "Filtrar" at bounding box center [947, 353] width 51 height 28
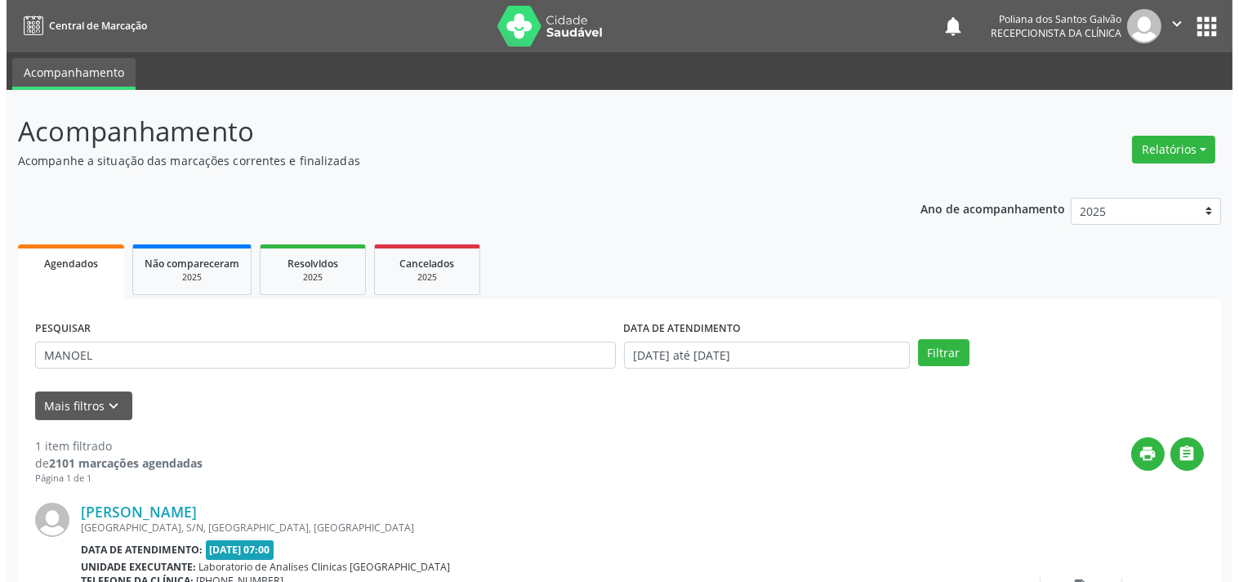
scroll to position [151, 0]
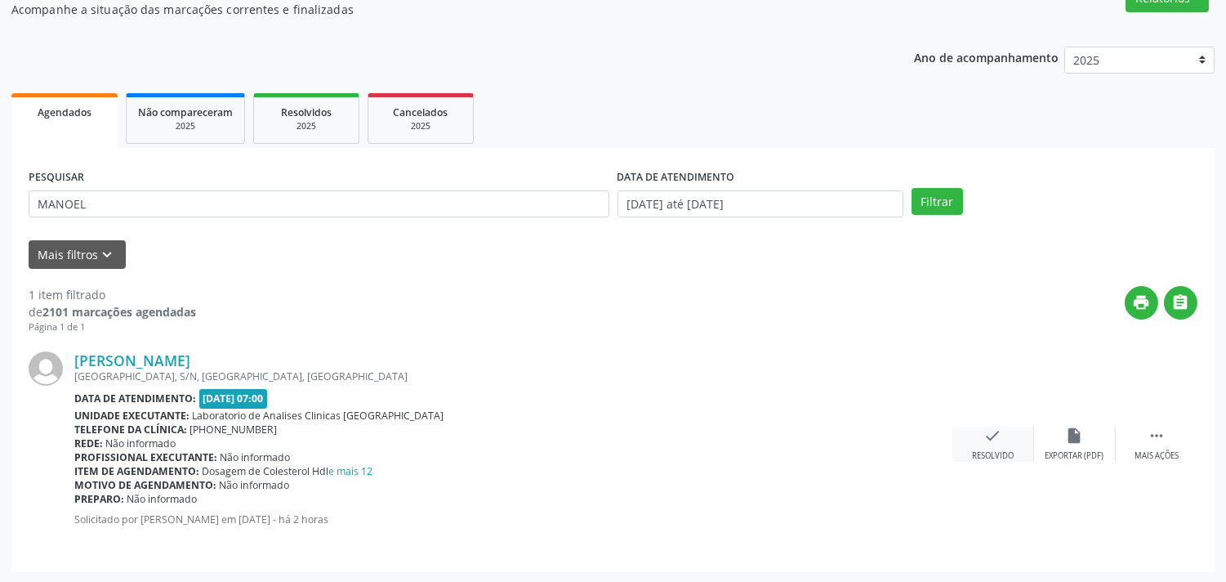
click at [995, 442] on icon "check" at bounding box center [993, 435] width 18 height 18
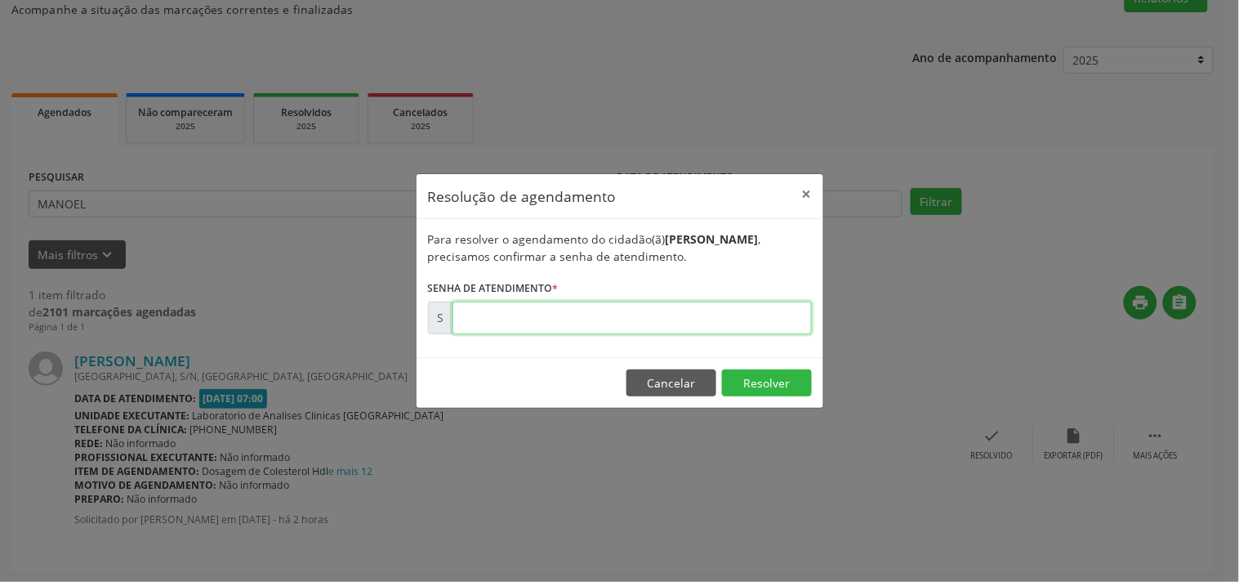
click at [764, 306] on input "text" at bounding box center [632, 317] width 359 height 33
type input "00174833"
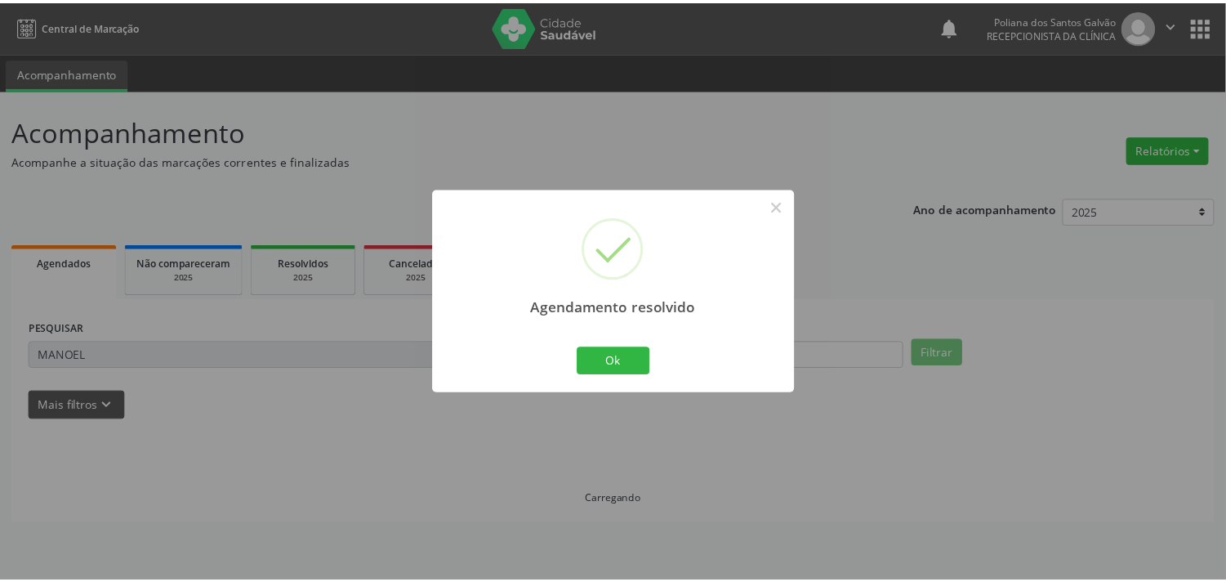
scroll to position [0, 0]
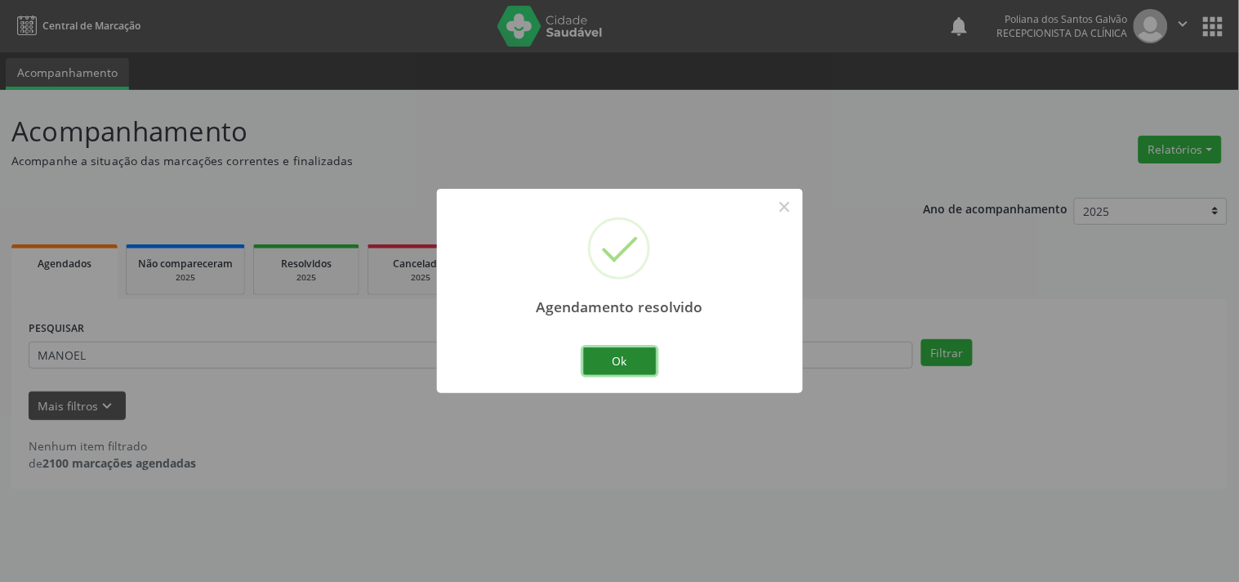
click at [614, 369] on button "Ok" at bounding box center [620, 361] width 74 height 28
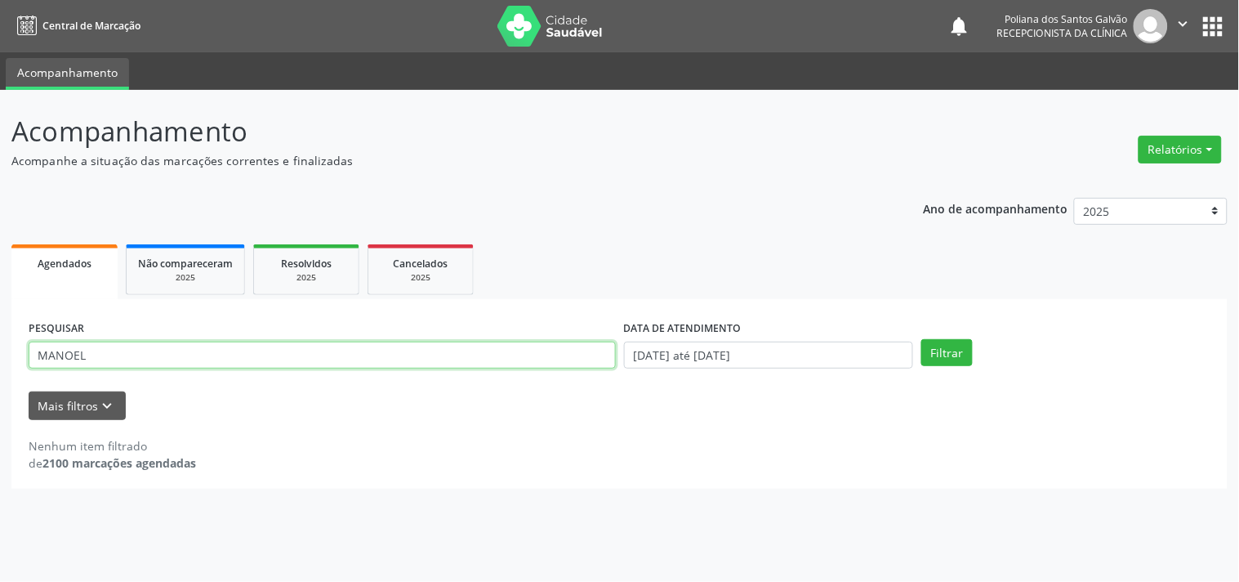
drag, startPoint x: 319, startPoint y: 361, endPoint x: 0, endPoint y: 222, distance: 348.3
click at [0, 222] on div "Acompanhamento Acompanhe a situação das marcações correntes e finalizadas Relat…" at bounding box center [619, 336] width 1239 height 492
type input "[PERSON_NAME]"
click at [922, 339] on button "Filtrar" at bounding box center [947, 353] width 51 height 28
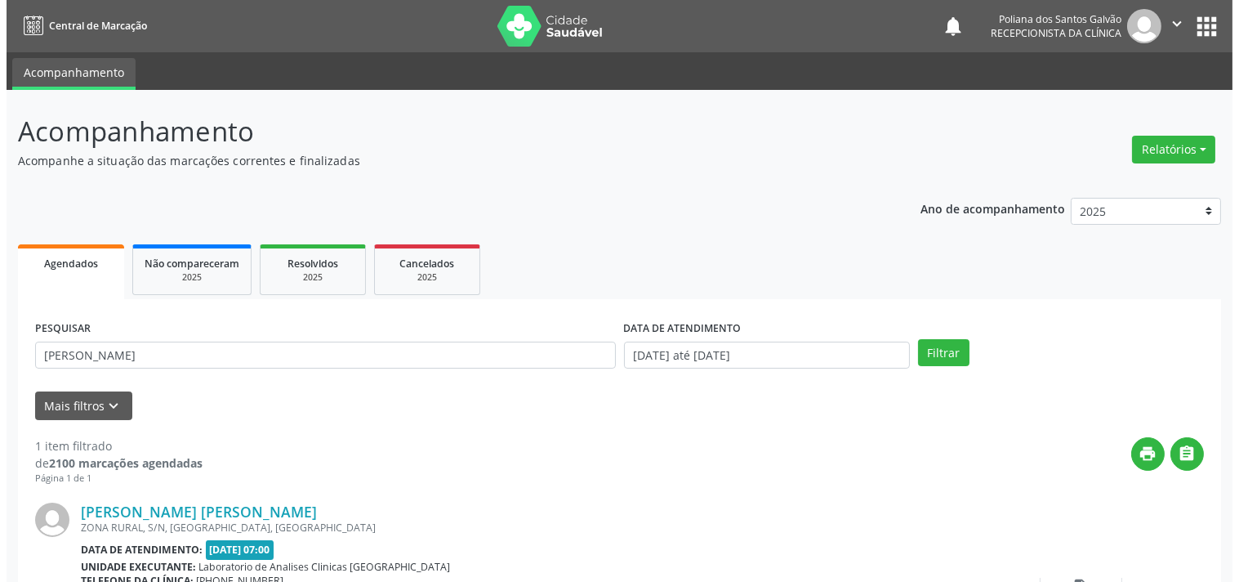
scroll to position [151, 0]
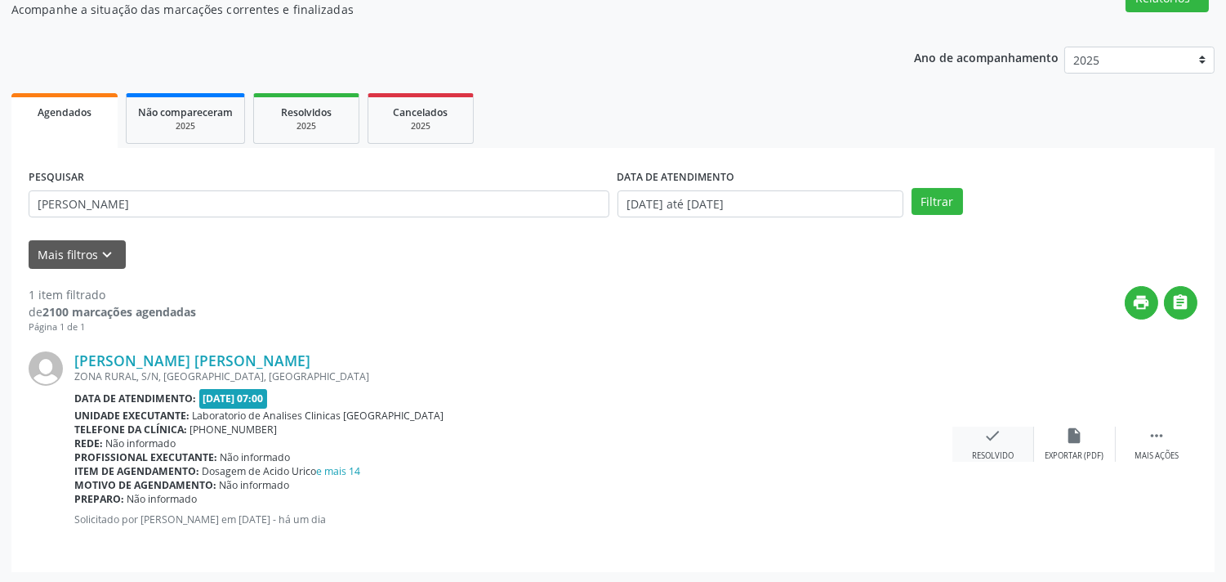
click at [970, 440] on div "check Resolvido" at bounding box center [994, 443] width 82 height 35
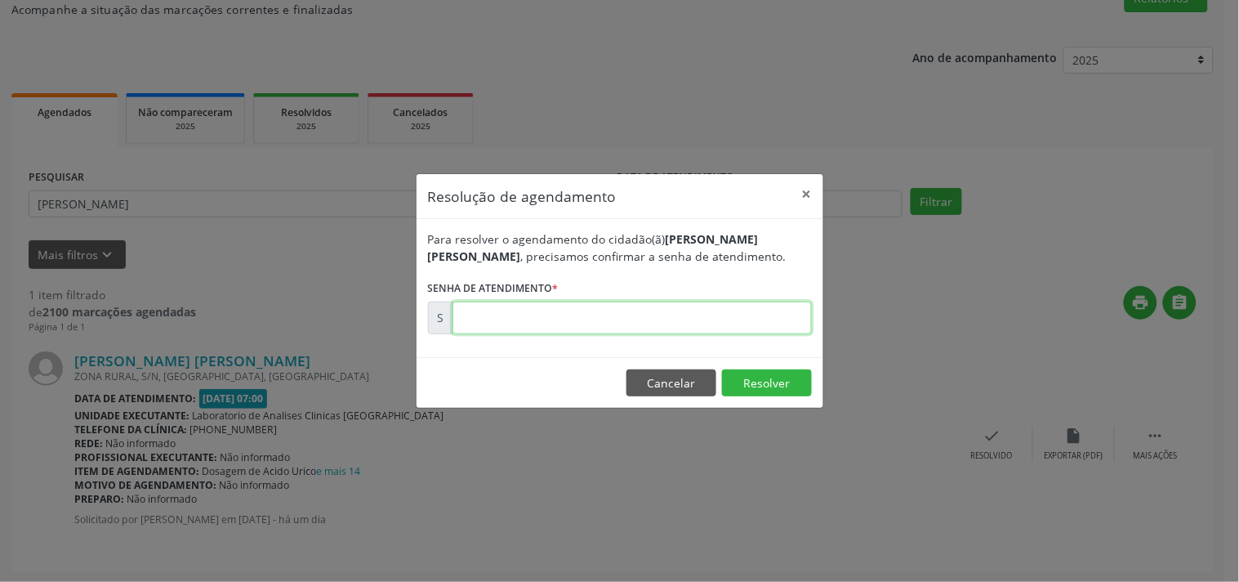
click at [752, 316] on input "text" at bounding box center [632, 317] width 359 height 33
type input "00174617"
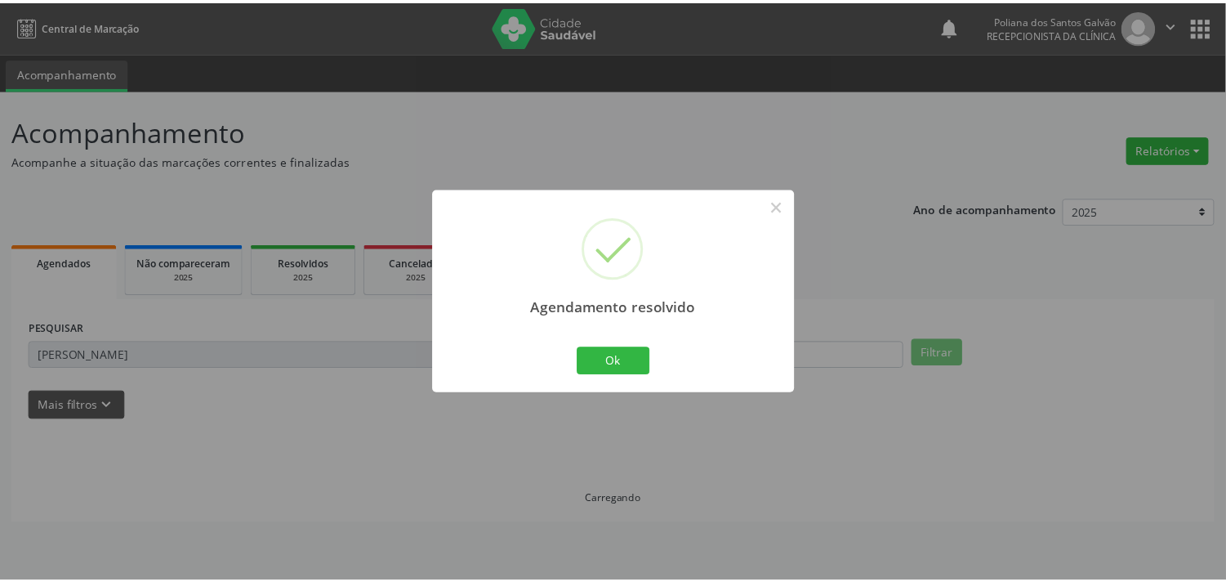
scroll to position [0, 0]
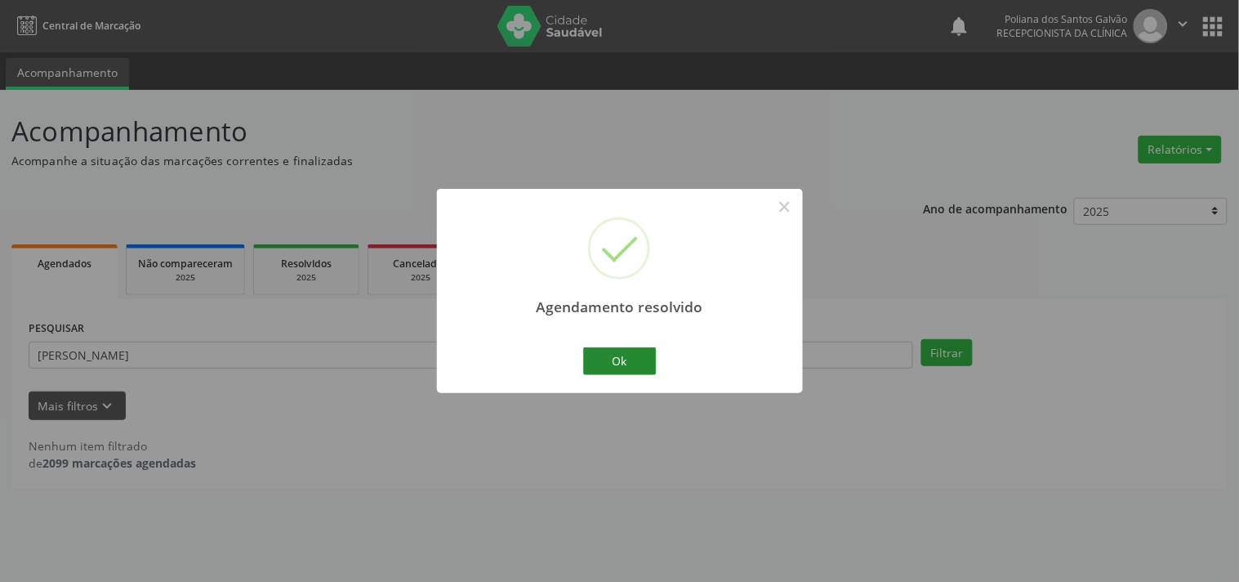
drag, startPoint x: 616, startPoint y: 336, endPoint x: 622, endPoint y: 356, distance: 21.2
click at [617, 340] on div "Agendamento resolvido × Ok Cancel" at bounding box center [620, 290] width 366 height 203
click at [622, 356] on button "Ok" at bounding box center [620, 361] width 74 height 28
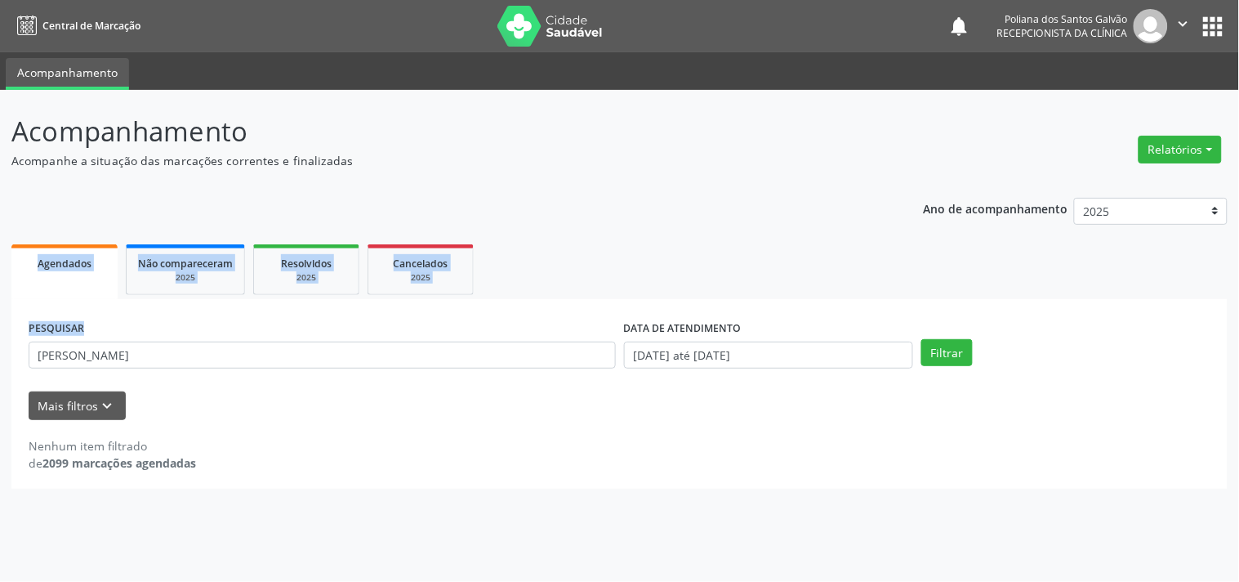
drag, startPoint x: 534, startPoint y: 368, endPoint x: 0, endPoint y: 147, distance: 578.4
click at [0, 167] on div "Acompanhamento Acompanhe a situação das marcações correntes e finalizadas Relat…" at bounding box center [619, 336] width 1239 height 492
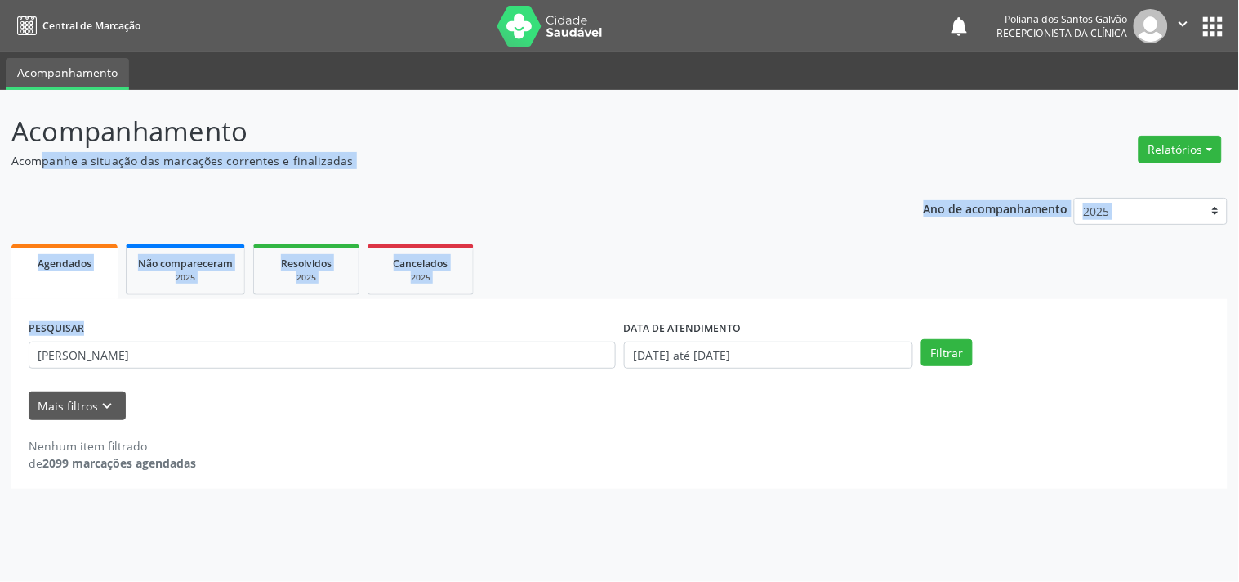
click at [93, 371] on div "PESQUISAR [PERSON_NAME]" at bounding box center [323, 348] width 596 height 64
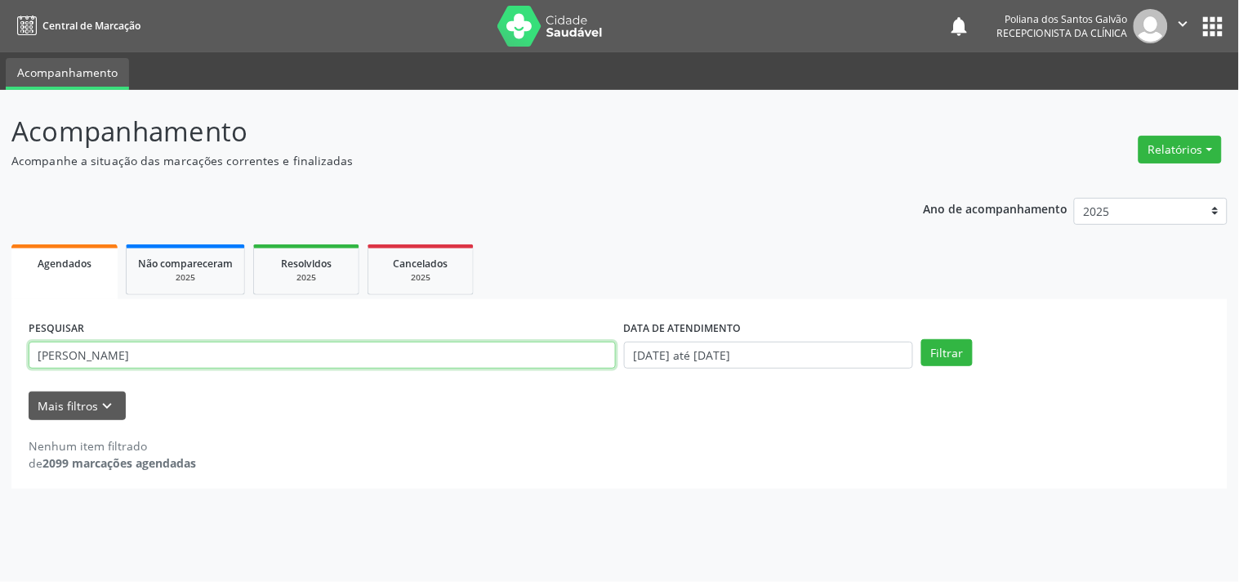
drag, startPoint x: 126, startPoint y: 352, endPoint x: 0, endPoint y: 315, distance: 131.3
click at [0, 312] on div "Acompanhamento Acompanhe a situação das marcações correntes e finalizadas Relat…" at bounding box center [619, 336] width 1239 height 492
type input "[PERSON_NAME]"
click at [922, 339] on button "Filtrar" at bounding box center [947, 353] width 51 height 28
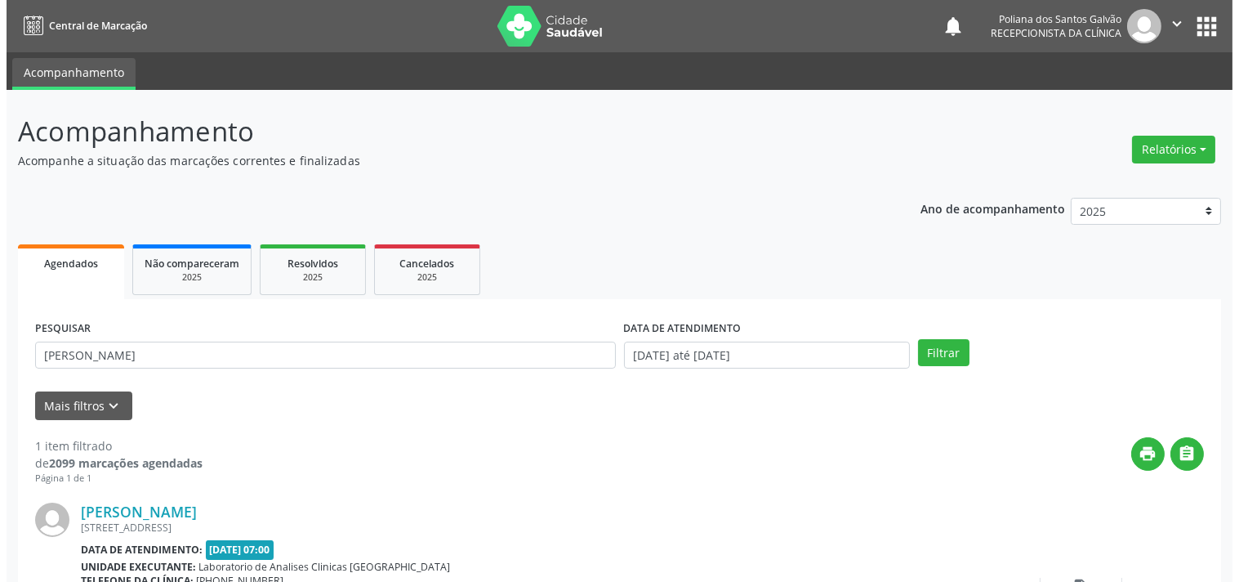
scroll to position [151, 0]
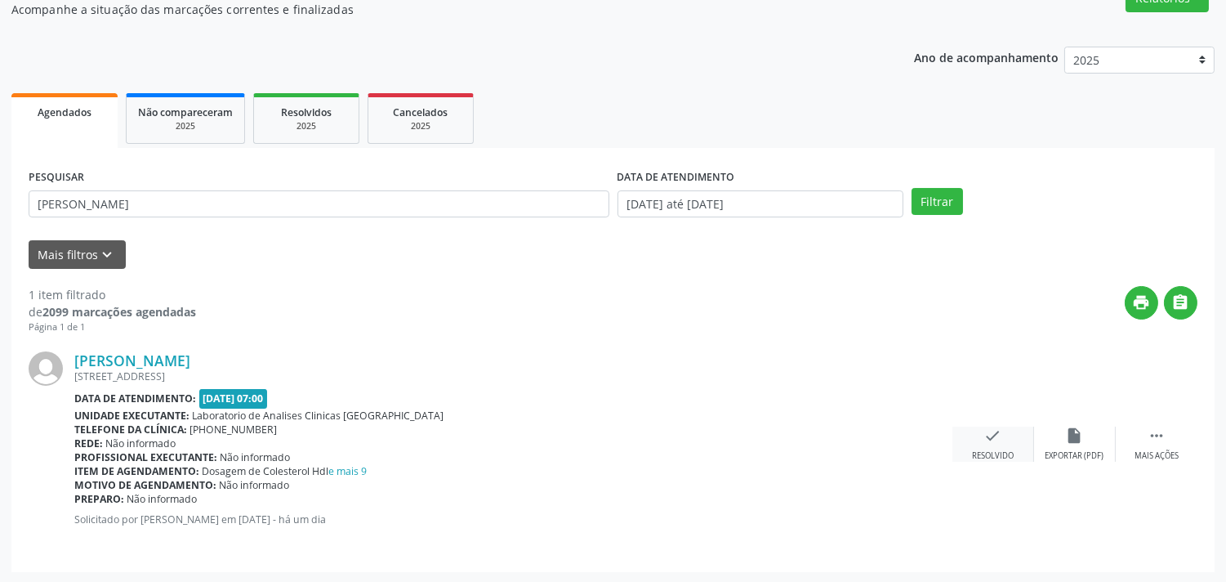
click at [991, 433] on icon "check" at bounding box center [993, 435] width 18 height 18
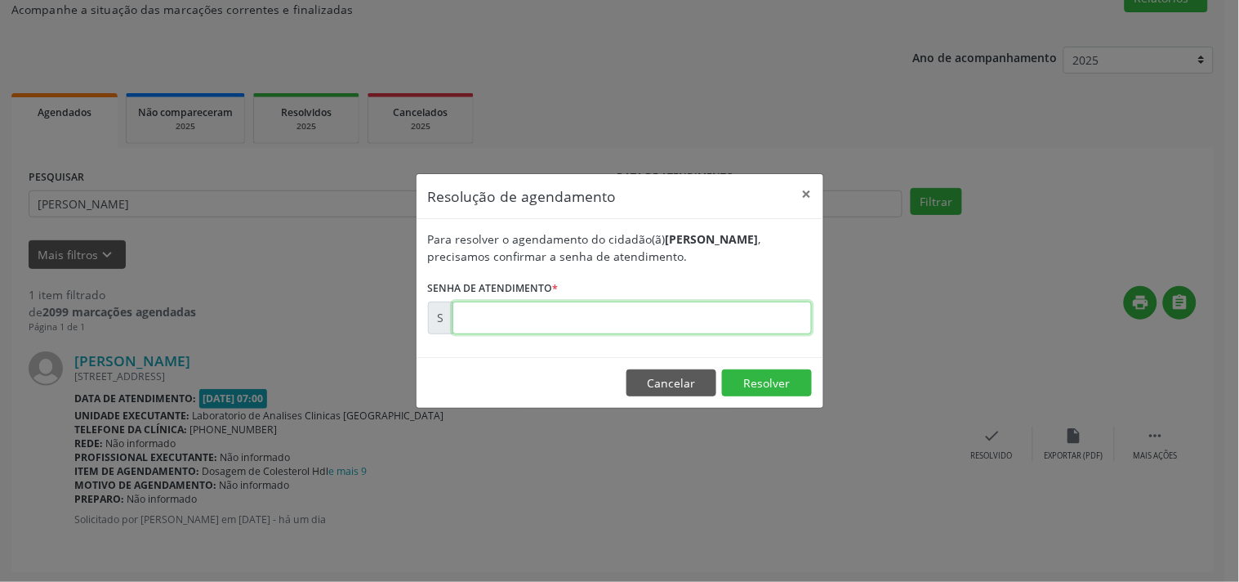
click at [733, 320] on input "text" at bounding box center [632, 317] width 359 height 33
type input "00174610"
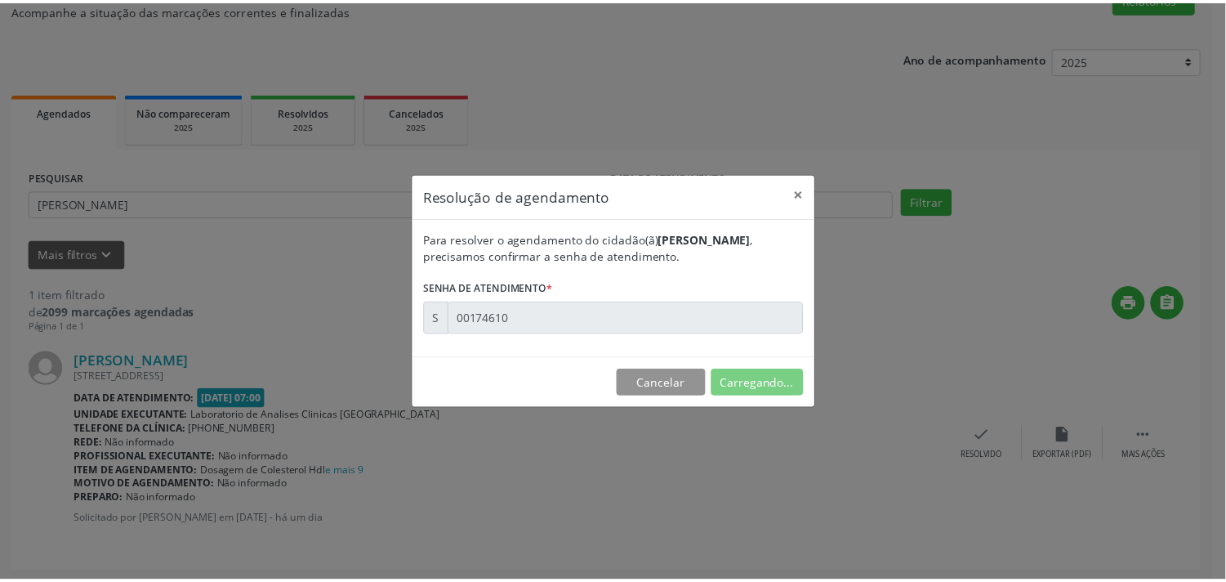
scroll to position [0, 0]
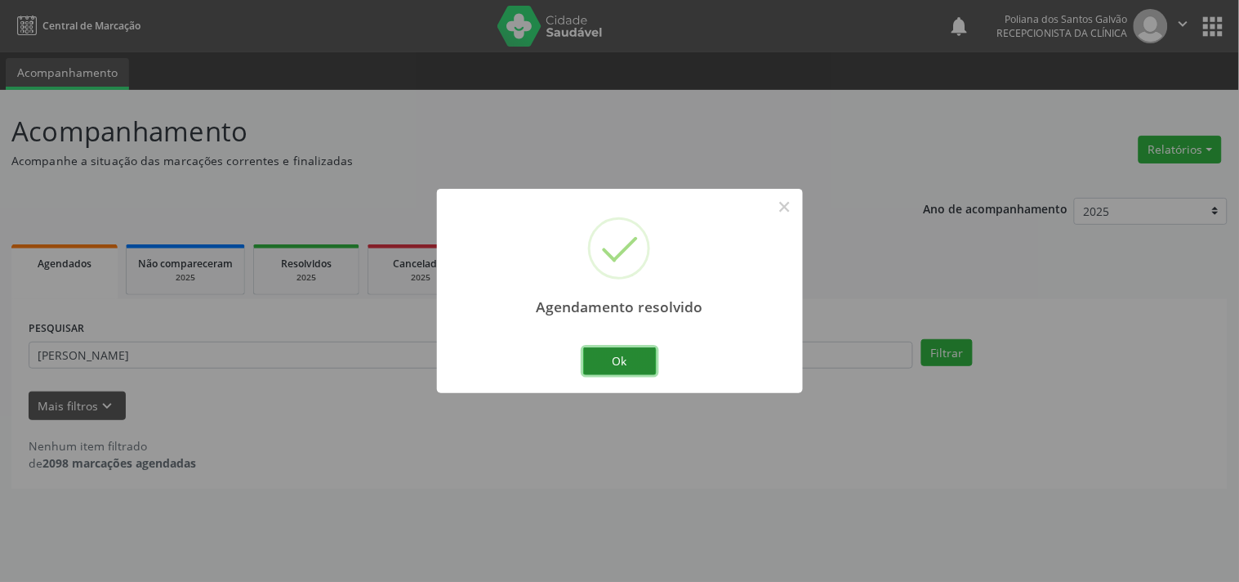
click at [618, 360] on button "Ok" at bounding box center [620, 361] width 74 height 28
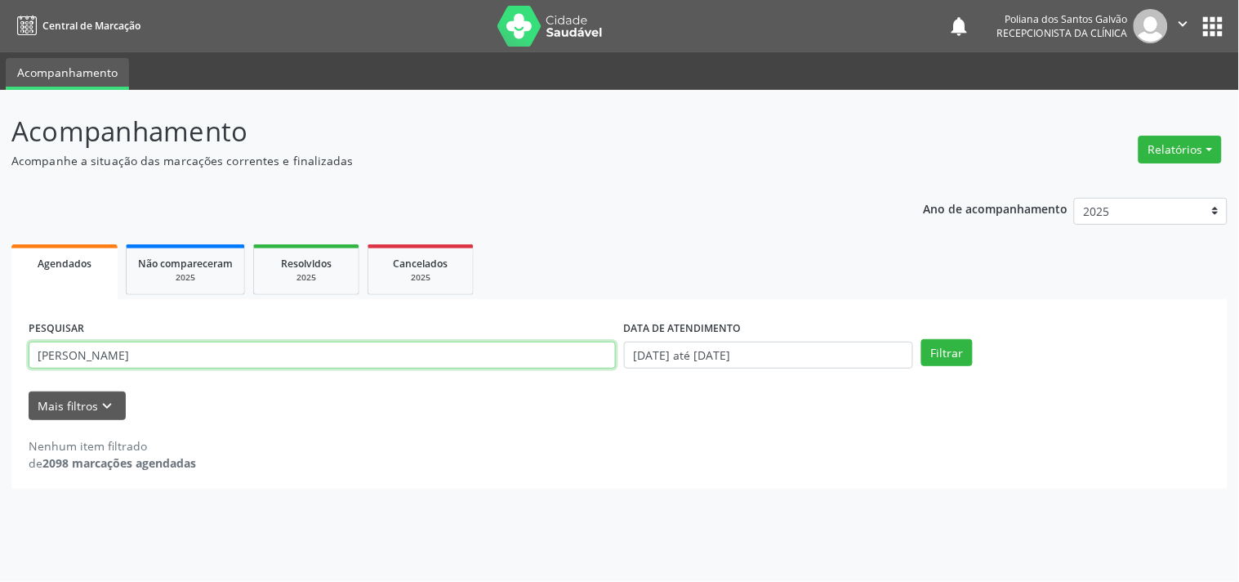
drag, startPoint x: 517, startPoint y: 360, endPoint x: 0, endPoint y: 333, distance: 517.9
click at [0, 333] on div "Acompanhamento Acompanhe a situação das marcações correntes e finalizadas Relat…" at bounding box center [619, 336] width 1239 height 492
type input "[PERSON_NAME]"
click at [922, 339] on button "Filtrar" at bounding box center [947, 353] width 51 height 28
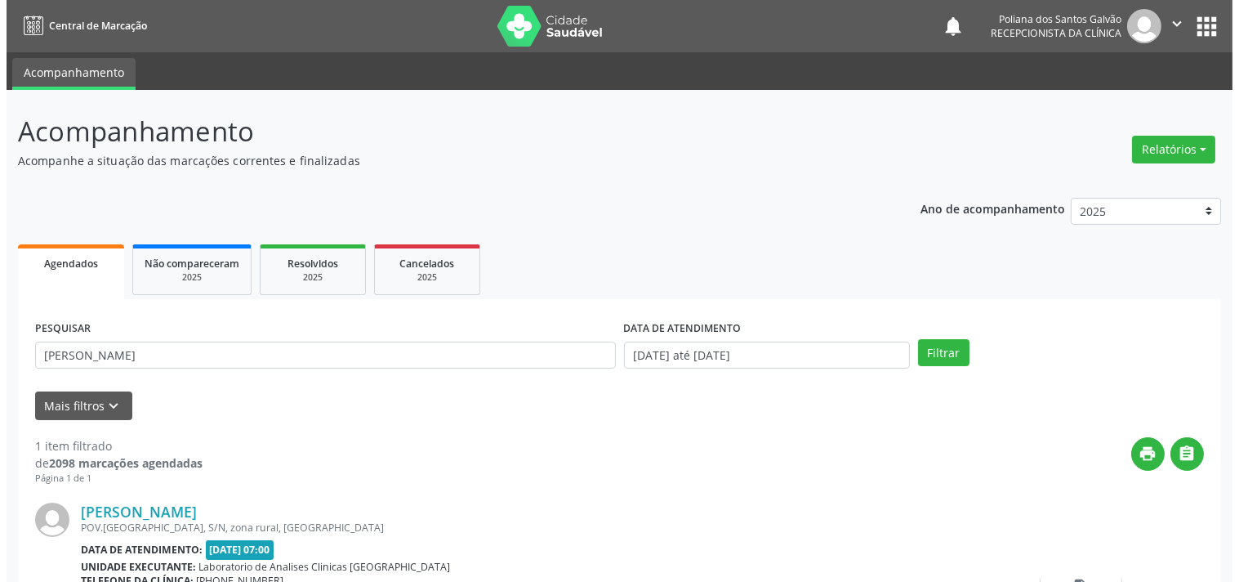
scroll to position [151, 0]
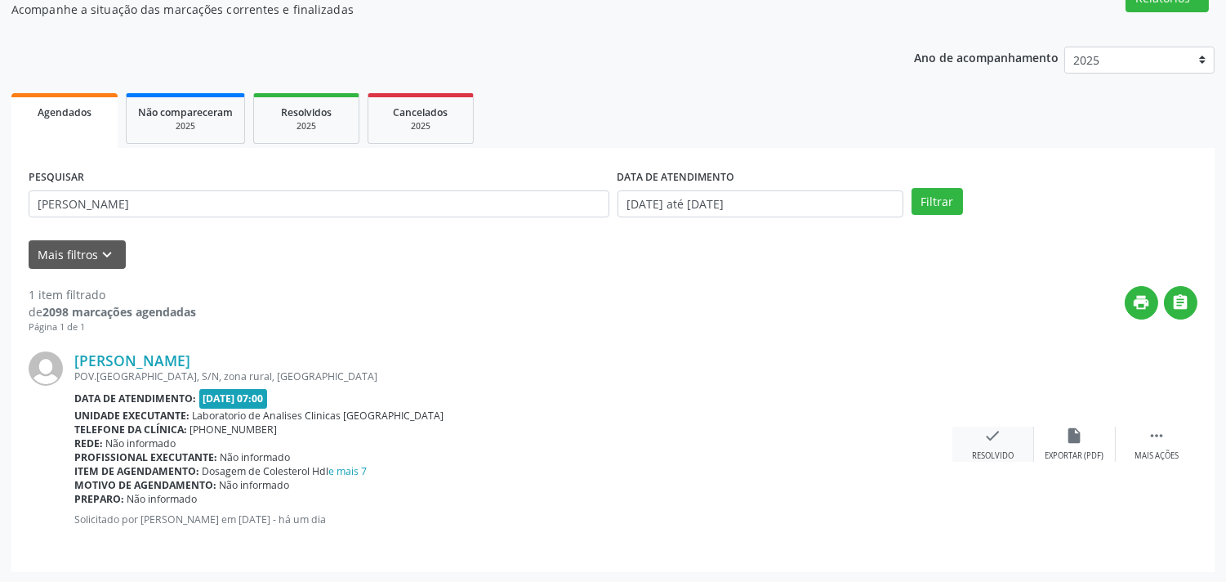
click at [1001, 435] on div "check Resolvido" at bounding box center [994, 443] width 82 height 35
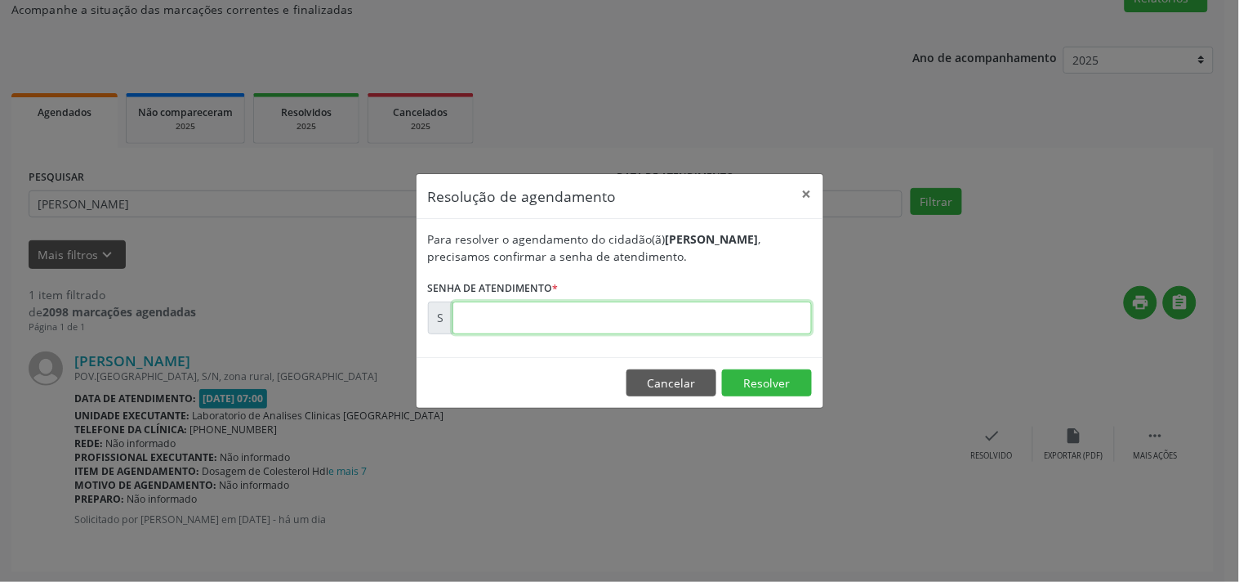
click at [712, 325] on input "text" at bounding box center [632, 317] width 359 height 33
type input "00174625"
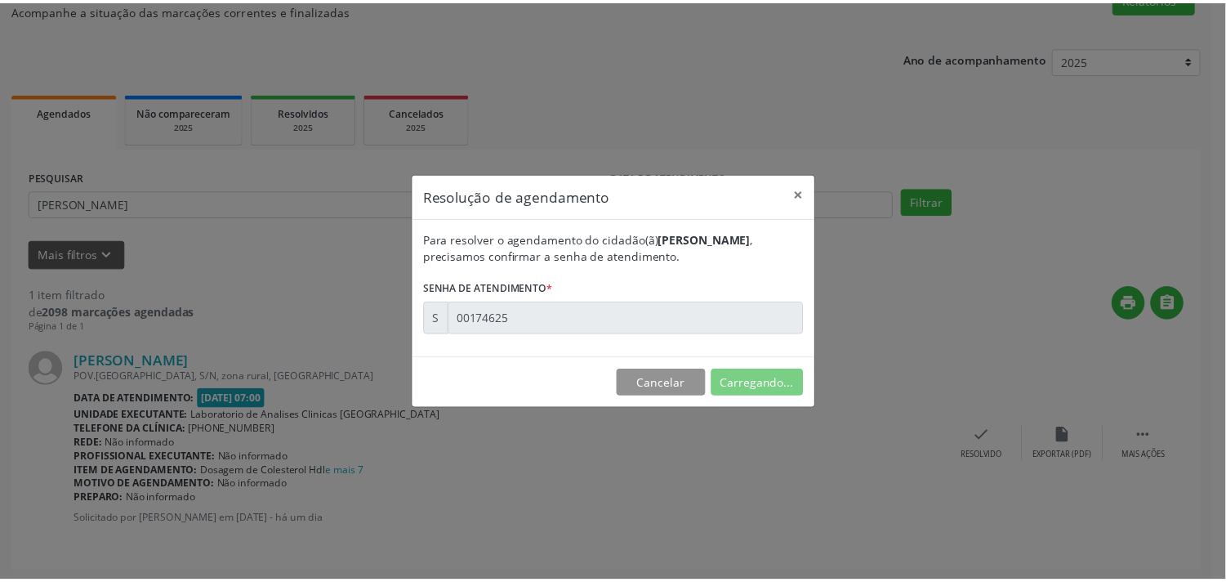
scroll to position [0, 0]
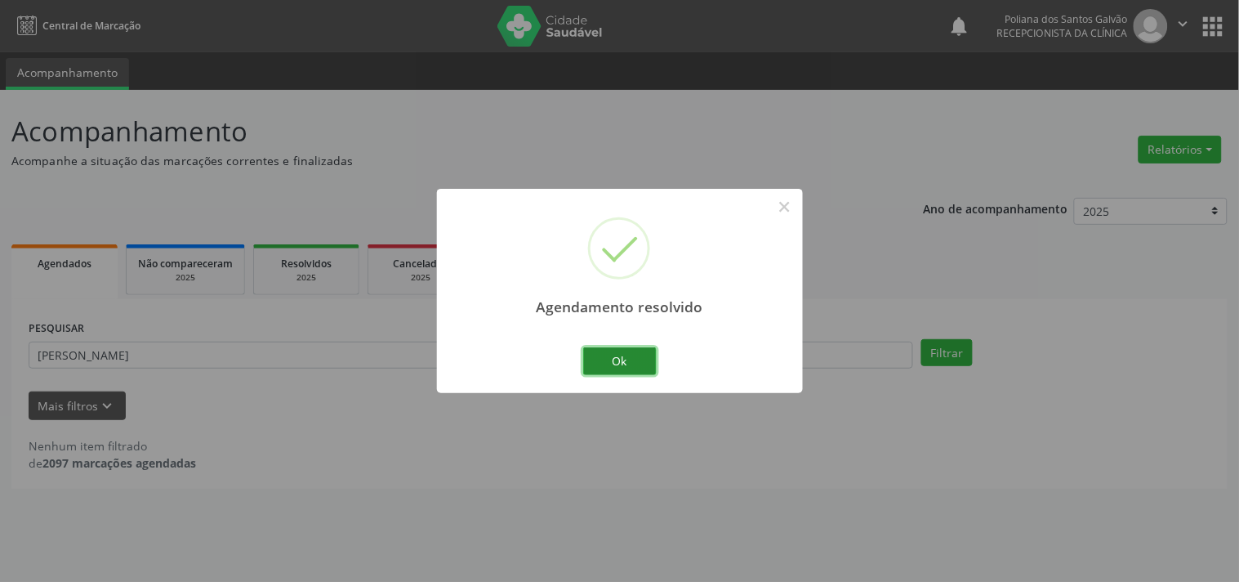
drag, startPoint x: 615, startPoint y: 360, endPoint x: 516, endPoint y: 349, distance: 99.5
click at [613, 360] on button "Ok" at bounding box center [620, 361] width 74 height 28
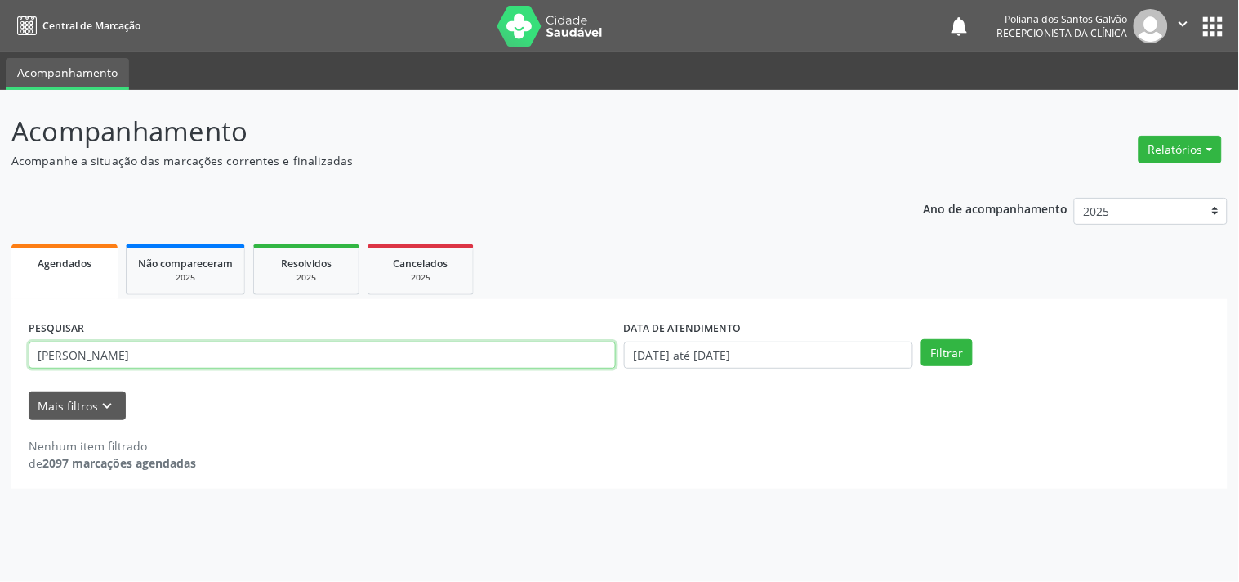
drag, startPoint x: 493, startPoint y: 348, endPoint x: 0, endPoint y: 94, distance: 555.0
click at [0, 102] on div "Acompanhamento Acompanhe a situação das marcações correntes e finalizadas Relat…" at bounding box center [619, 336] width 1239 height 492
type input "[PERSON_NAME]"
click at [922, 339] on button "Filtrar" at bounding box center [947, 353] width 51 height 28
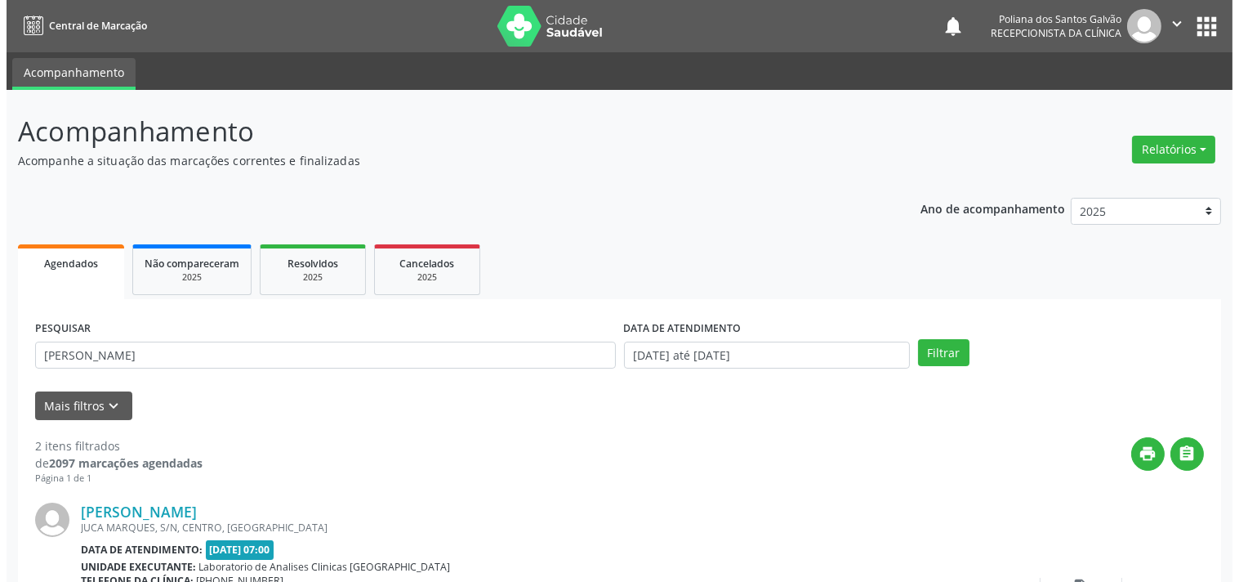
scroll to position [373, 0]
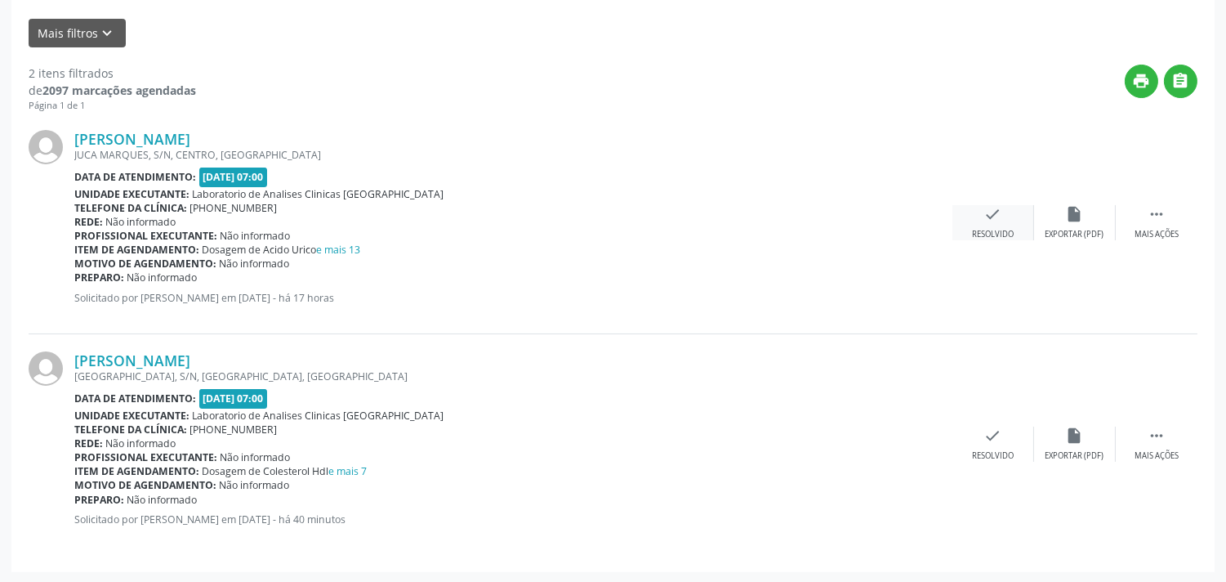
click at [1000, 213] on icon "check" at bounding box center [993, 214] width 18 height 18
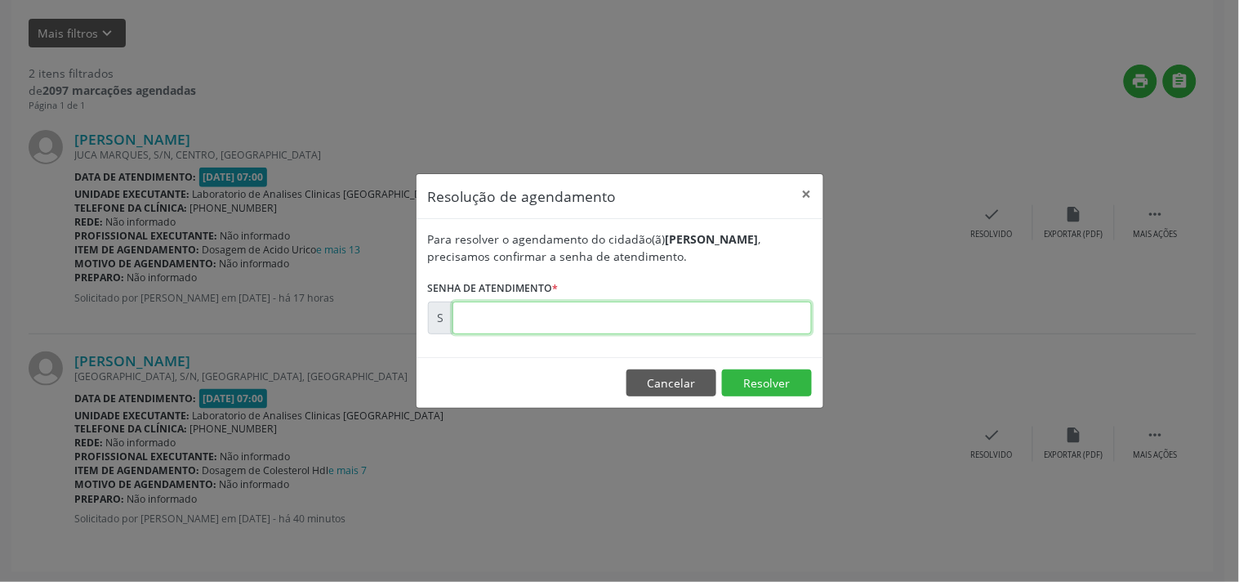
click at [760, 308] on input "text" at bounding box center [632, 317] width 359 height 33
type input "00174811"
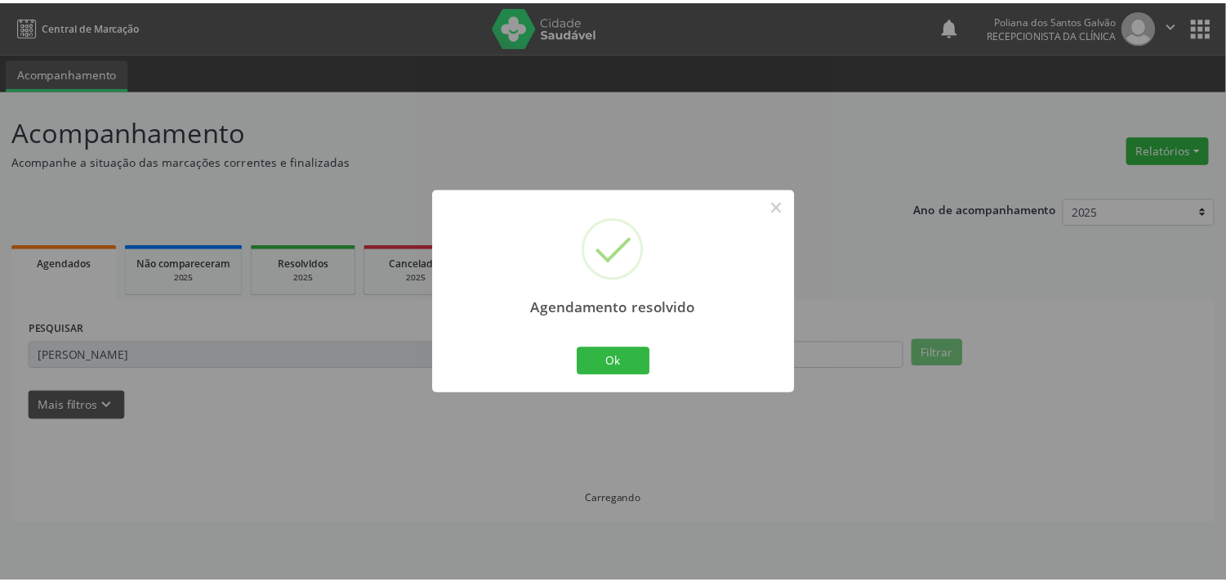
scroll to position [0, 0]
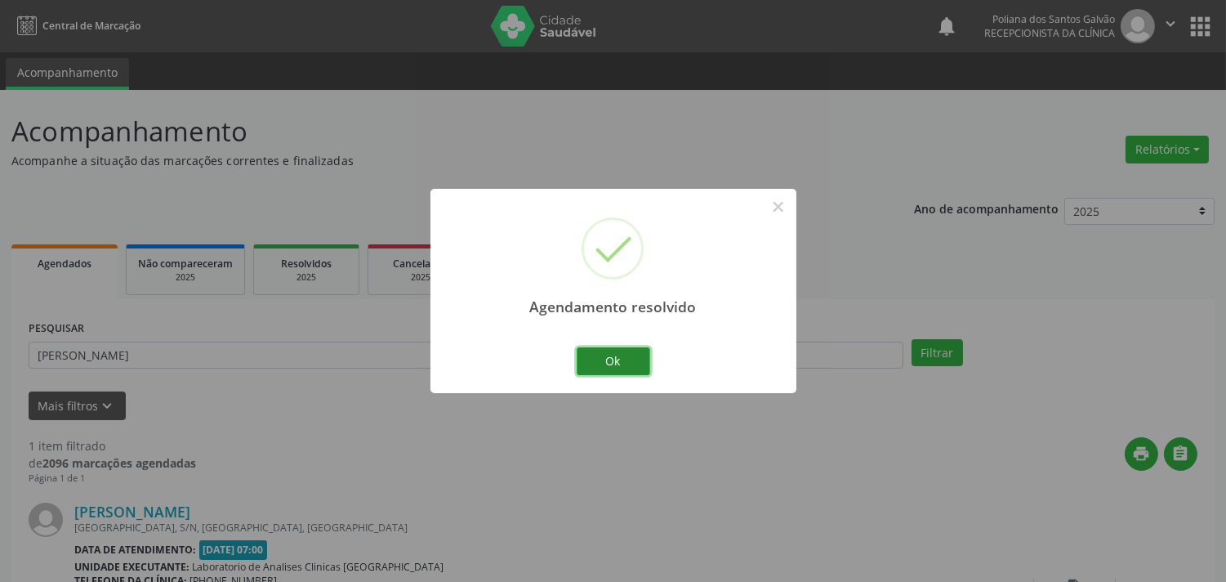
click at [606, 360] on button "Ok" at bounding box center [614, 361] width 74 height 28
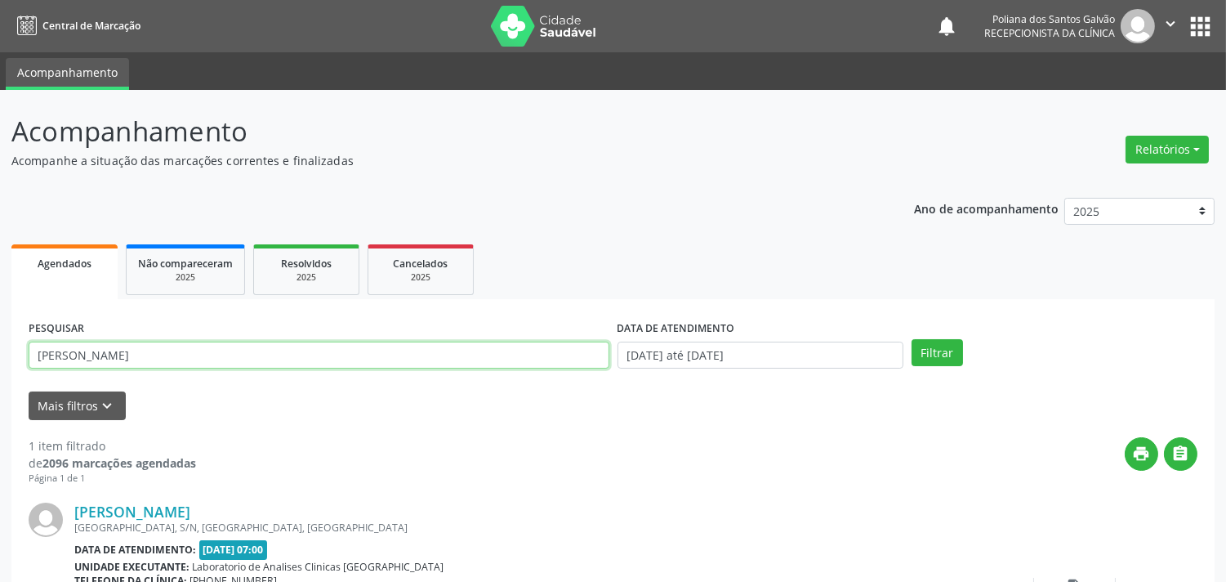
drag, startPoint x: 532, startPoint y: 356, endPoint x: 11, endPoint y: 227, distance: 536.2
click at [5, 229] on div "Acompanhamento Acompanhe a situação das marcações correntes e finalizadas Relat…" at bounding box center [613, 412] width 1226 height 645
type input "ARNAL"
click at [912, 339] on button "Filtrar" at bounding box center [937, 353] width 51 height 28
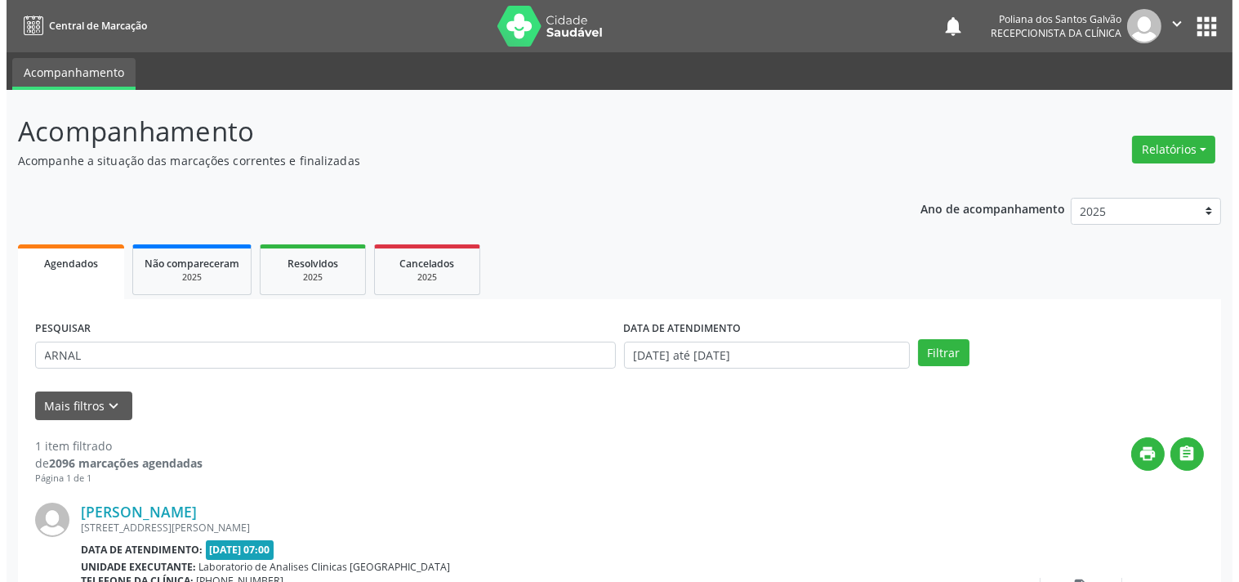
scroll to position [151, 0]
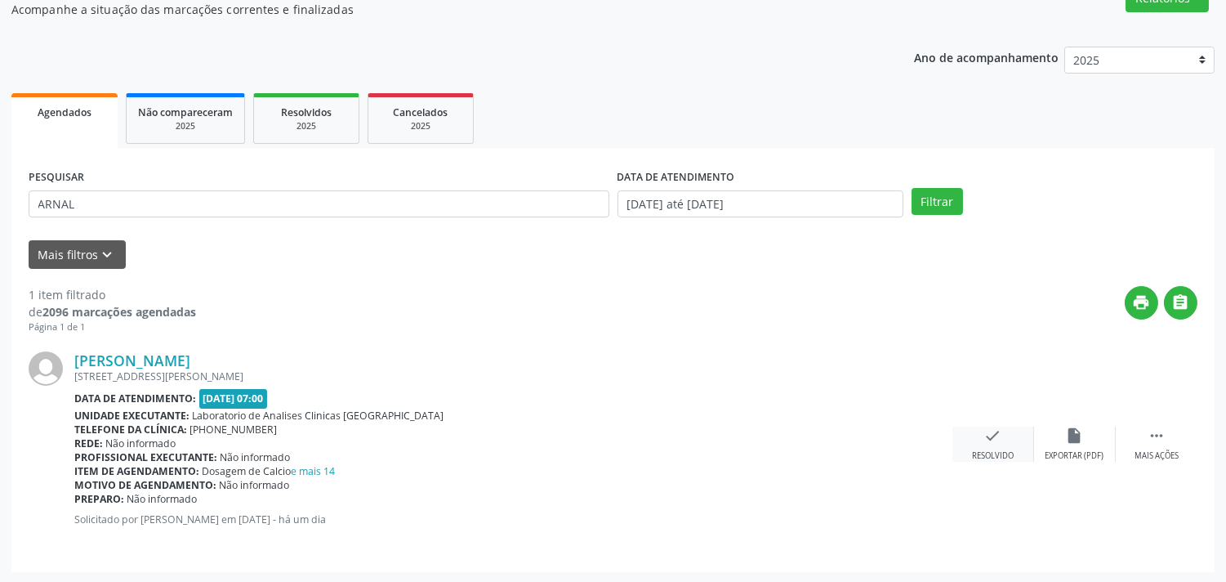
click at [995, 444] on div "check Resolvido" at bounding box center [994, 443] width 82 height 35
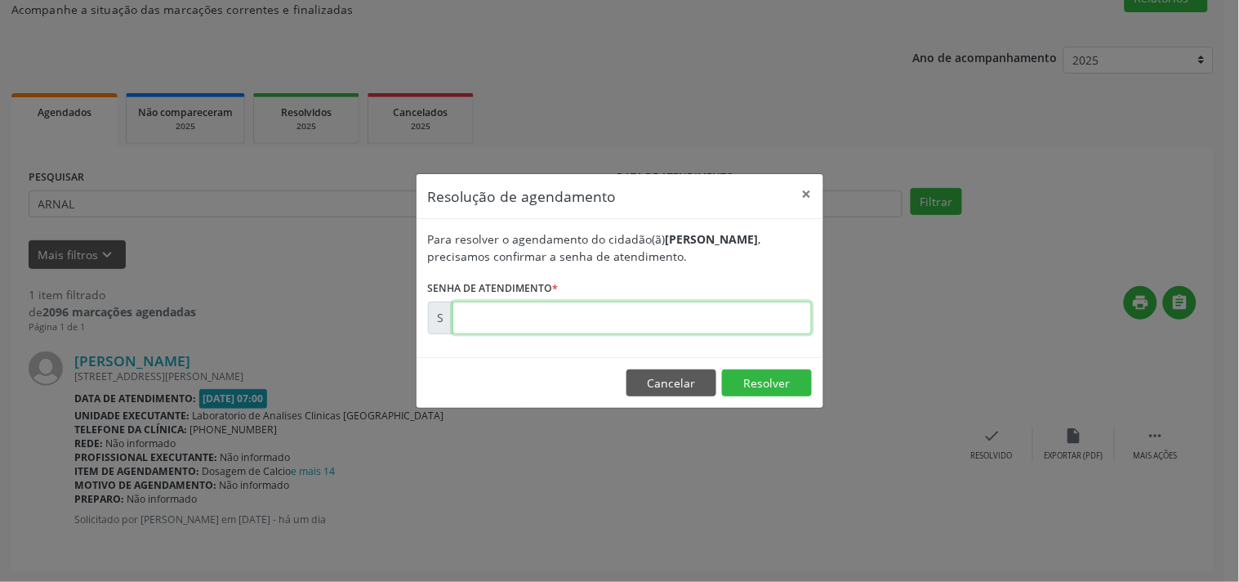
click at [746, 319] on input "text" at bounding box center [632, 317] width 359 height 33
type input "00174629"
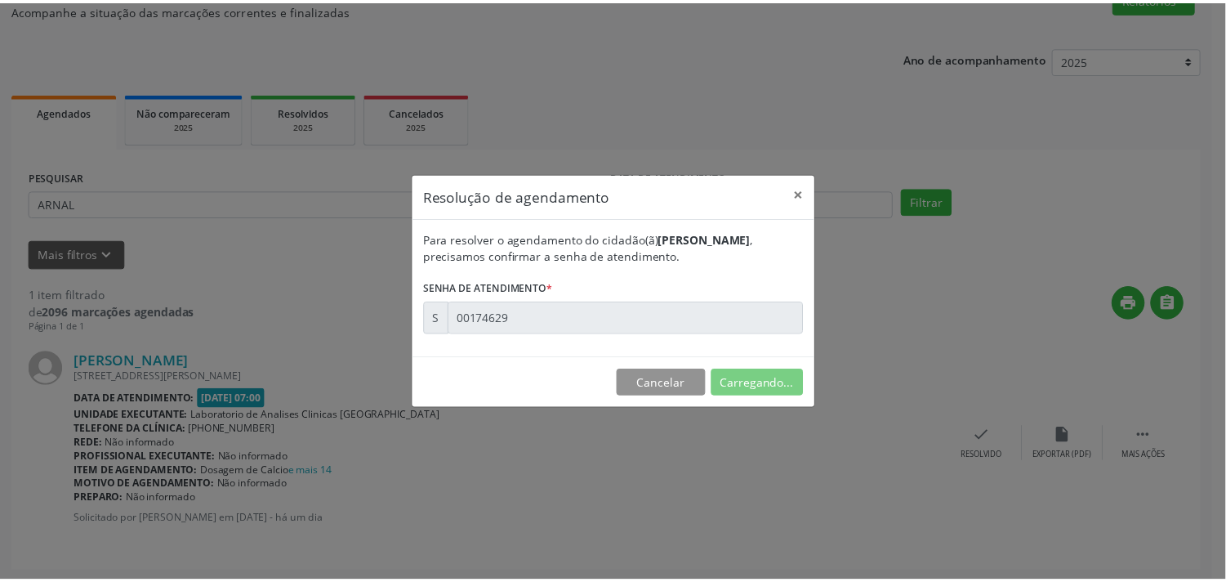
scroll to position [0, 0]
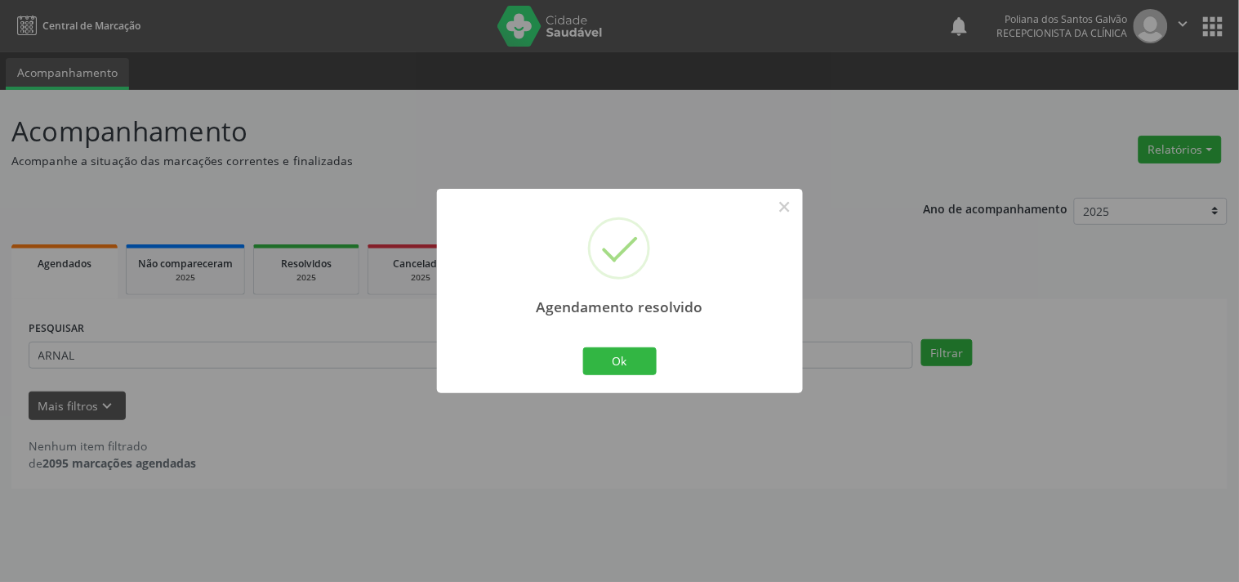
click at [609, 339] on div "Agendamento resolvido × Ok Cancel" at bounding box center [620, 290] width 366 height 203
click at [618, 355] on button "Ok" at bounding box center [620, 361] width 74 height 28
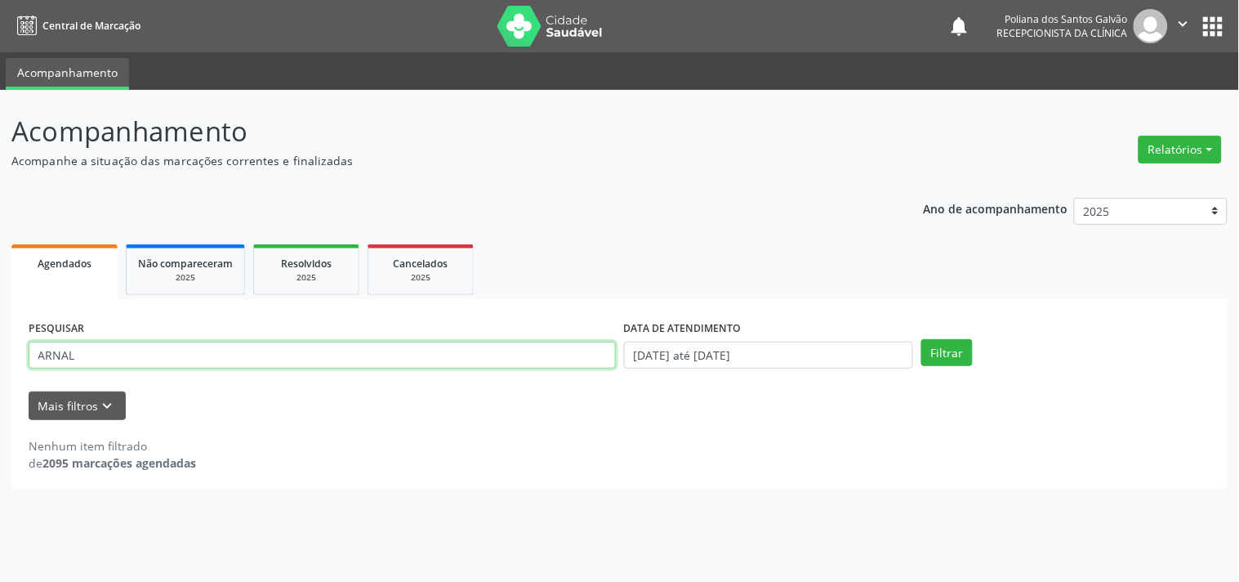
drag, startPoint x: 551, startPoint y: 352, endPoint x: 0, endPoint y: 170, distance: 580.8
click at [0, 186] on div "Acompanhamento Acompanhe a situação das marcações correntes e finalizadas Relat…" at bounding box center [619, 336] width 1239 height 492
type input "MAITE"
click at [922, 339] on button "Filtrar" at bounding box center [947, 353] width 51 height 28
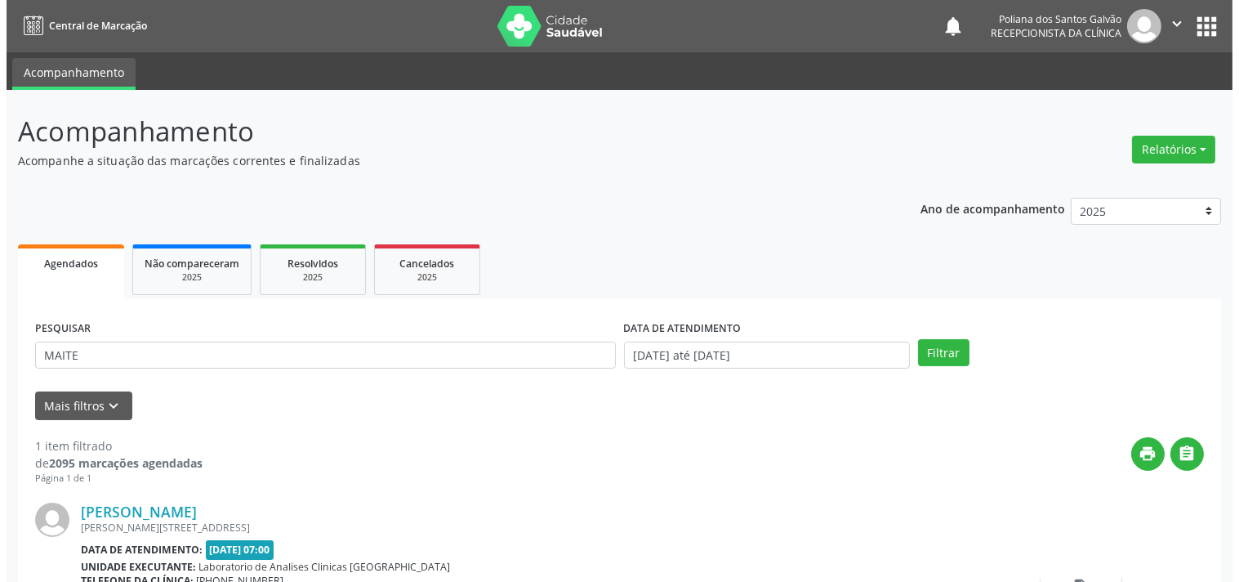
scroll to position [151, 0]
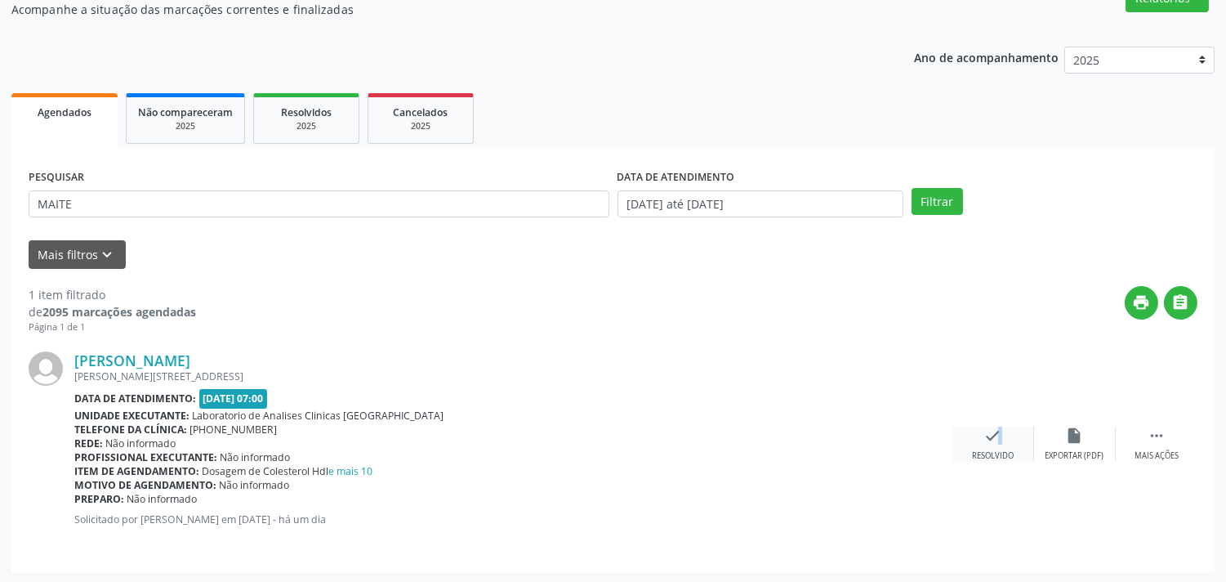
click at [989, 433] on icon "check" at bounding box center [993, 435] width 18 height 18
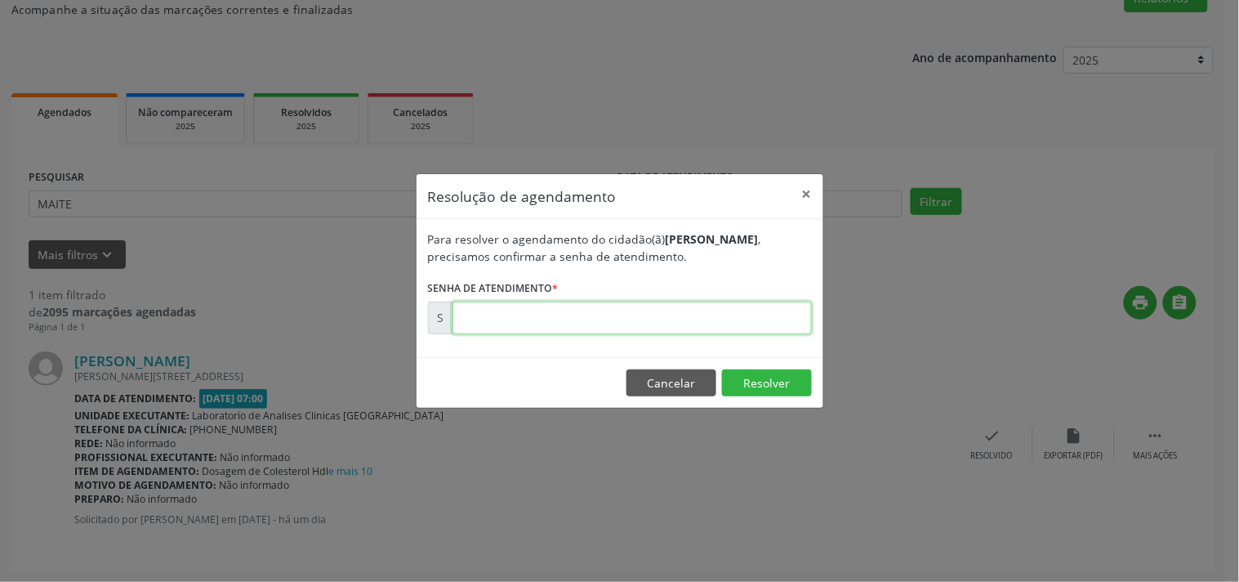
click at [747, 303] on input "text" at bounding box center [632, 317] width 359 height 33
type input "00174612"
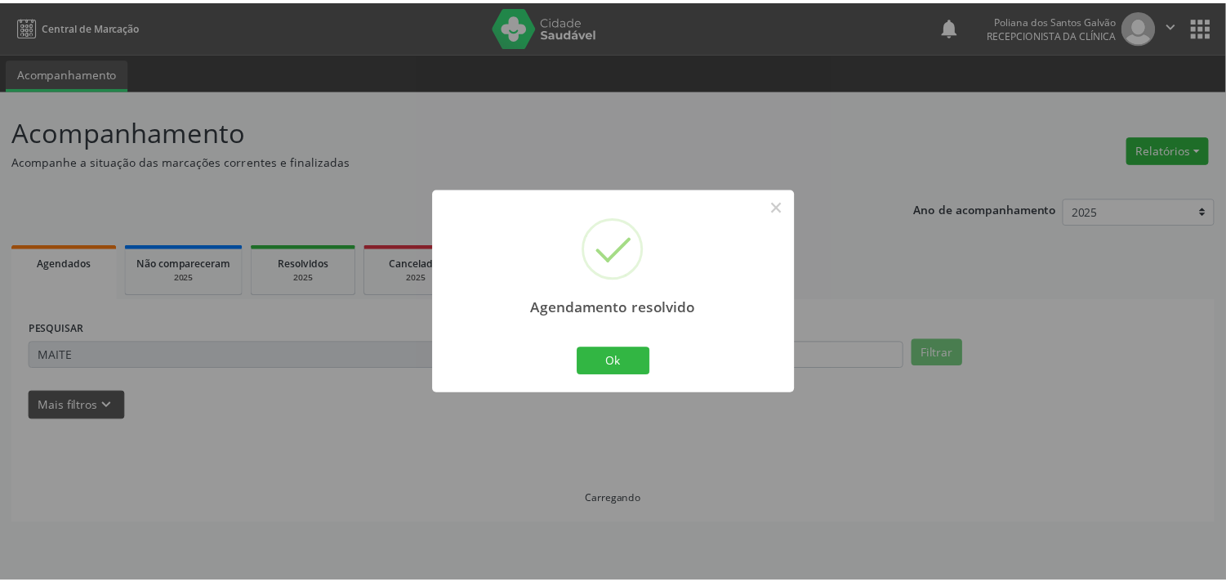
scroll to position [0, 0]
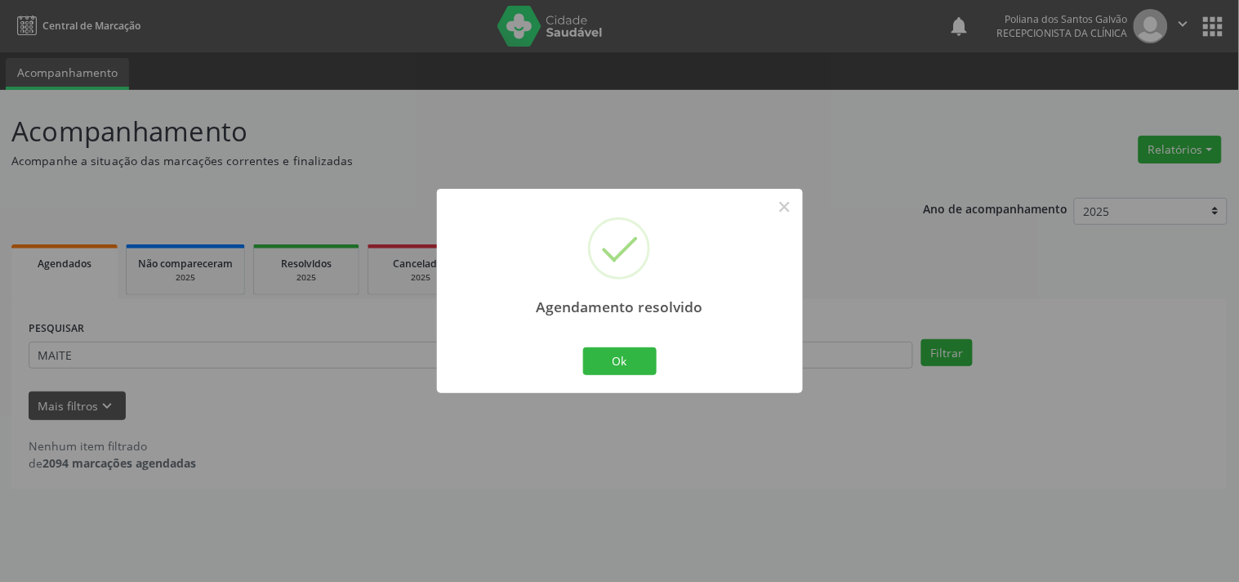
click at [625, 384] on div "Agendamento resolvido × Ok Cancel" at bounding box center [620, 290] width 366 height 203
drag, startPoint x: 629, startPoint y: 372, endPoint x: 623, endPoint y: 366, distance: 8.7
click at [631, 368] on button "Ok" at bounding box center [620, 361] width 74 height 28
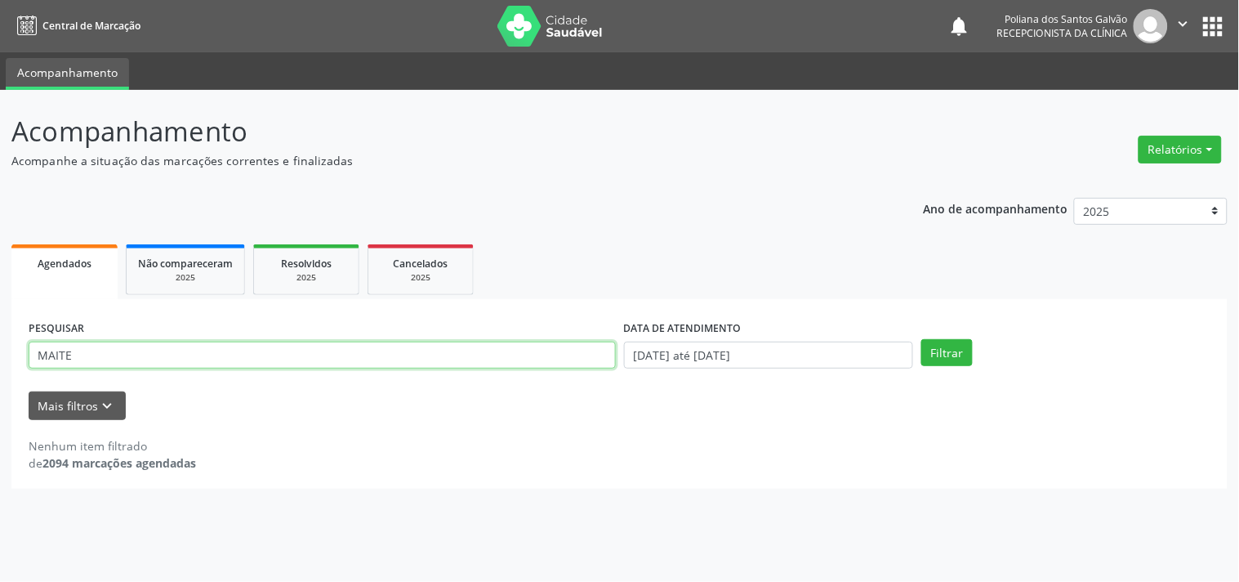
drag, startPoint x: 361, startPoint y: 333, endPoint x: 0, endPoint y: 116, distance: 421.0
click at [0, 19] on div "Central de Marcação notifications Poliana dos Santos Galvão Recepcionista da cl…" at bounding box center [619, 291] width 1239 height 582
drag, startPoint x: 218, startPoint y: 355, endPoint x: 13, endPoint y: 295, distance: 213.6
click at [13, 303] on div "PESQUISAR DATA DE ATENDIMENTO [DATE] até [DATE] Filtrar UNIDADE DE REFERÊNCIA S…" at bounding box center [619, 394] width 1217 height 190
type input "[PERSON_NAME]"
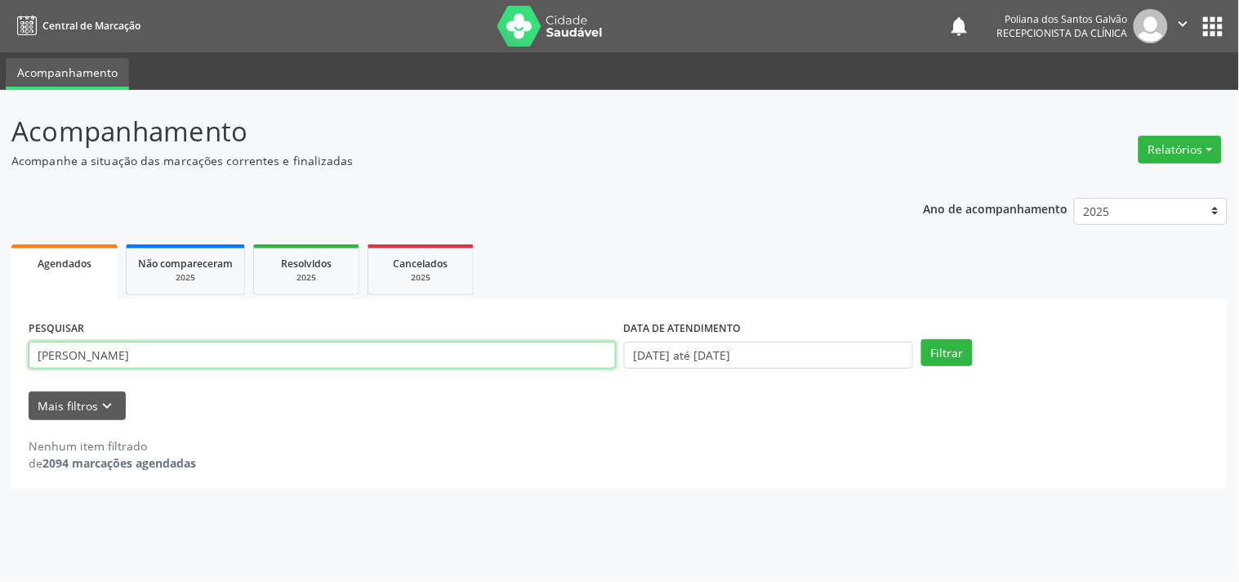
click at [922, 339] on button "Filtrar" at bounding box center [947, 353] width 51 height 28
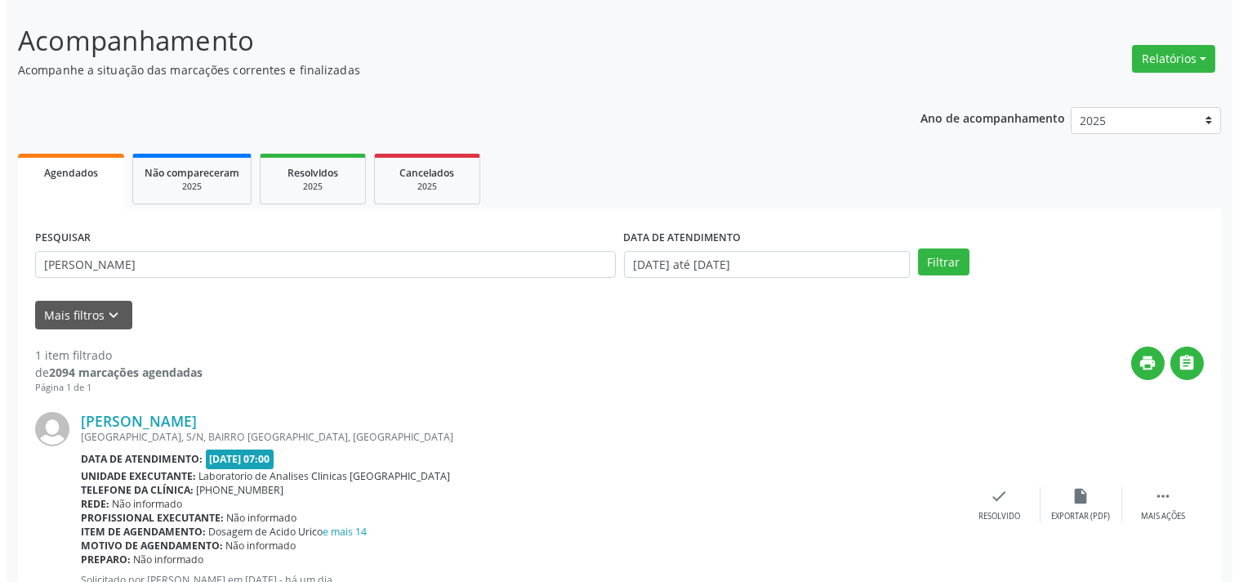
scroll to position [151, 0]
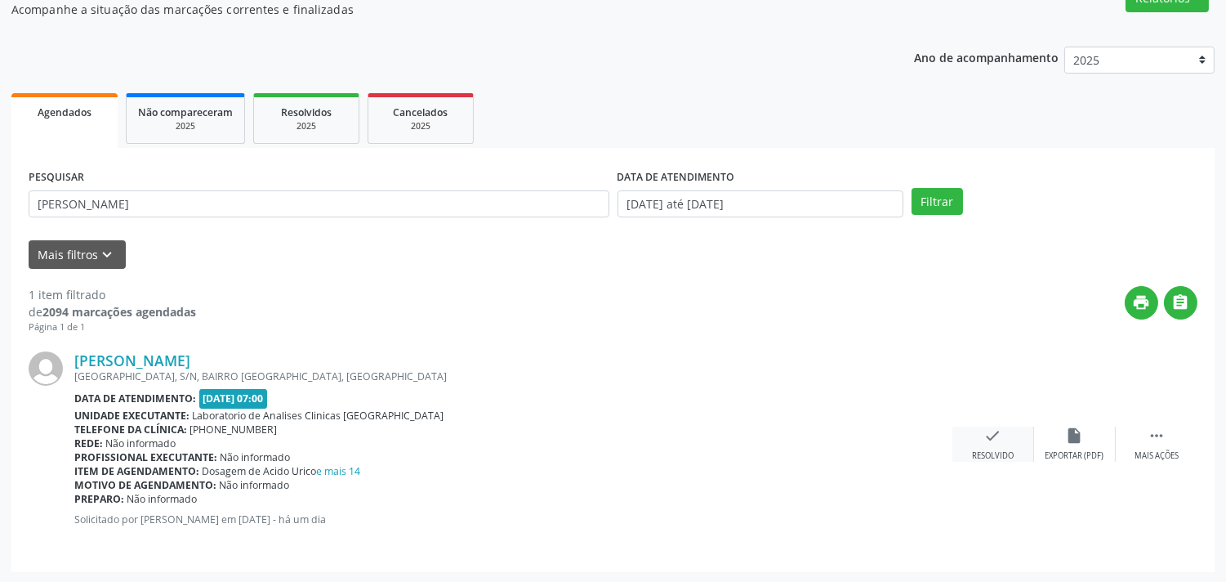
click at [998, 434] on icon "check" at bounding box center [993, 435] width 18 height 18
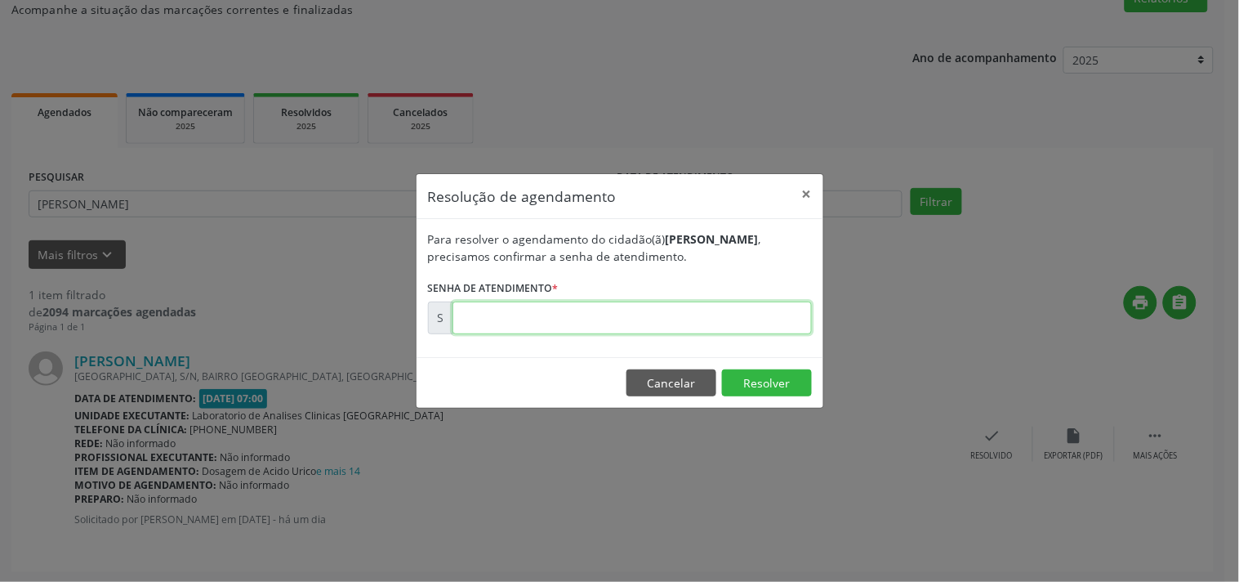
drag, startPoint x: 740, startPoint y: 325, endPoint x: 724, endPoint y: 331, distance: 17.3
click at [734, 328] on input "text" at bounding box center [632, 317] width 359 height 33
type input "00174626"
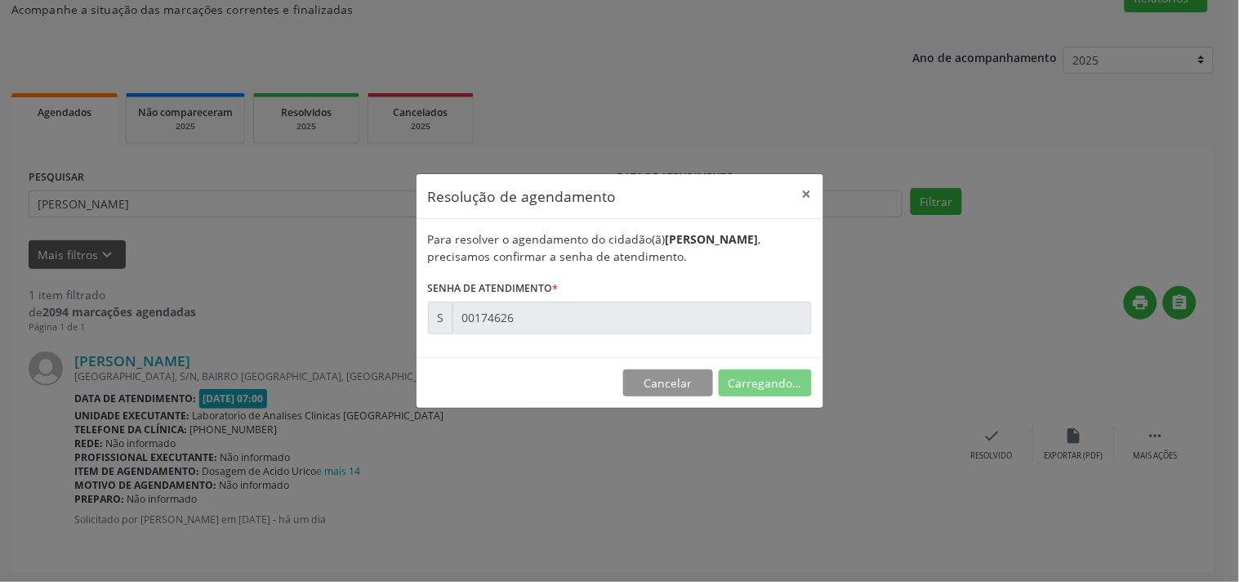
scroll to position [0, 0]
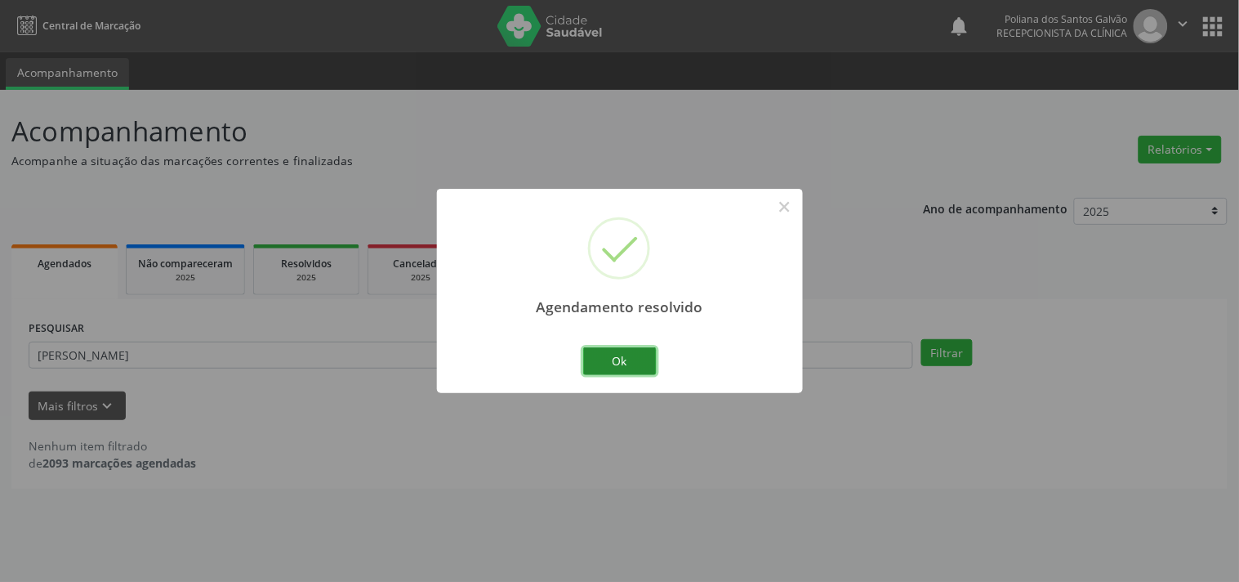
click at [618, 361] on button "Ok" at bounding box center [620, 361] width 74 height 28
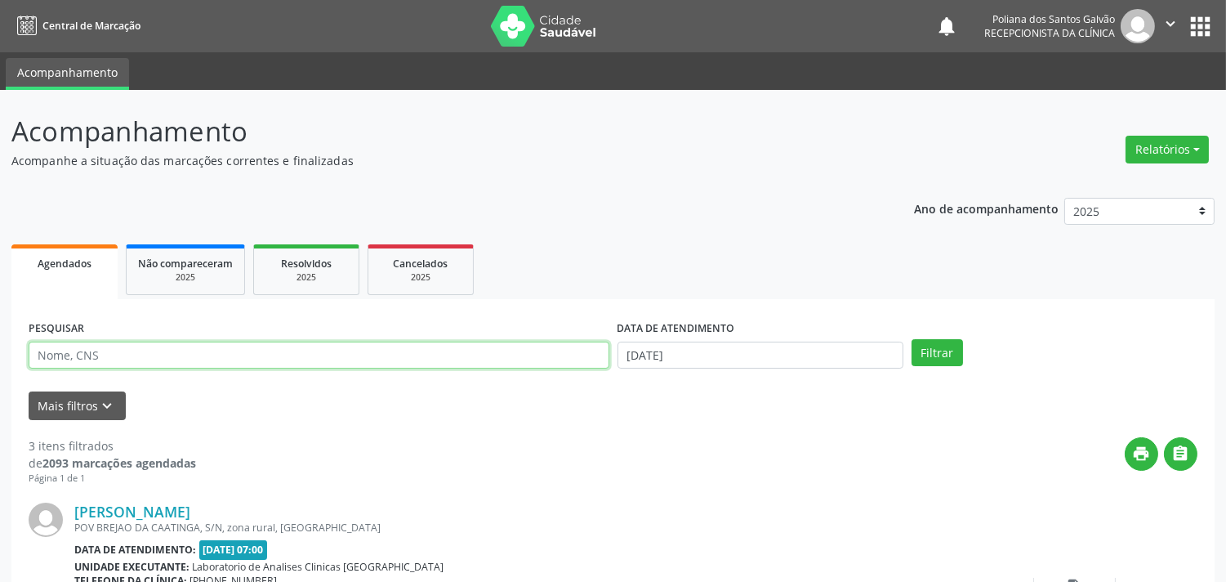
click at [361, 355] on input "text" at bounding box center [319, 356] width 581 height 28
type input "MARLI"
click at [912, 339] on button "Filtrar" at bounding box center [937, 353] width 51 height 28
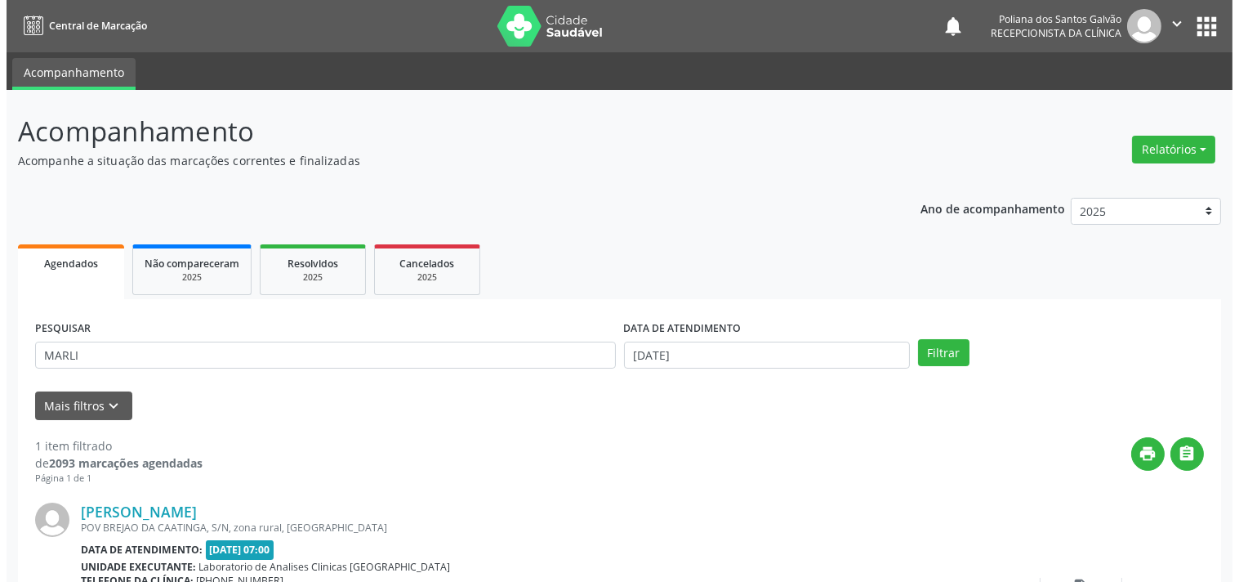
scroll to position [151, 0]
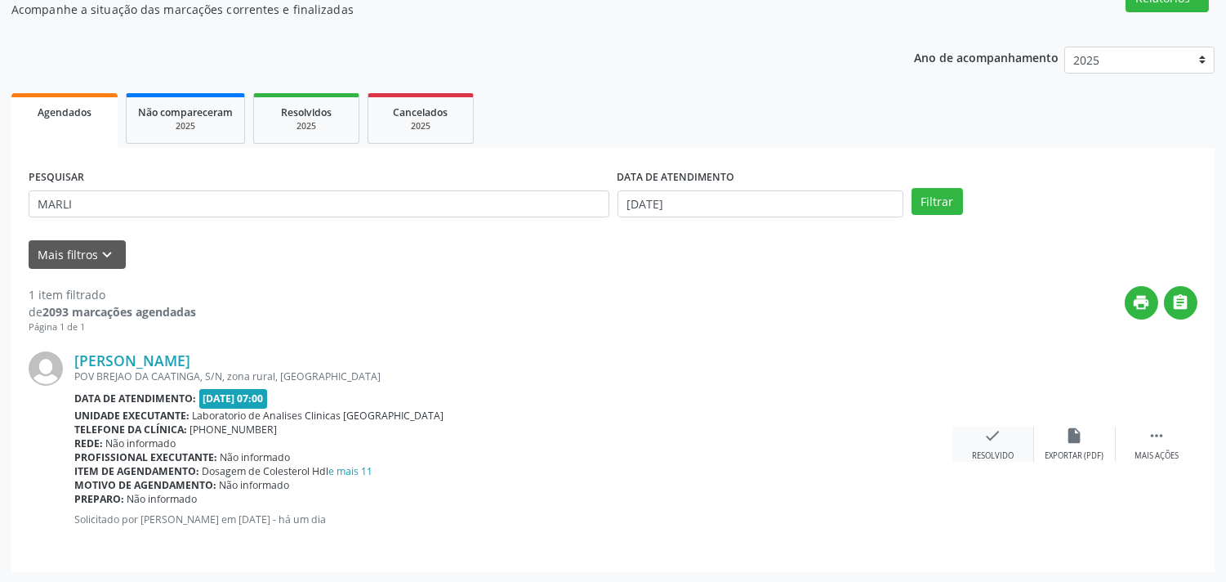
click at [994, 426] on icon "check" at bounding box center [993, 435] width 18 height 18
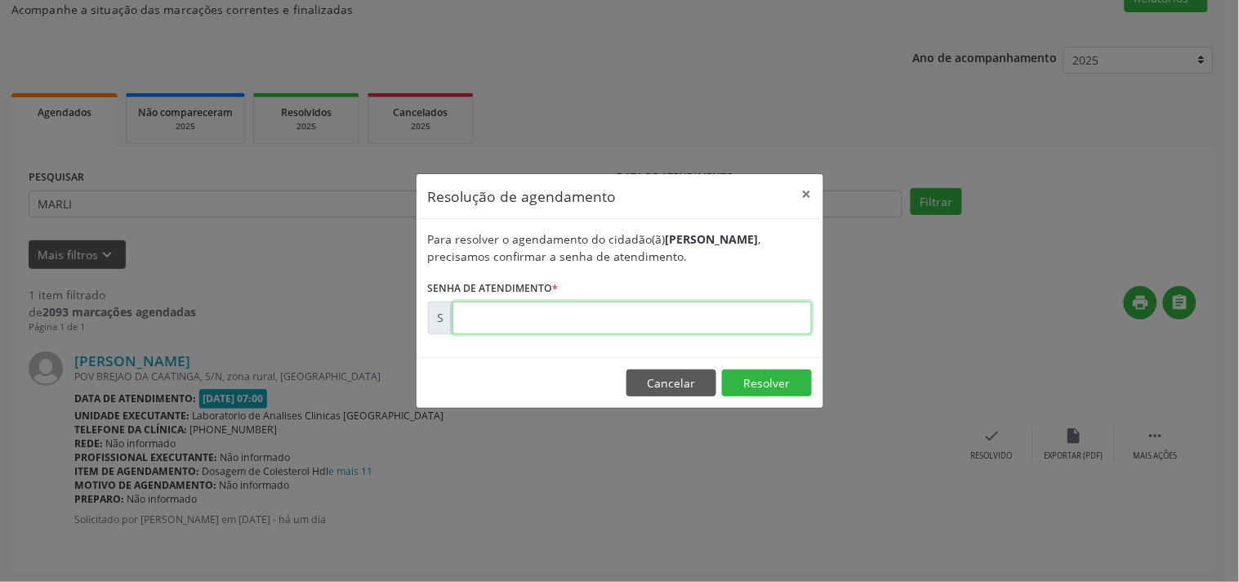
click at [785, 320] on input "text" at bounding box center [632, 317] width 359 height 33
type input "00174618"
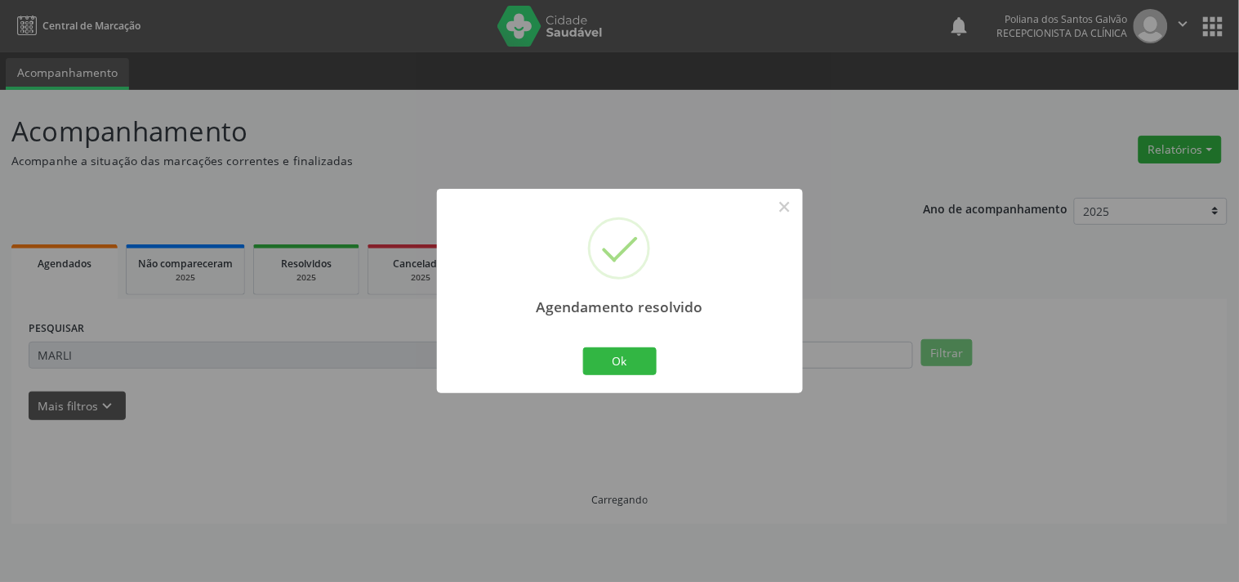
scroll to position [0, 0]
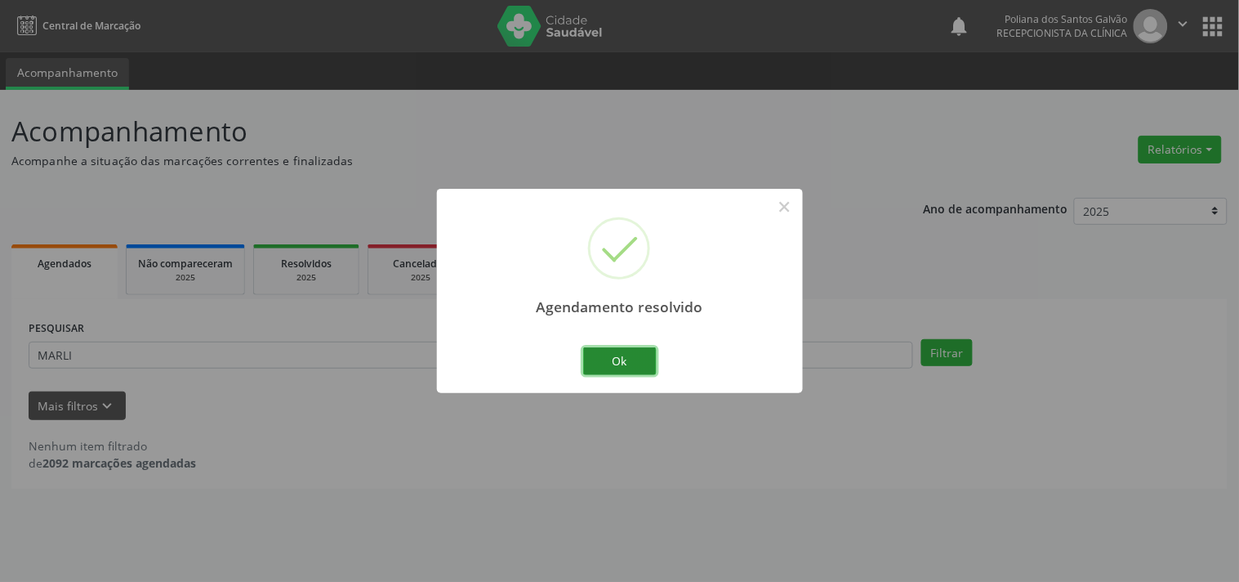
click at [593, 355] on button "Ok" at bounding box center [620, 361] width 74 height 28
